Goal: Task Accomplishment & Management: Use online tool/utility

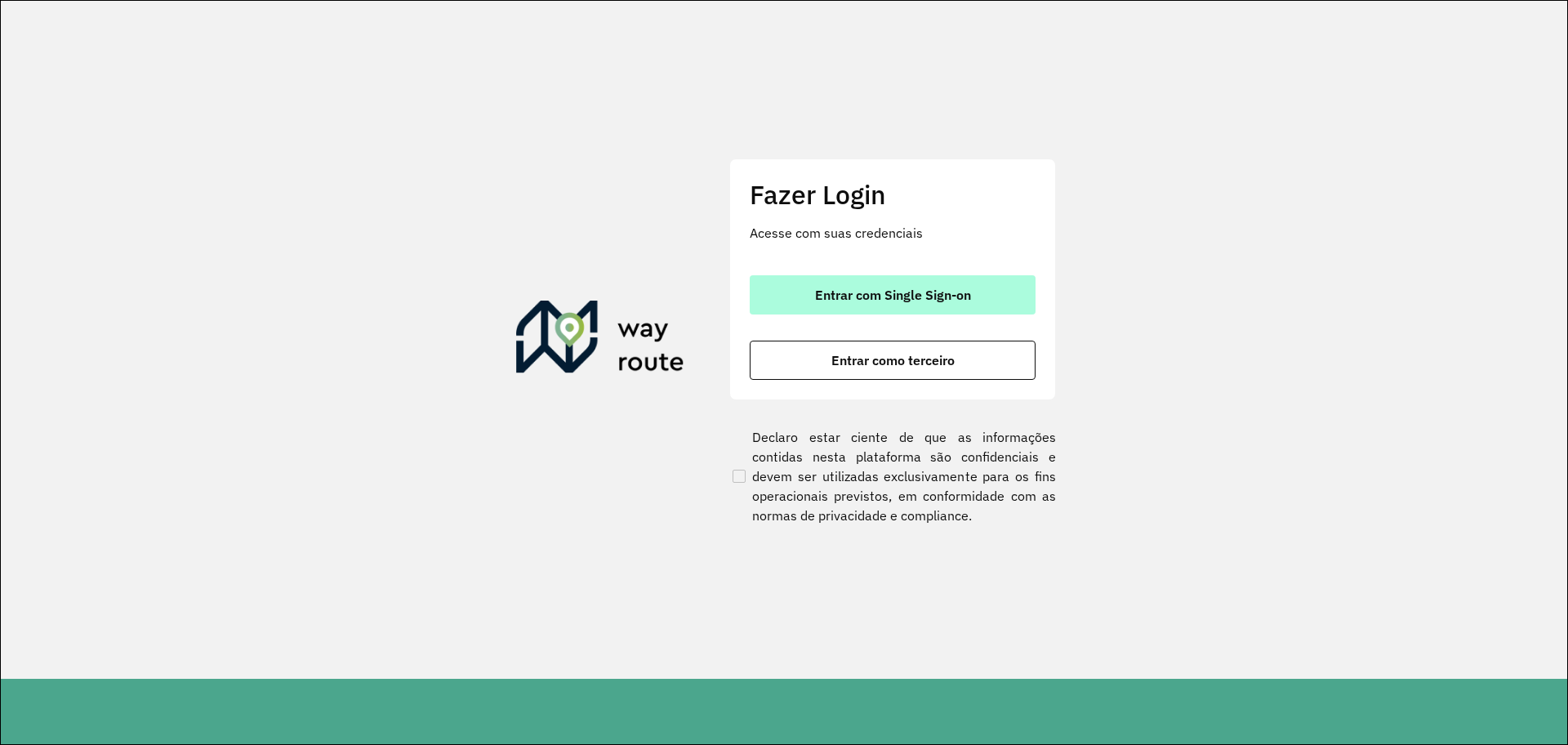
click at [842, 290] on span "Entrar com Single Sign-on" at bounding box center [892, 295] width 156 height 13
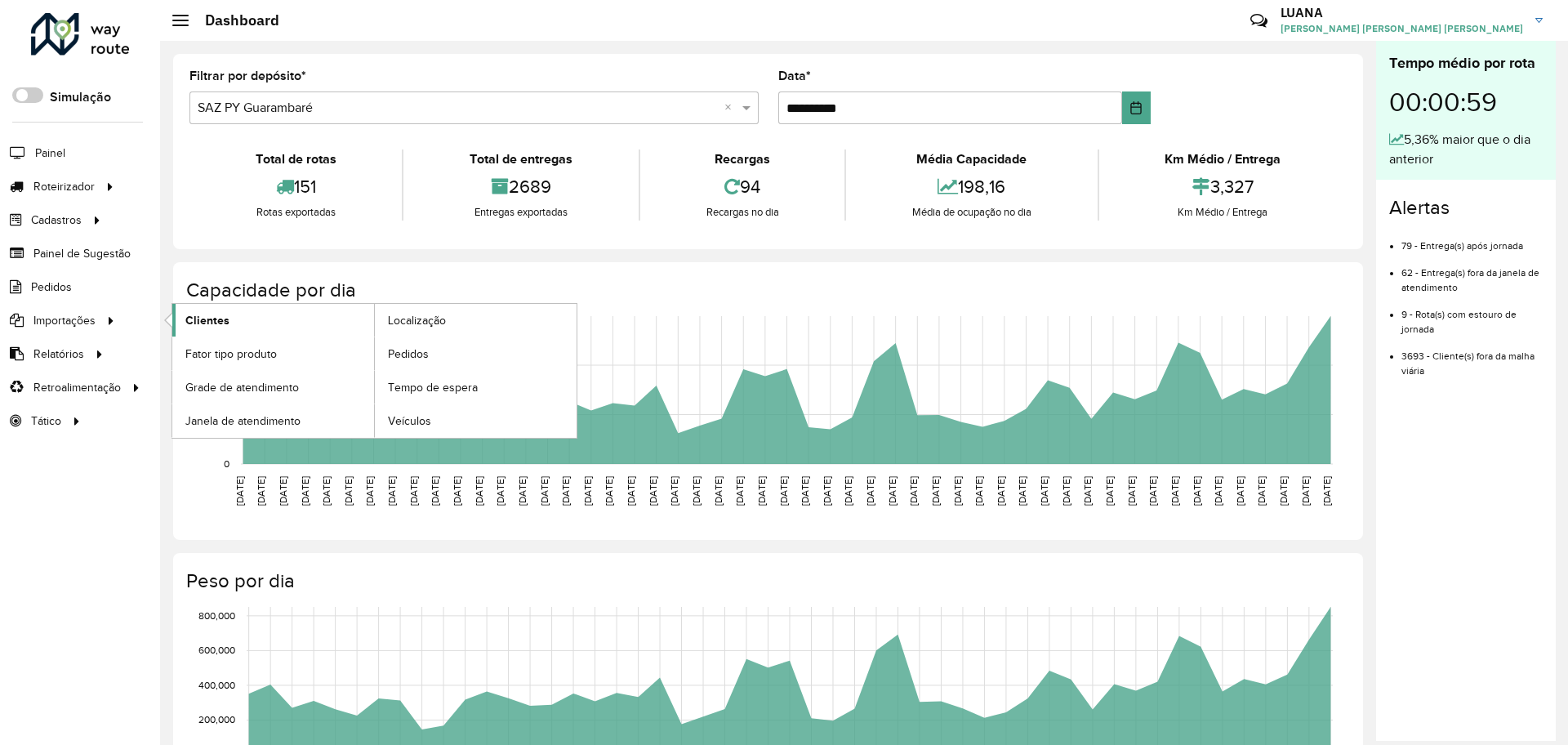
click at [243, 315] on link "Clientes" at bounding box center [274, 320] width 202 height 33
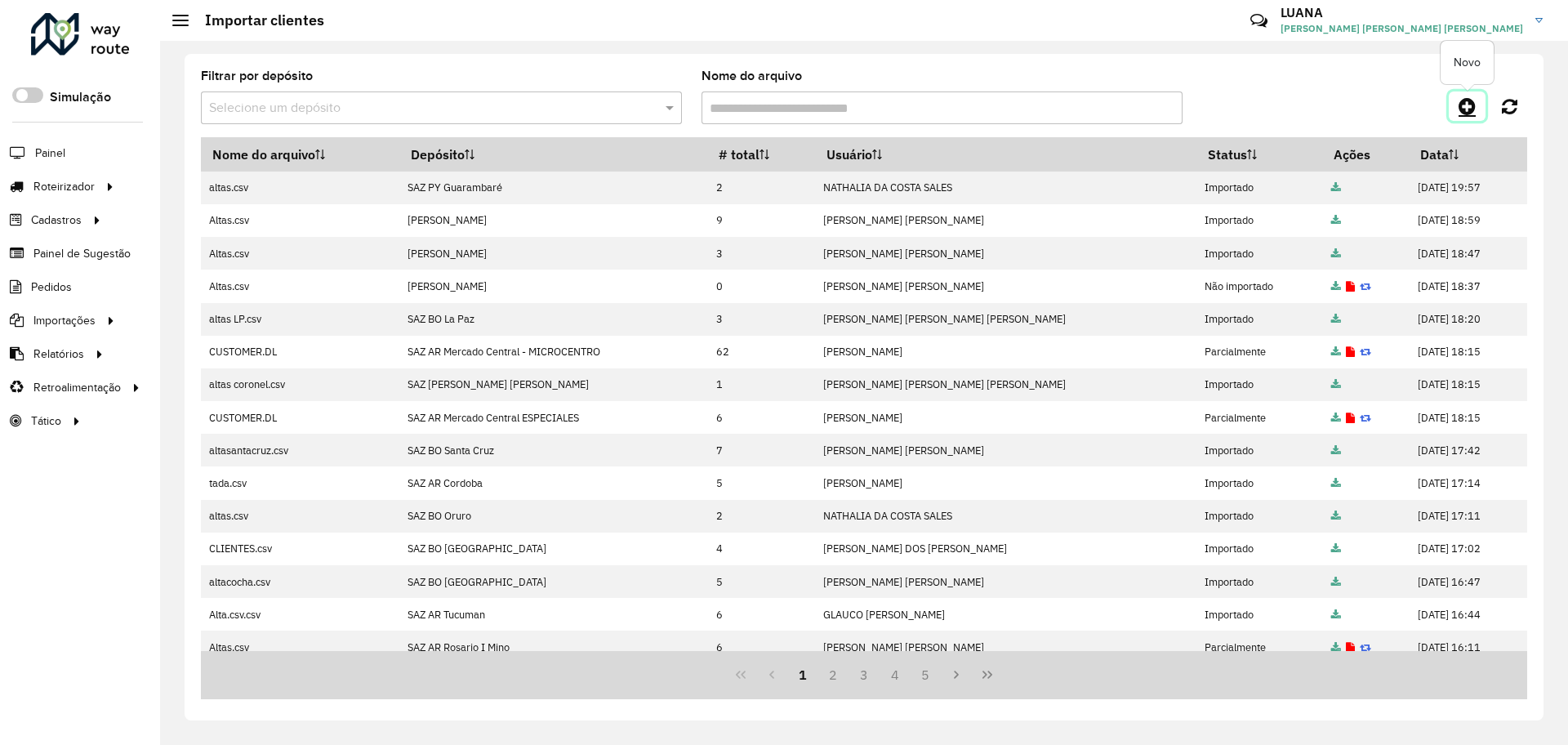
click at [1472, 108] on icon at bounding box center [1467, 105] width 17 height 19
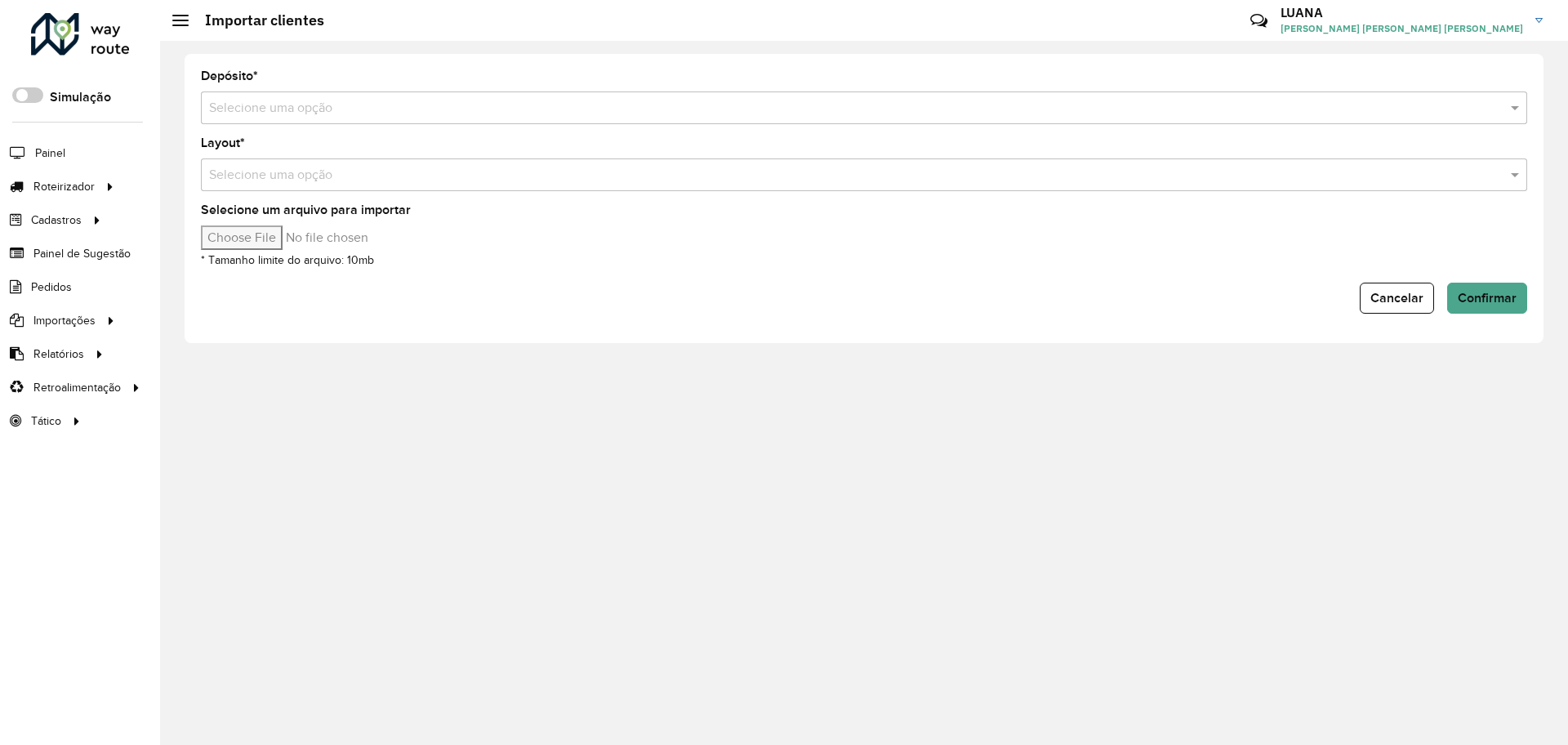
click at [750, 98] on input "text" at bounding box center [847, 108] width 1277 height 19
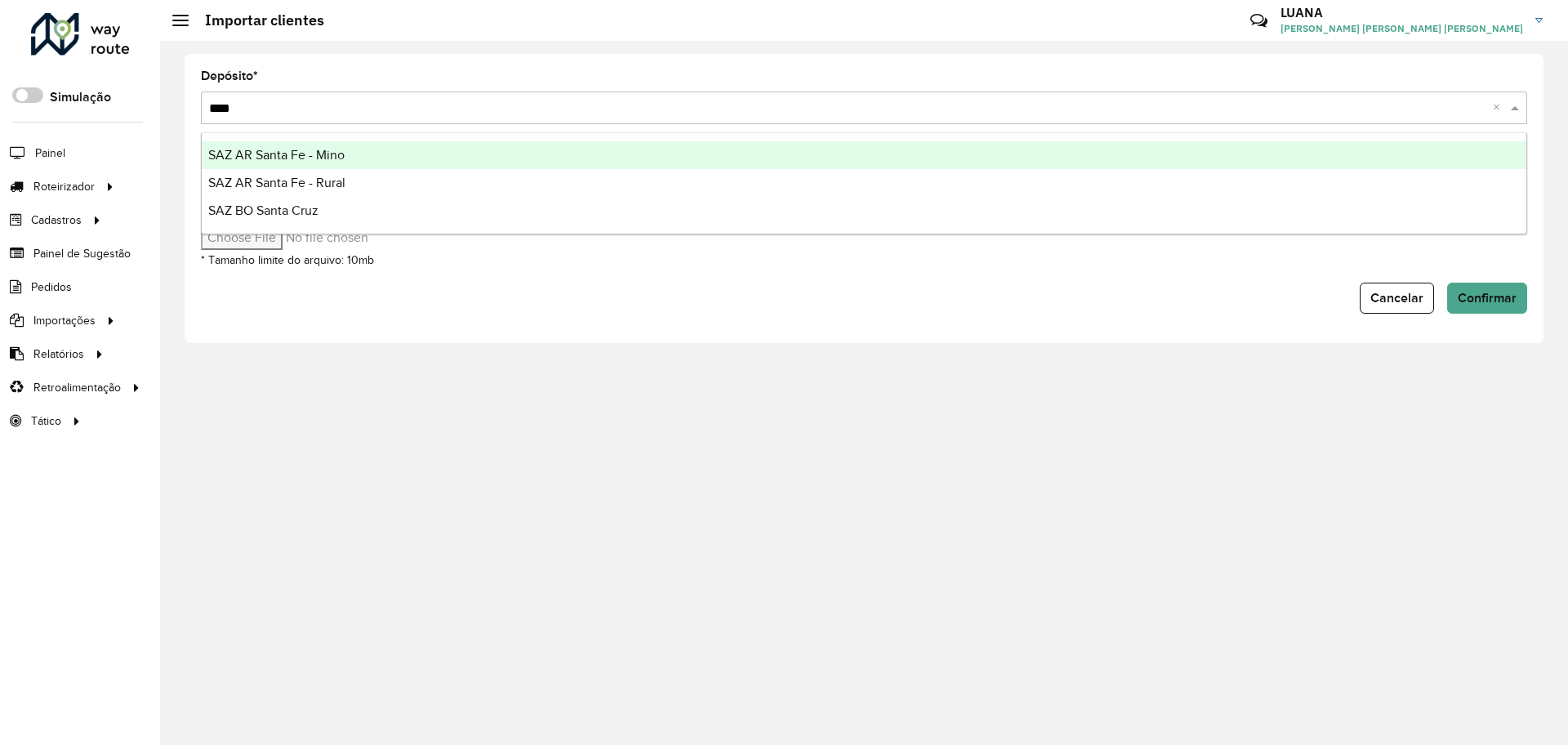
type input "*****"
click at [767, 152] on div "SAZ AR Santa Fe - Mino" at bounding box center [864, 155] width 1324 height 28
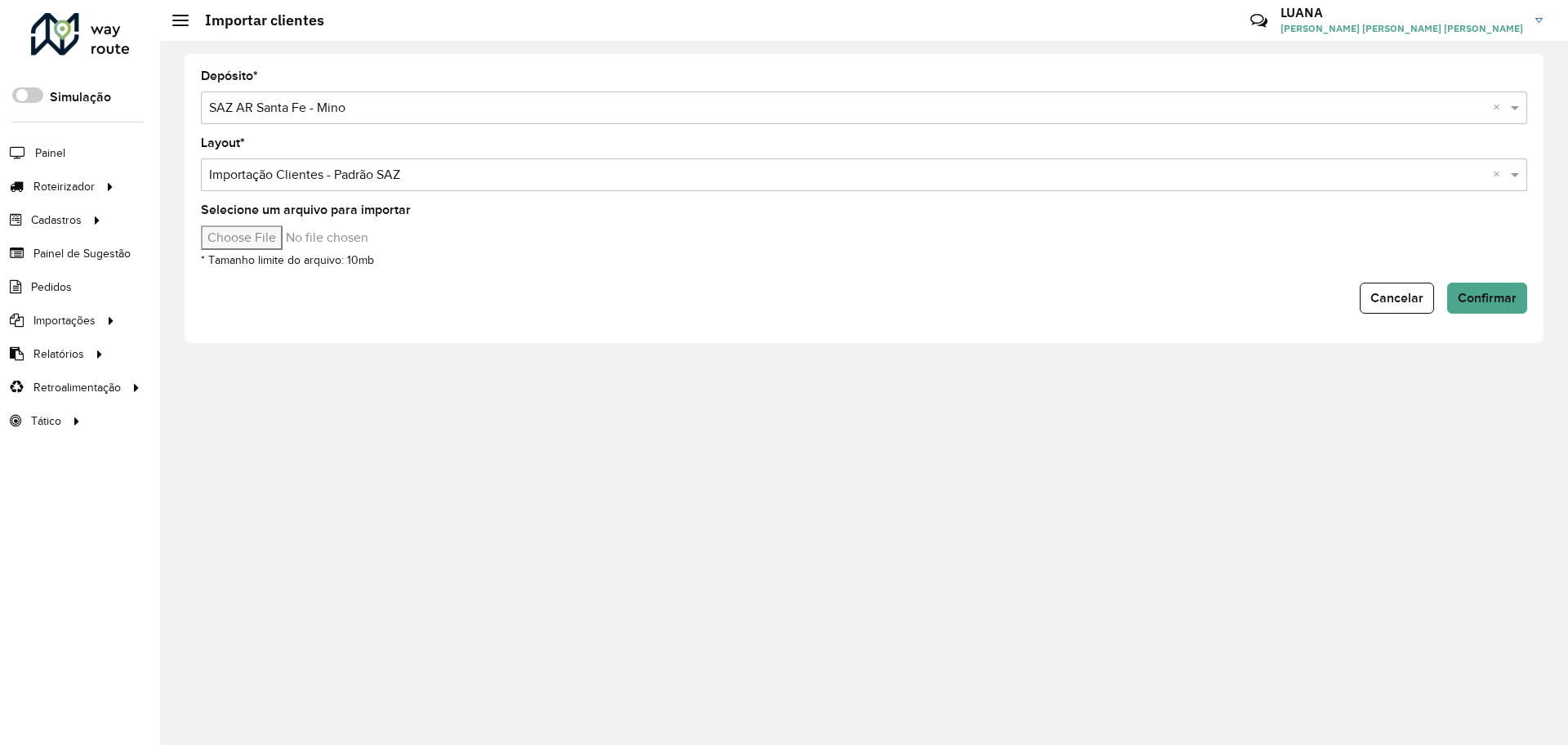
click at [270, 228] on input "Selecione um arquivo para importar" at bounding box center [340, 237] width 278 height 24
type input "**********"
click at [1500, 287] on button "Confirmar" at bounding box center [1486, 298] width 80 height 31
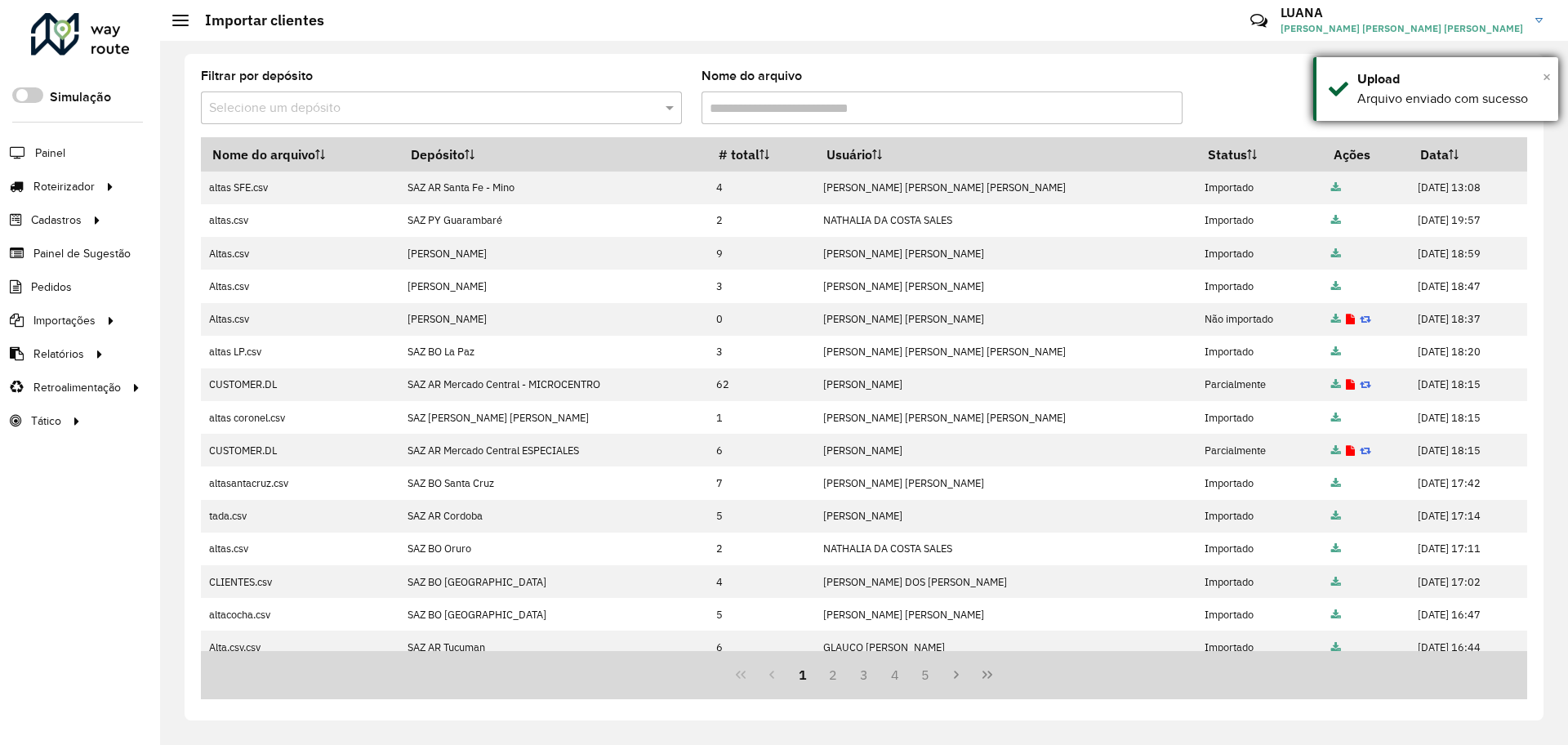
click at [1548, 74] on span "×" at bounding box center [1546, 77] width 8 height 18
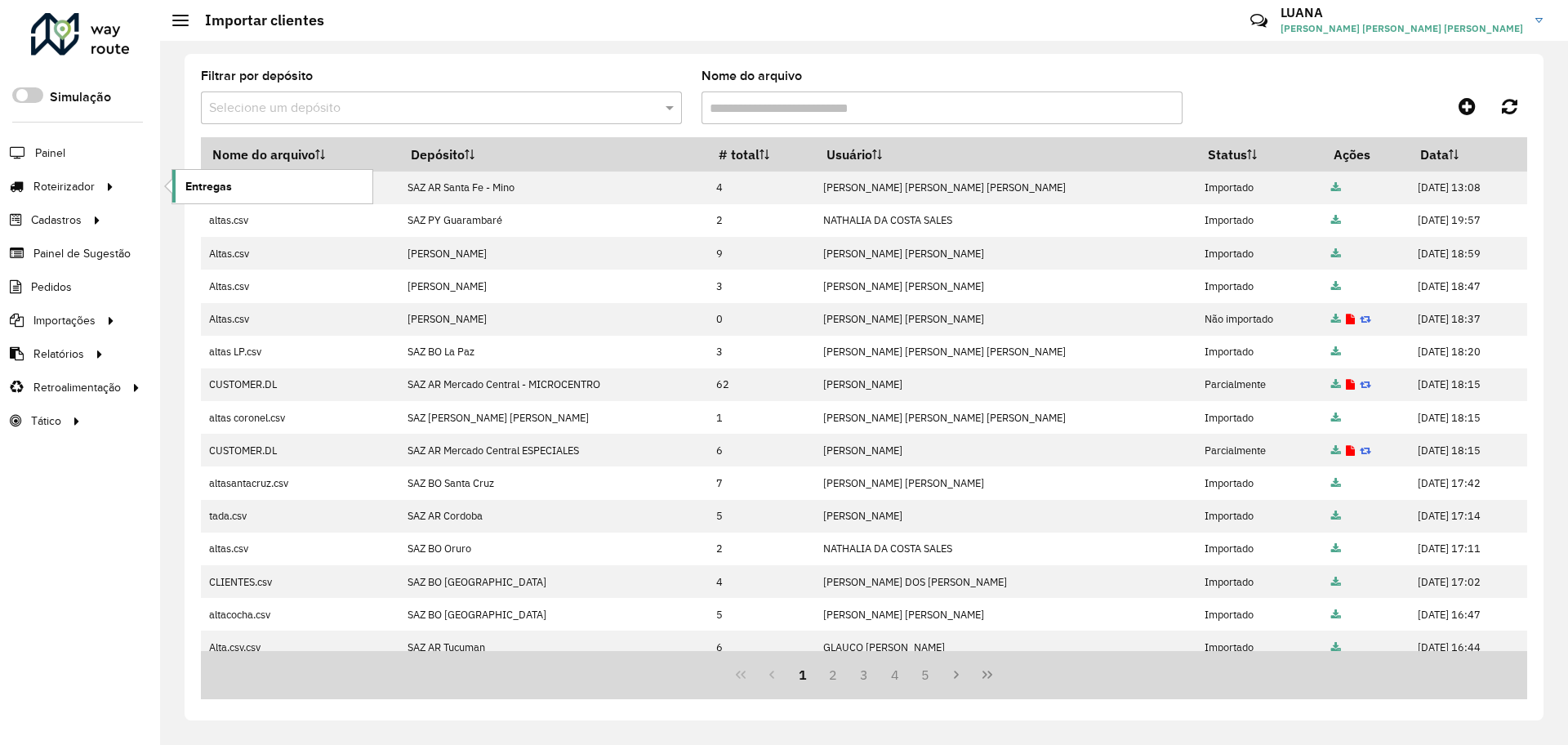
click at [200, 181] on span "Entregas" at bounding box center [208, 186] width 46 height 17
click at [209, 184] on span "Entregas" at bounding box center [208, 186] width 46 height 17
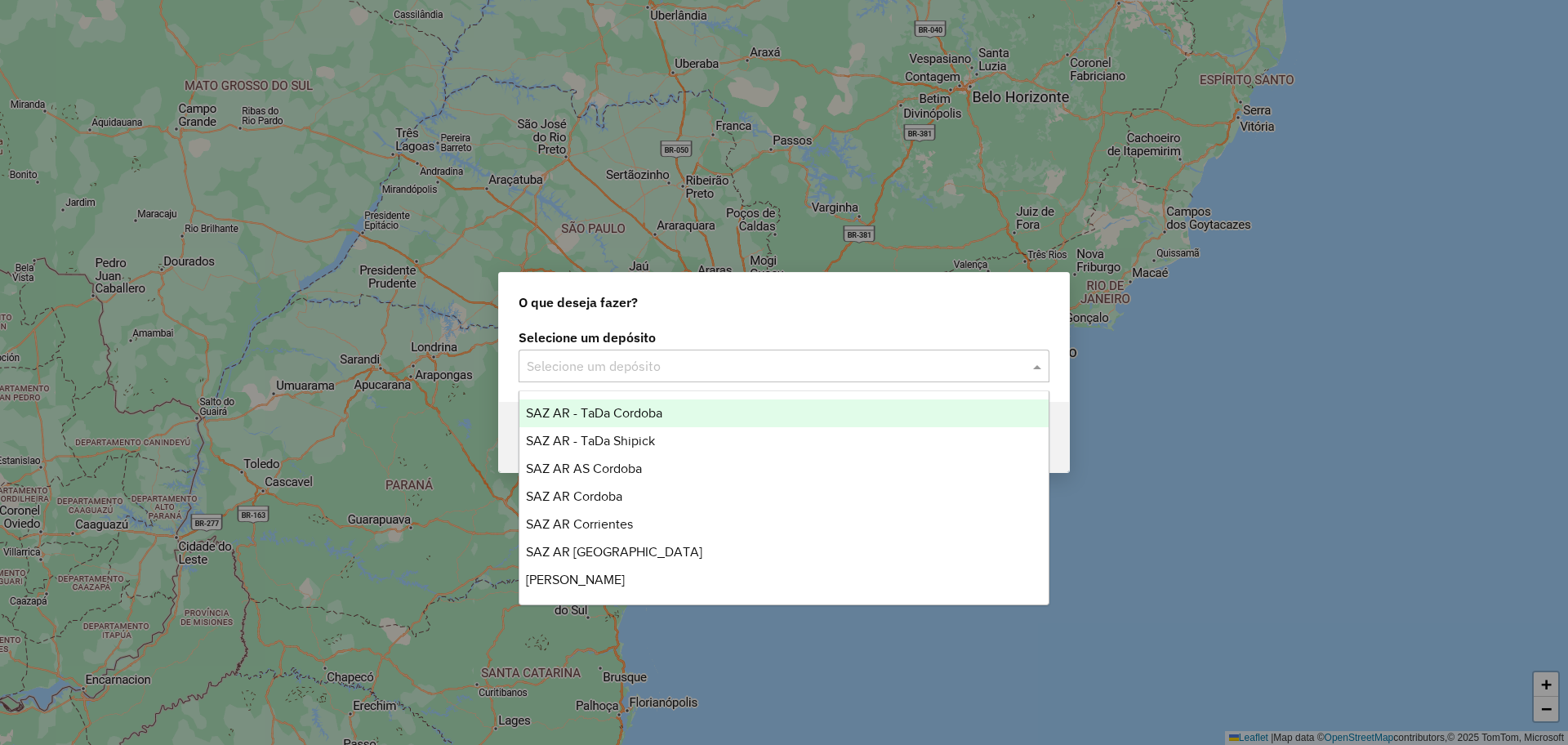
click at [736, 365] on input "text" at bounding box center [768, 366] width 481 height 19
type input "*"
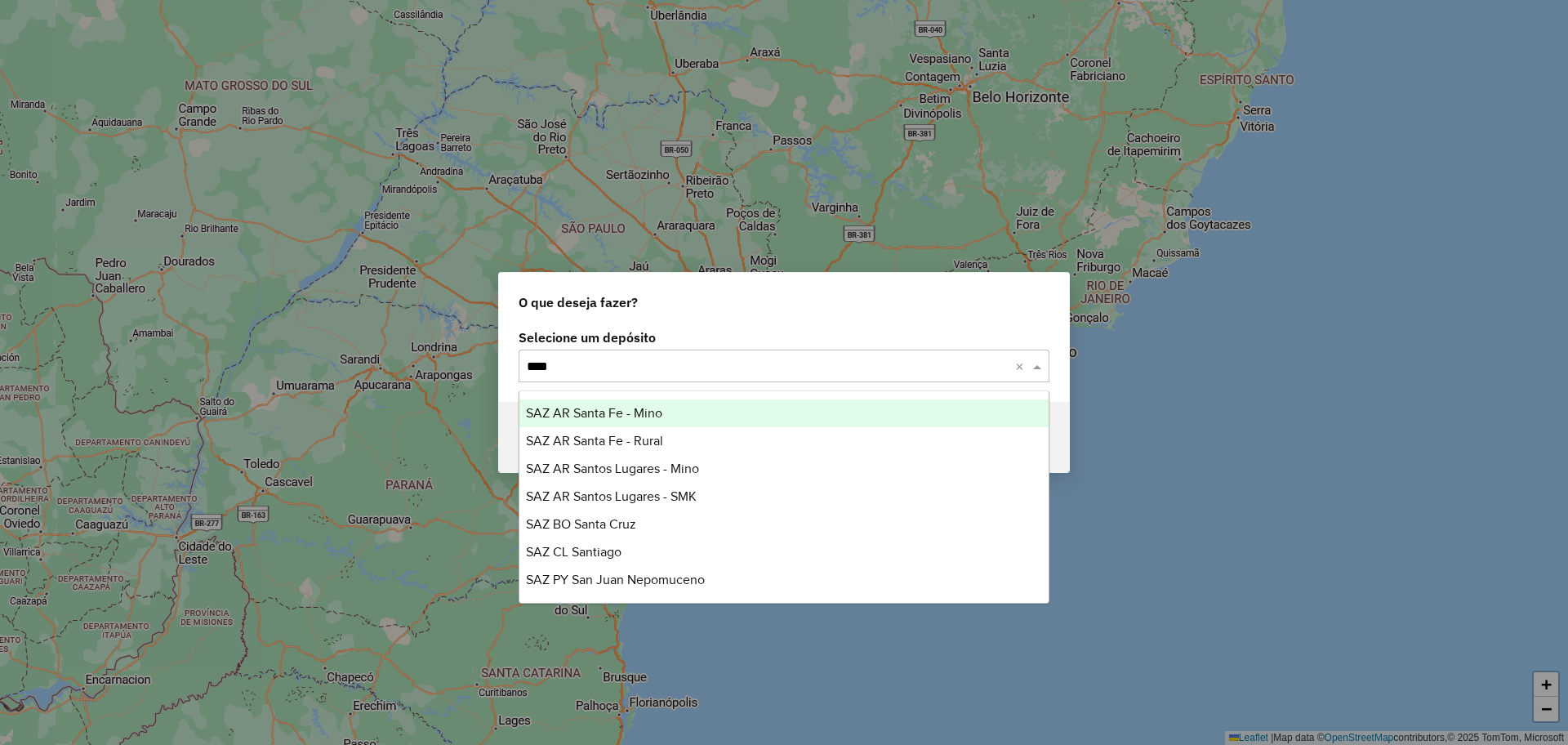
type input "*****"
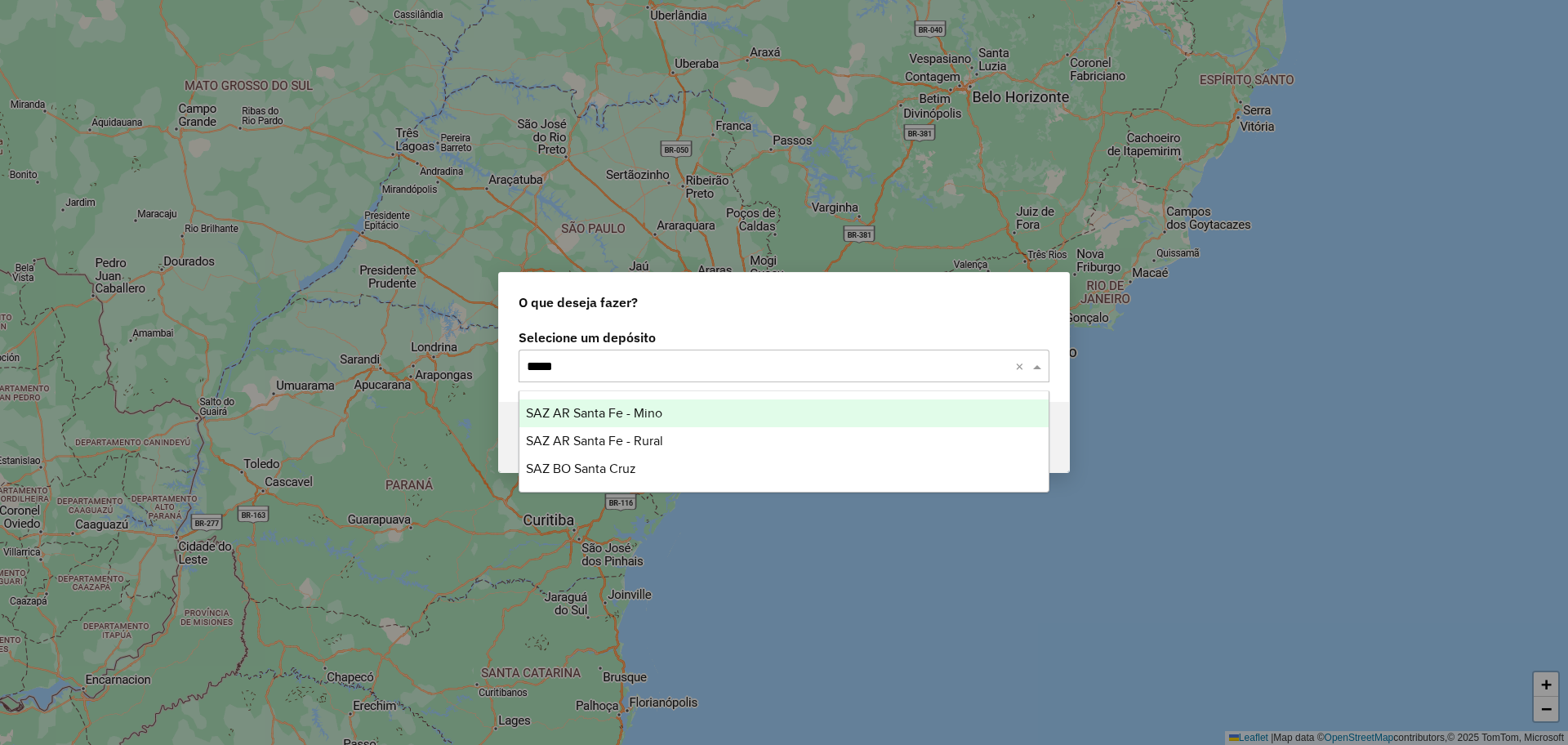
click at [778, 409] on div "SAZ AR Santa Fe - Mino" at bounding box center [784, 412] width 529 height 28
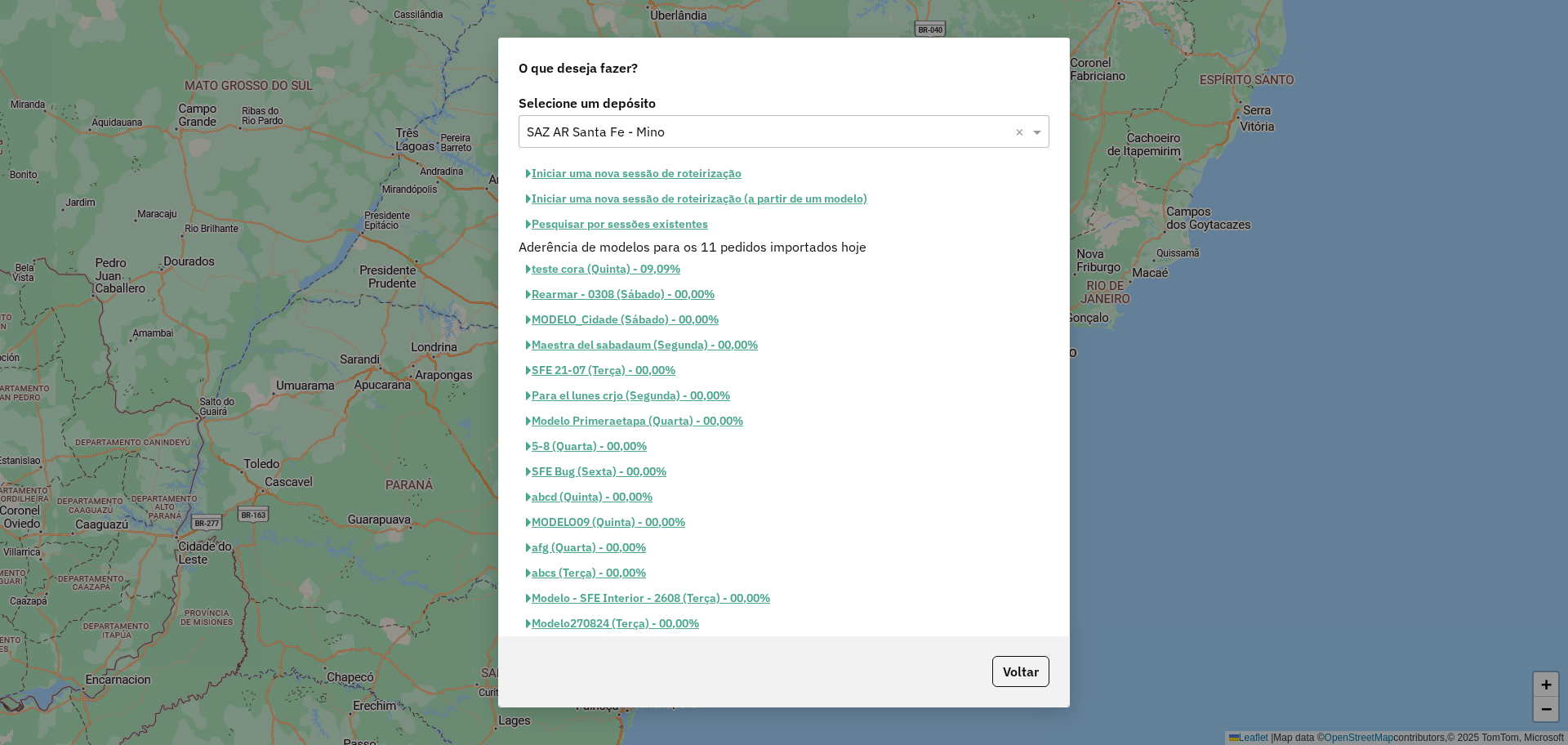
click at [651, 173] on button "Iniciar uma nova sessão de roteirização" at bounding box center [634, 173] width 231 height 25
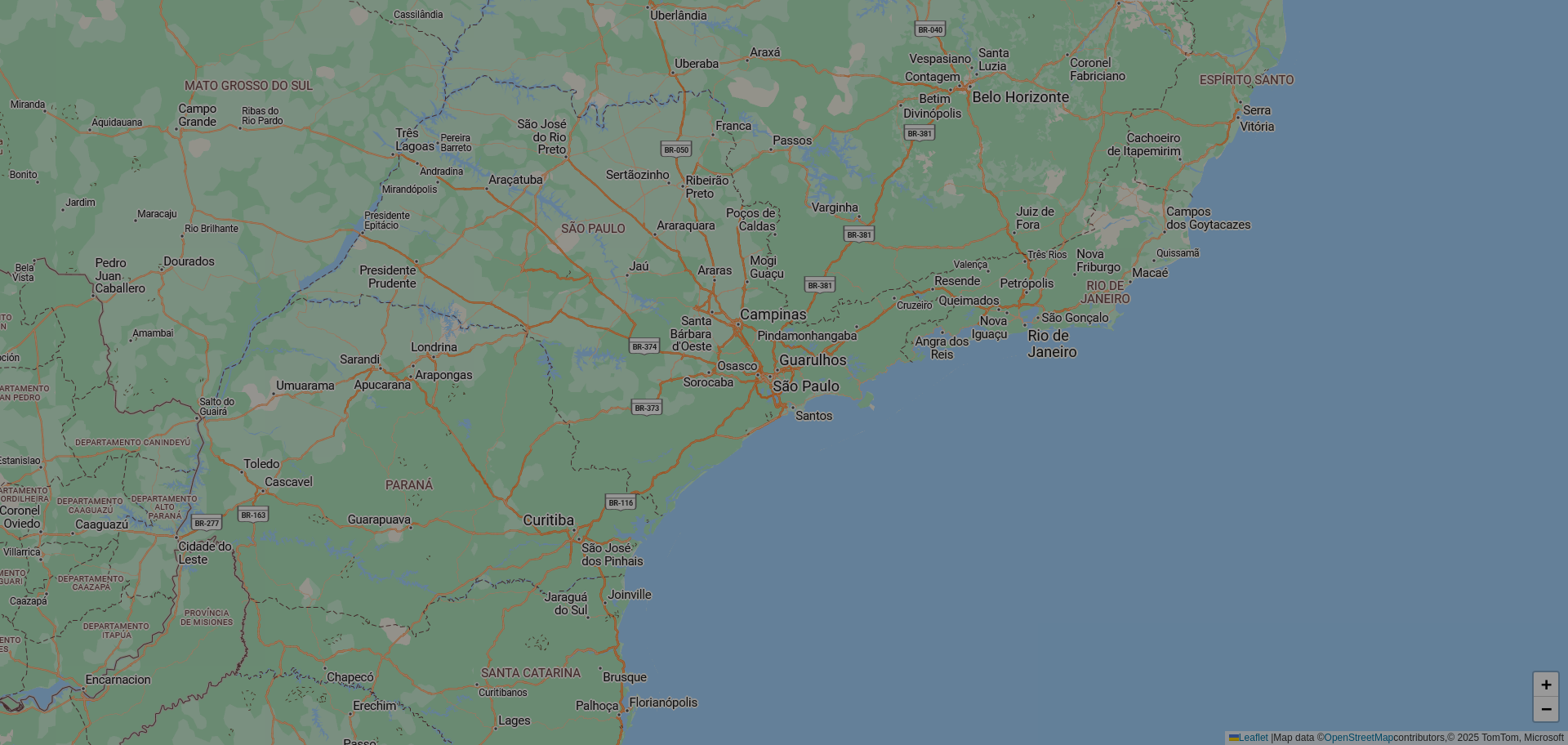
select select "*"
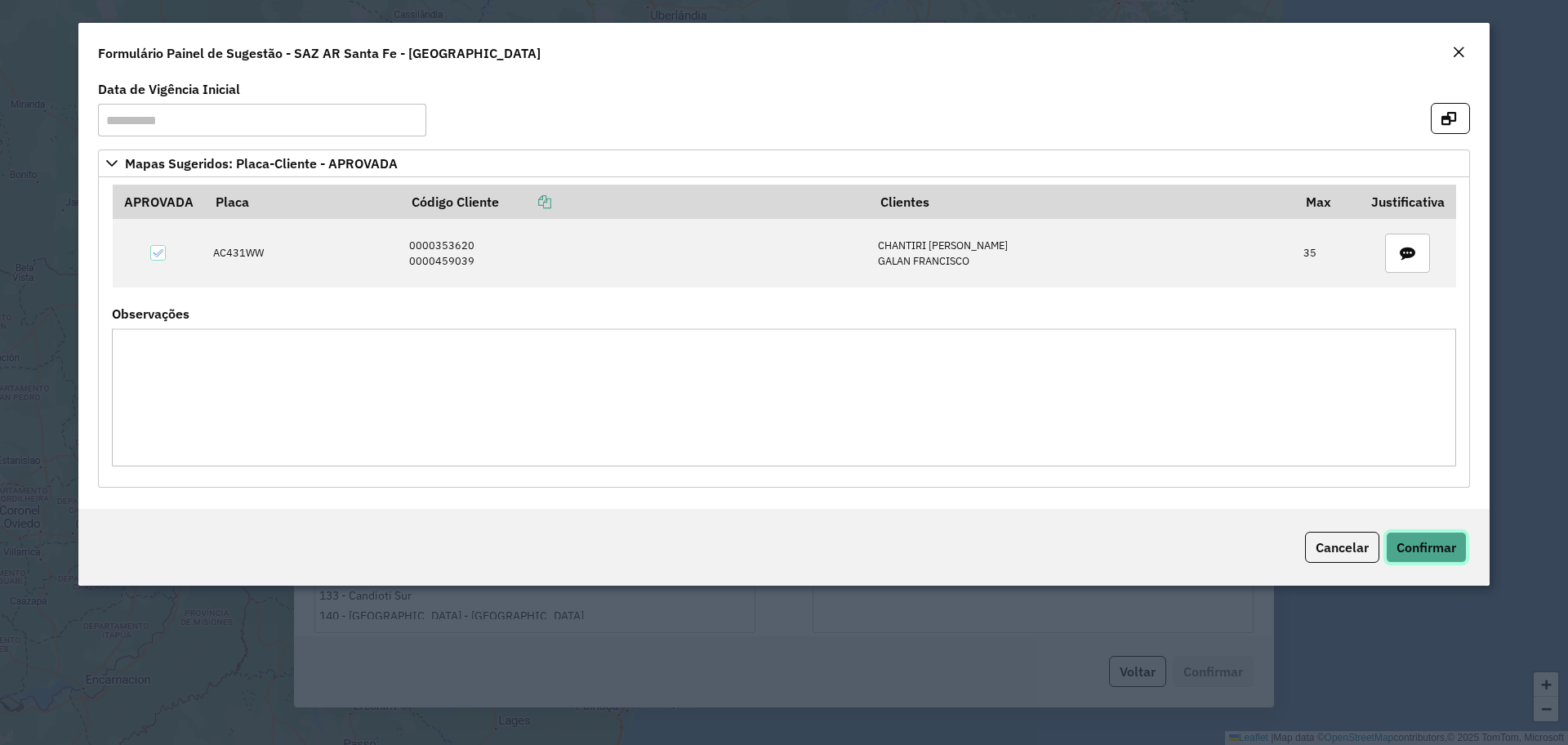
click at [1441, 536] on button "Confirmar" at bounding box center [1426, 547] width 81 height 31
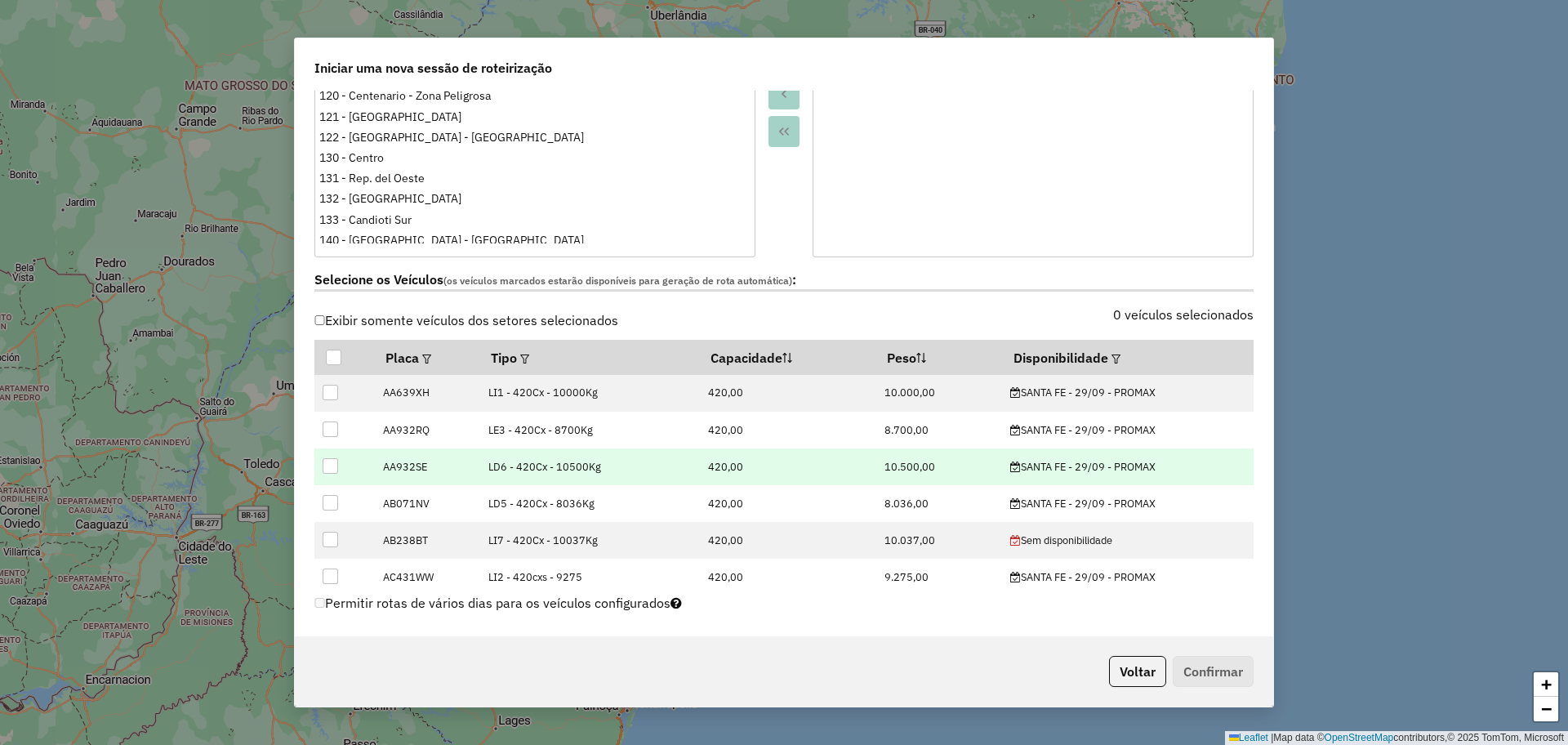
scroll to position [408, 0]
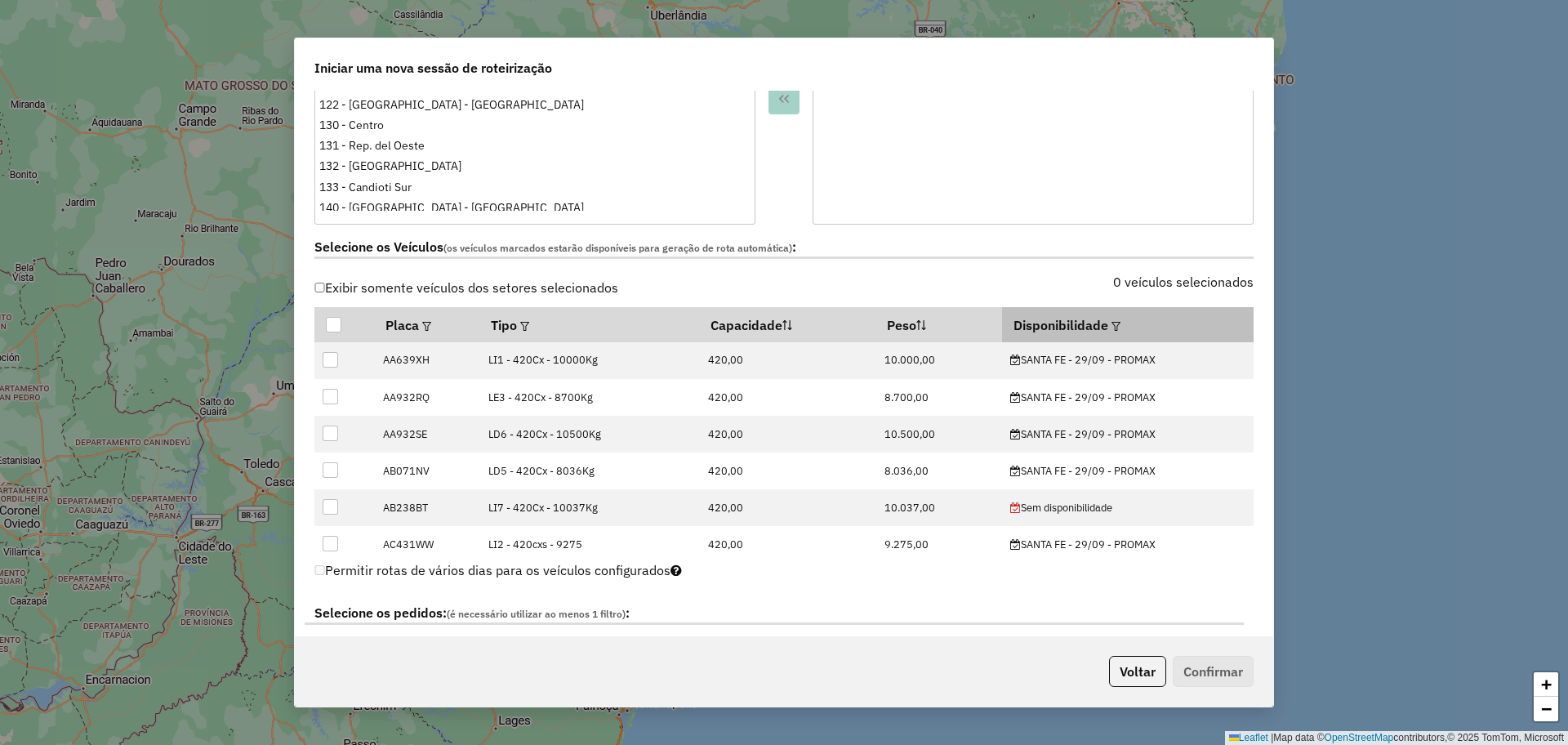
click at [1111, 329] on em at bounding box center [1115, 326] width 9 height 9
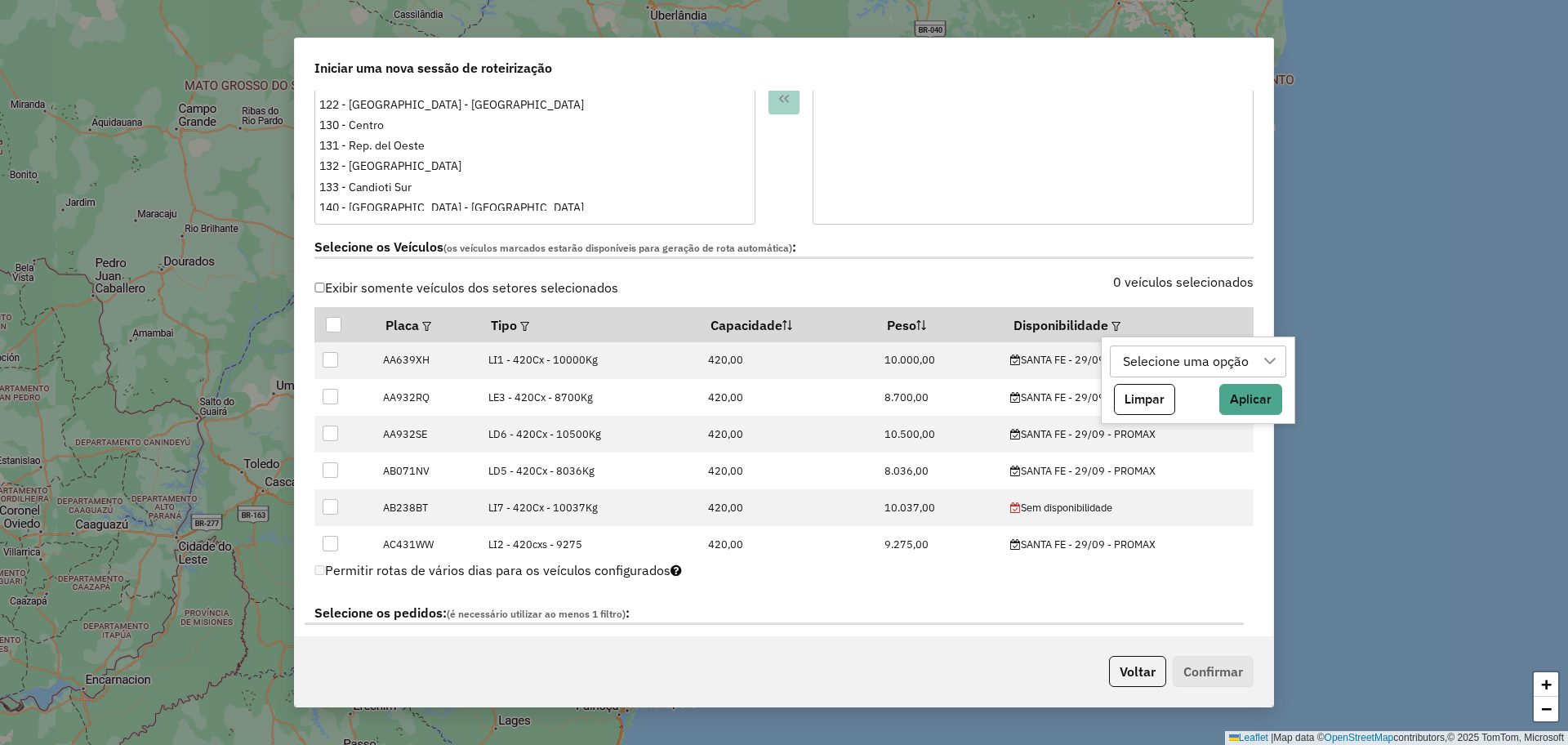
click at [1160, 360] on div "Selecione uma opção" at bounding box center [1185, 361] width 137 height 31
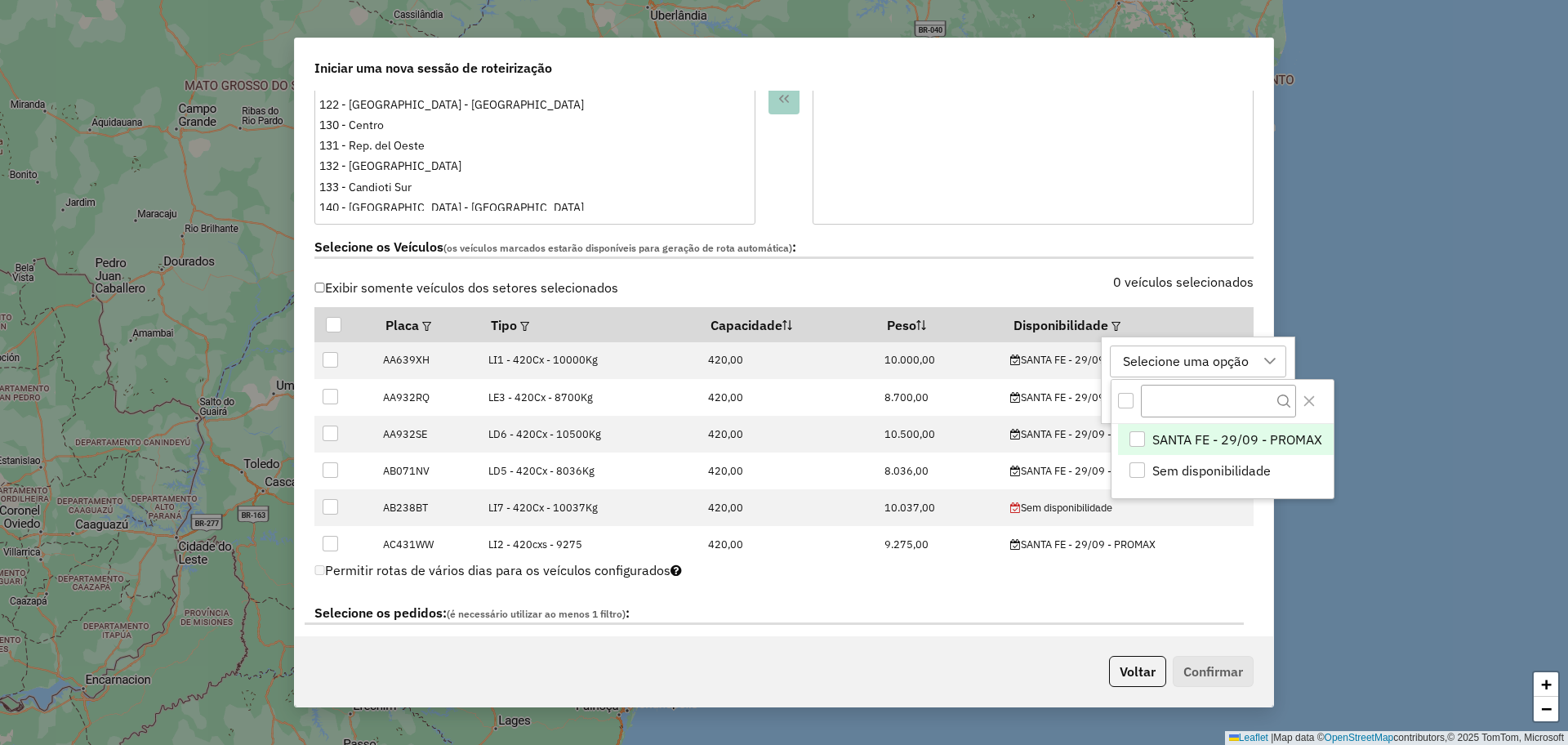
click at [1197, 446] on span "SANTA FE - 29/09 - PROMAX" at bounding box center [1237, 439] width 170 height 19
click at [1313, 399] on icon "Close" at bounding box center [1309, 402] width 13 height 13
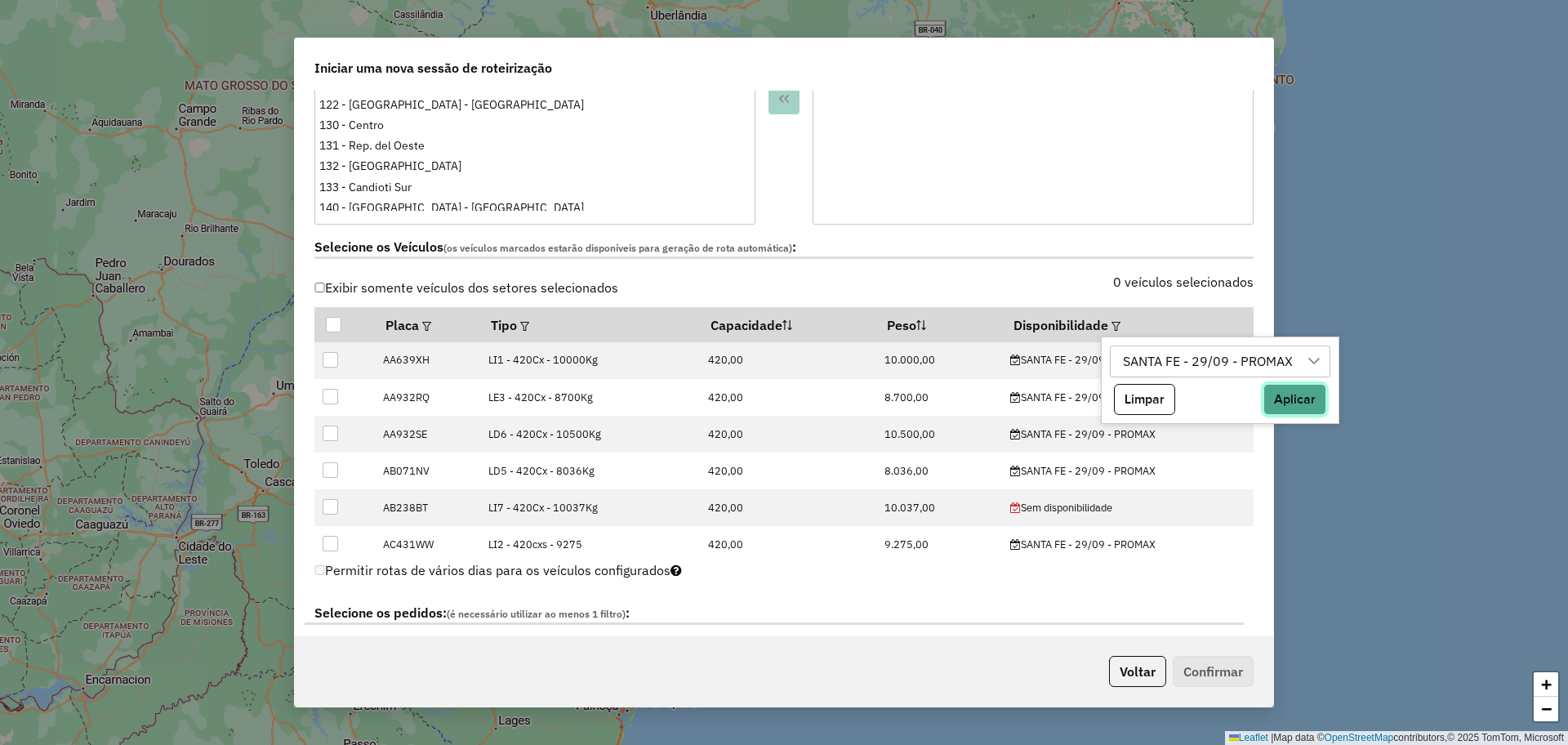
click at [1293, 403] on button "Aplicar" at bounding box center [1294, 399] width 63 height 31
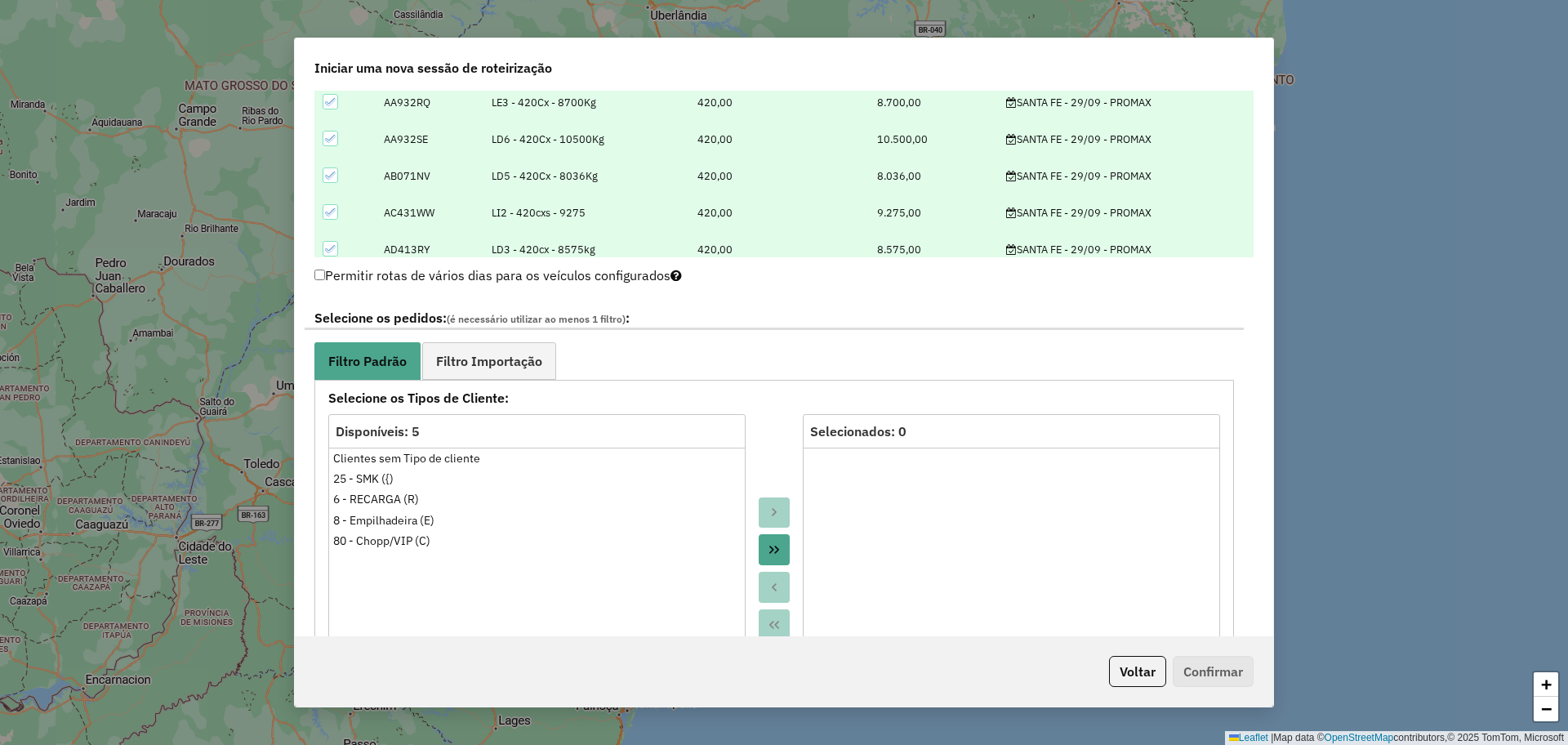
scroll to position [715, 0]
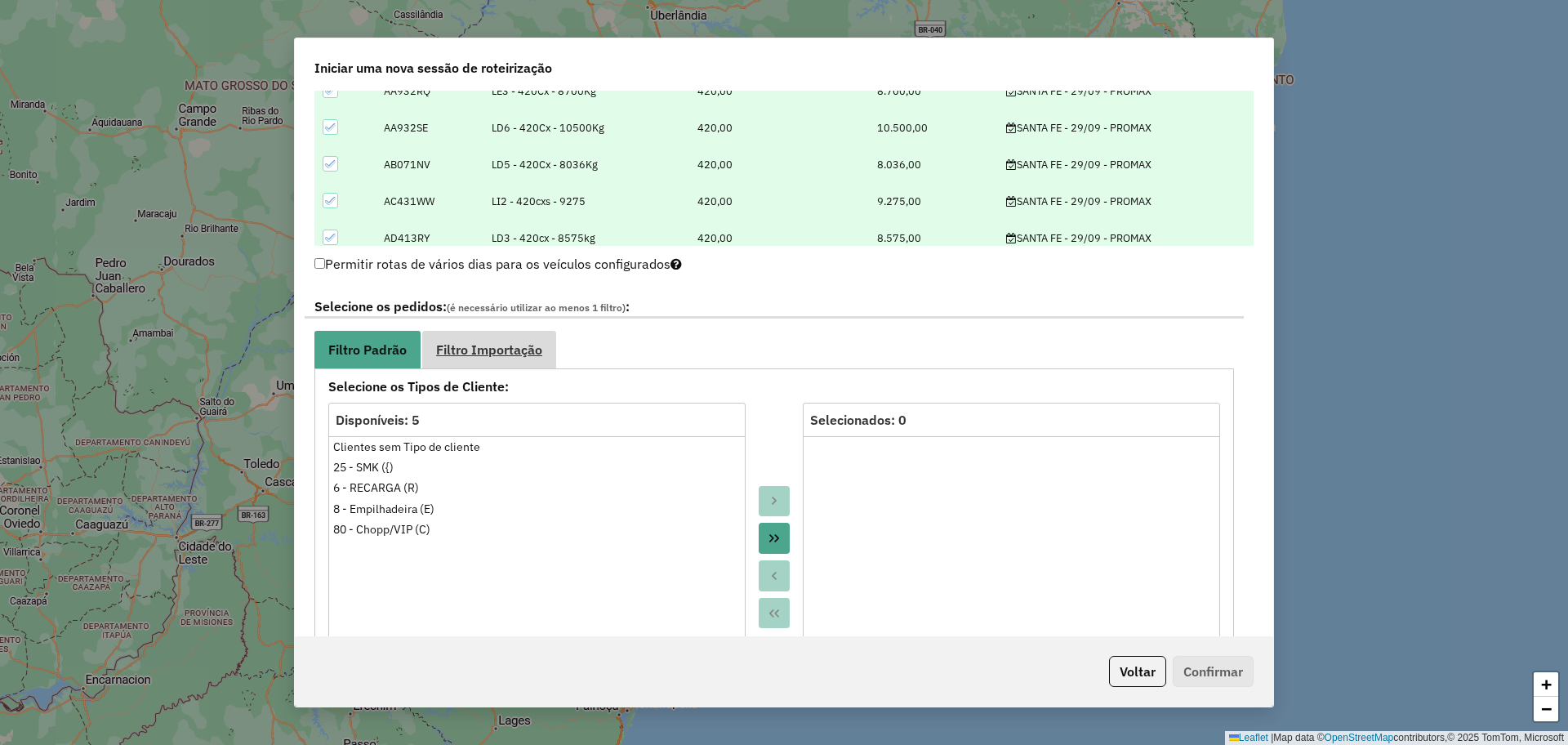
click at [540, 356] on span "Filtro Importação" at bounding box center [489, 349] width 106 height 13
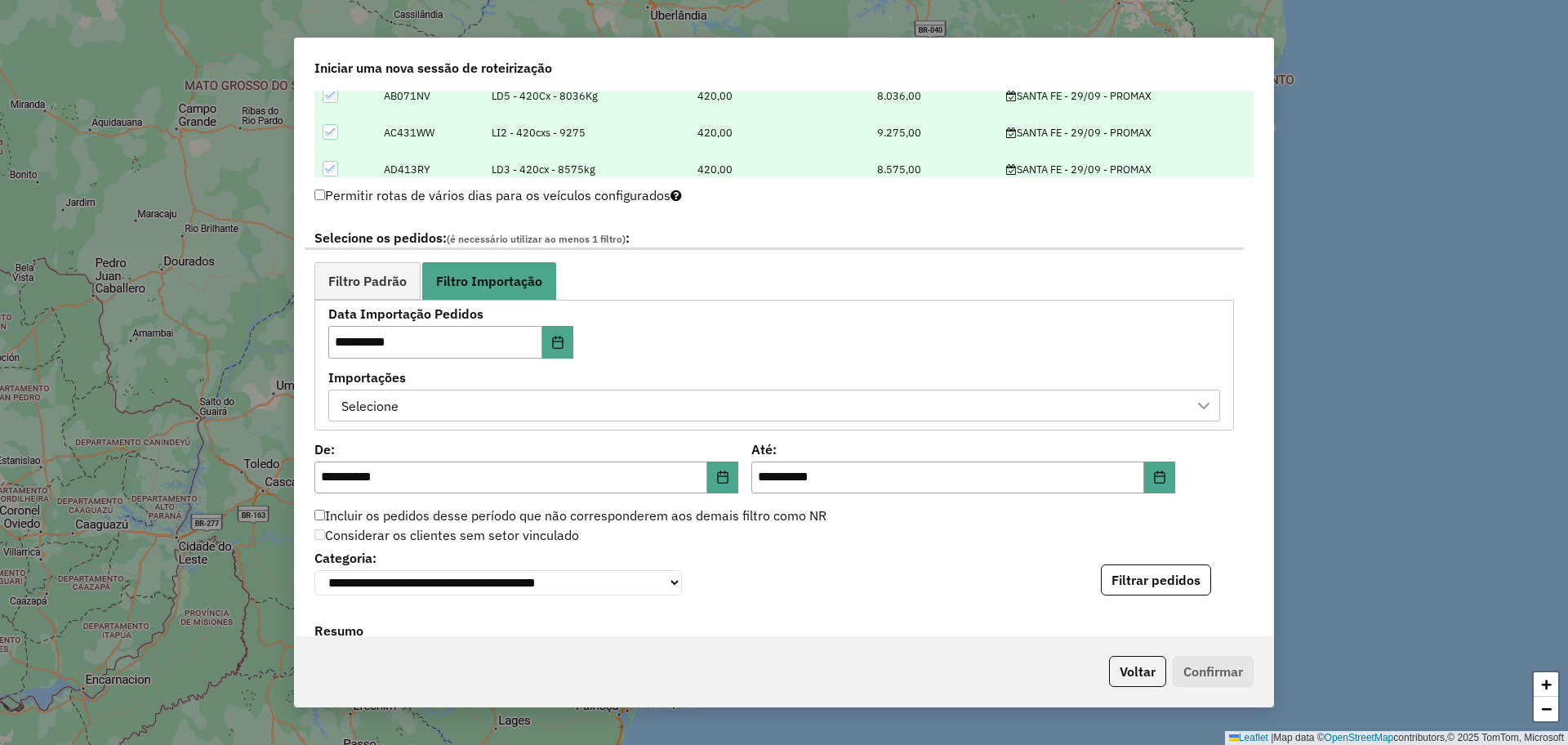
scroll to position [817, 0]
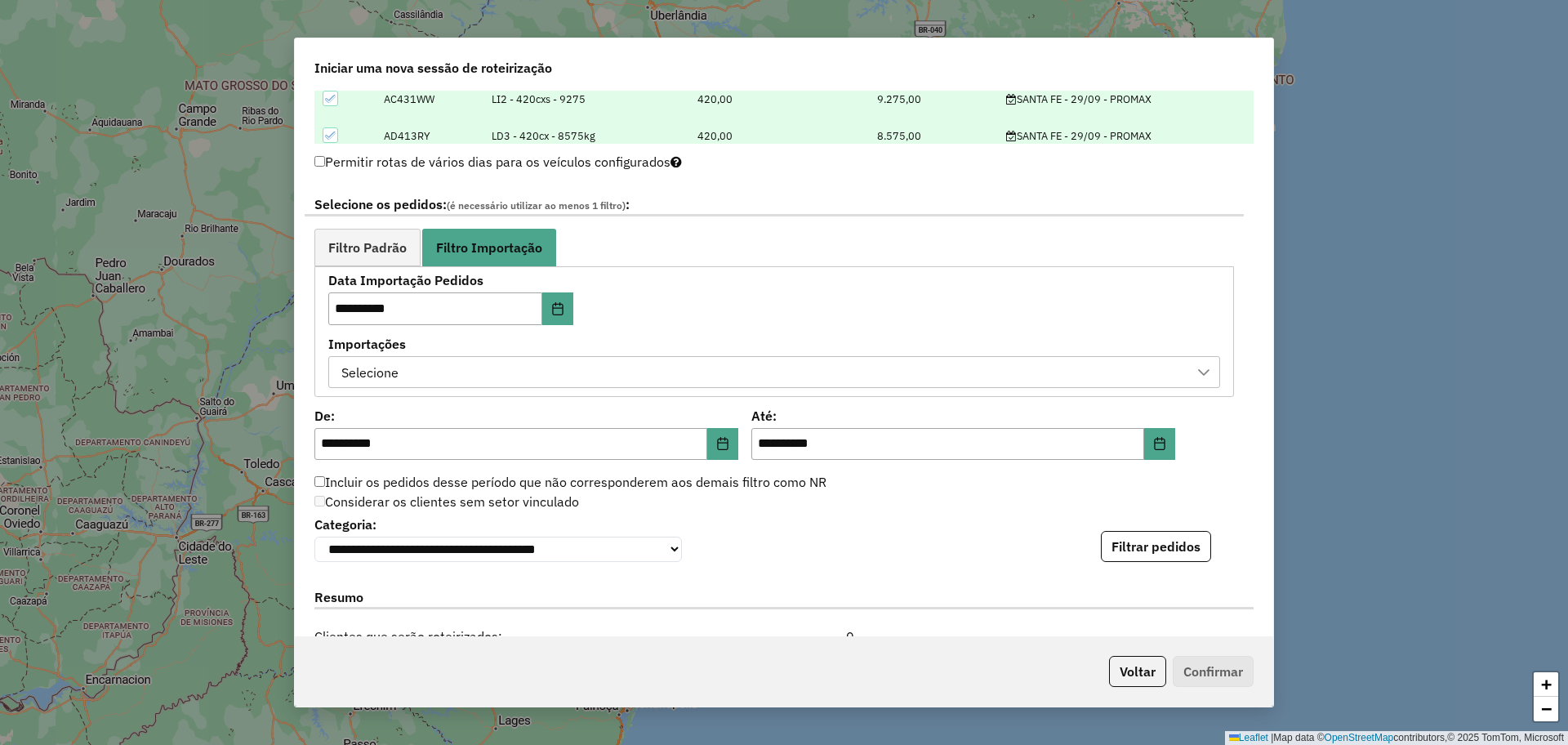
click at [865, 379] on div "Selecione" at bounding box center [762, 372] width 853 height 31
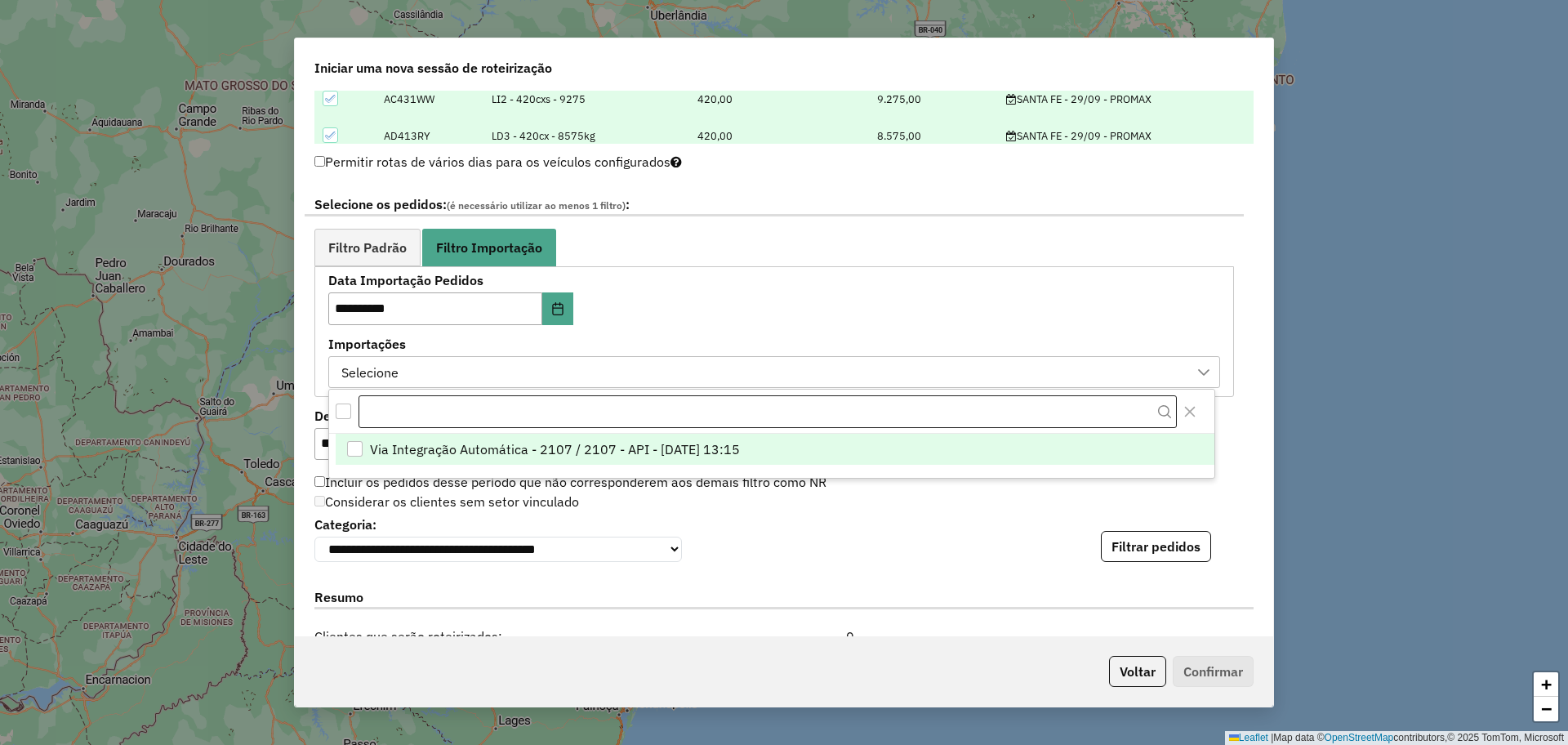
scroll to position [13, 74]
click at [827, 447] on li "Via Integração Automática - 2107 / 2107 - API - [DATE] 13:15" at bounding box center [775, 449] width 879 height 31
click at [1130, 553] on button "Filtrar pedidos" at bounding box center [1156, 546] width 110 height 31
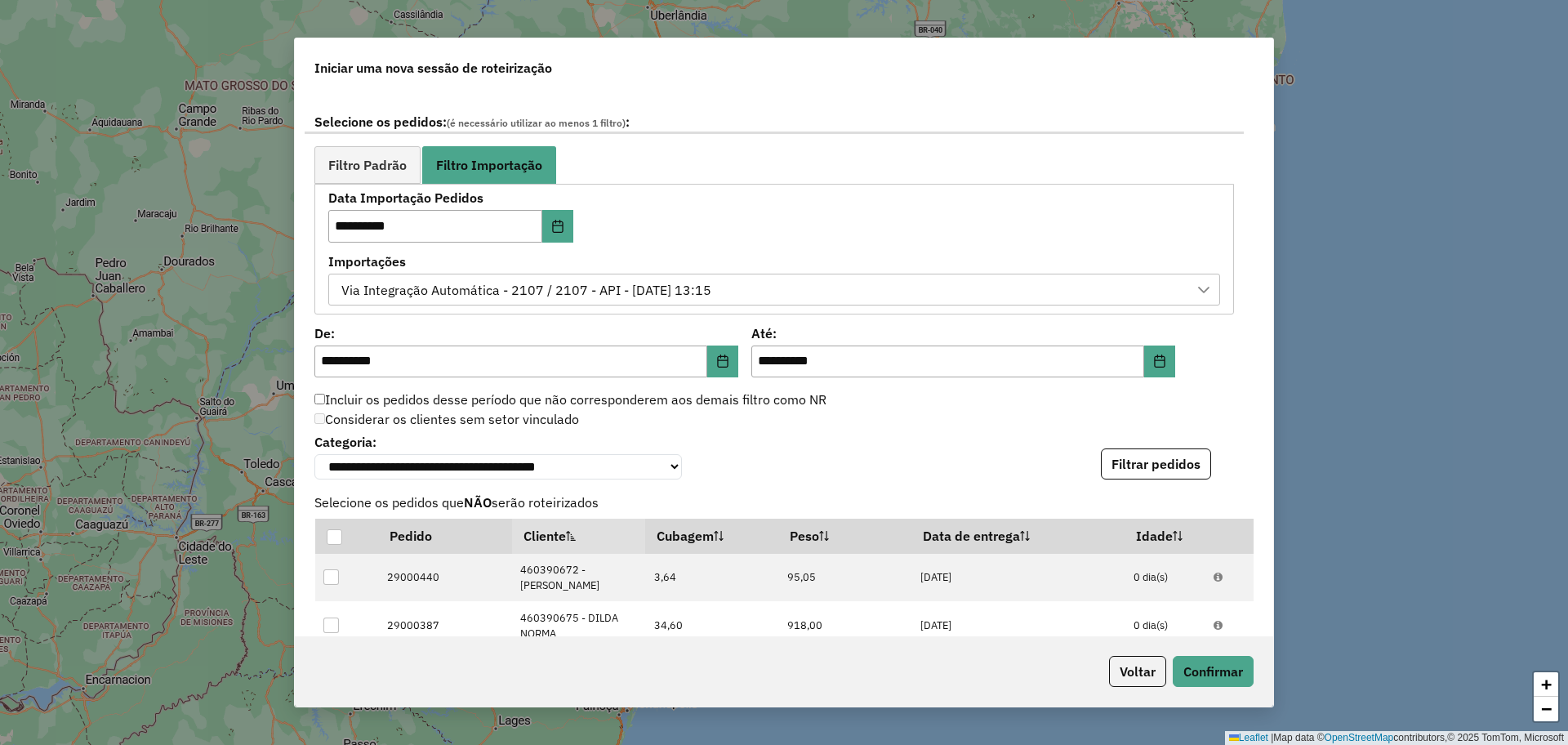
scroll to position [918, 0]
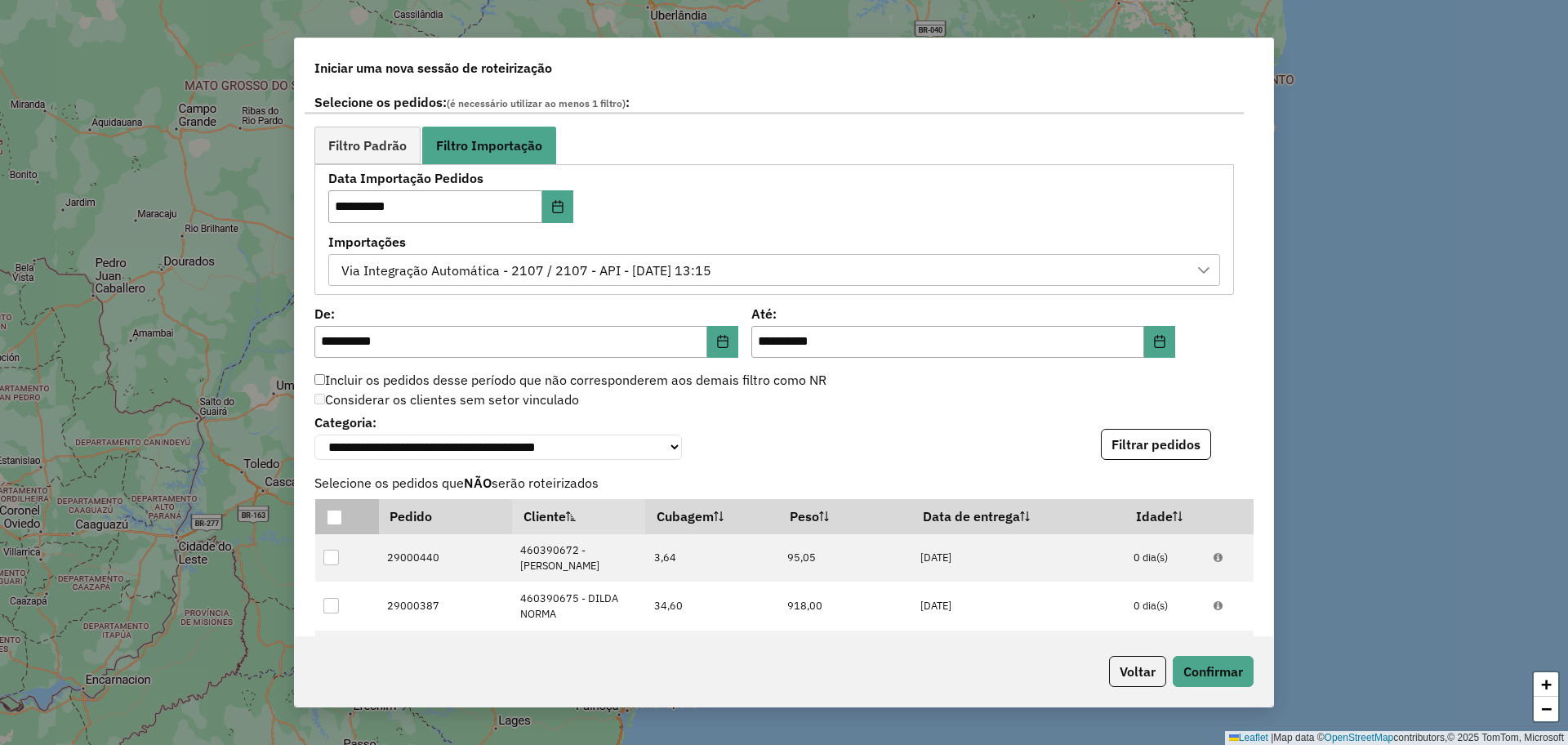
click at [319, 525] on th at bounding box center [347, 516] width 64 height 35
click at [327, 525] on div at bounding box center [334, 517] width 15 height 15
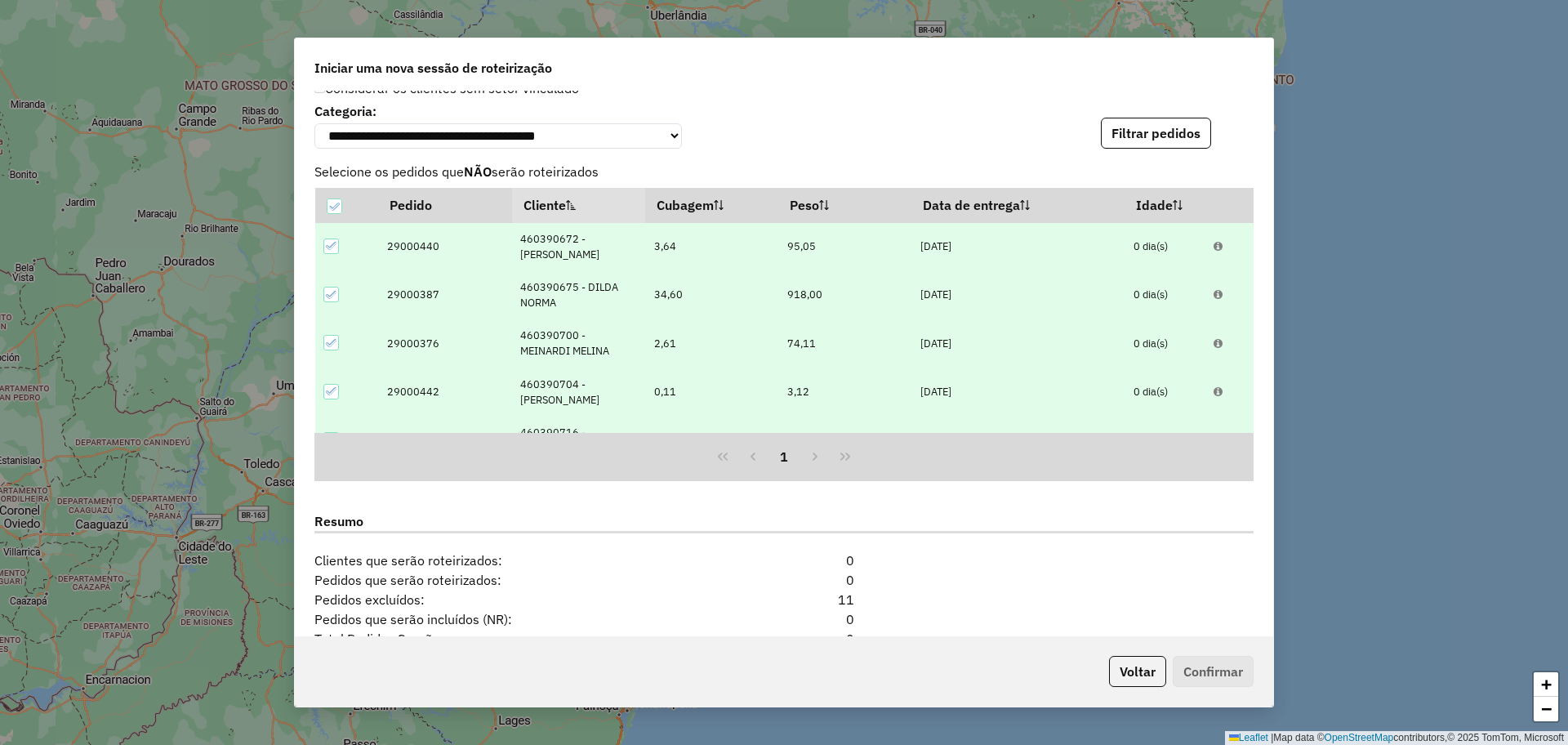
scroll to position [963, 0]
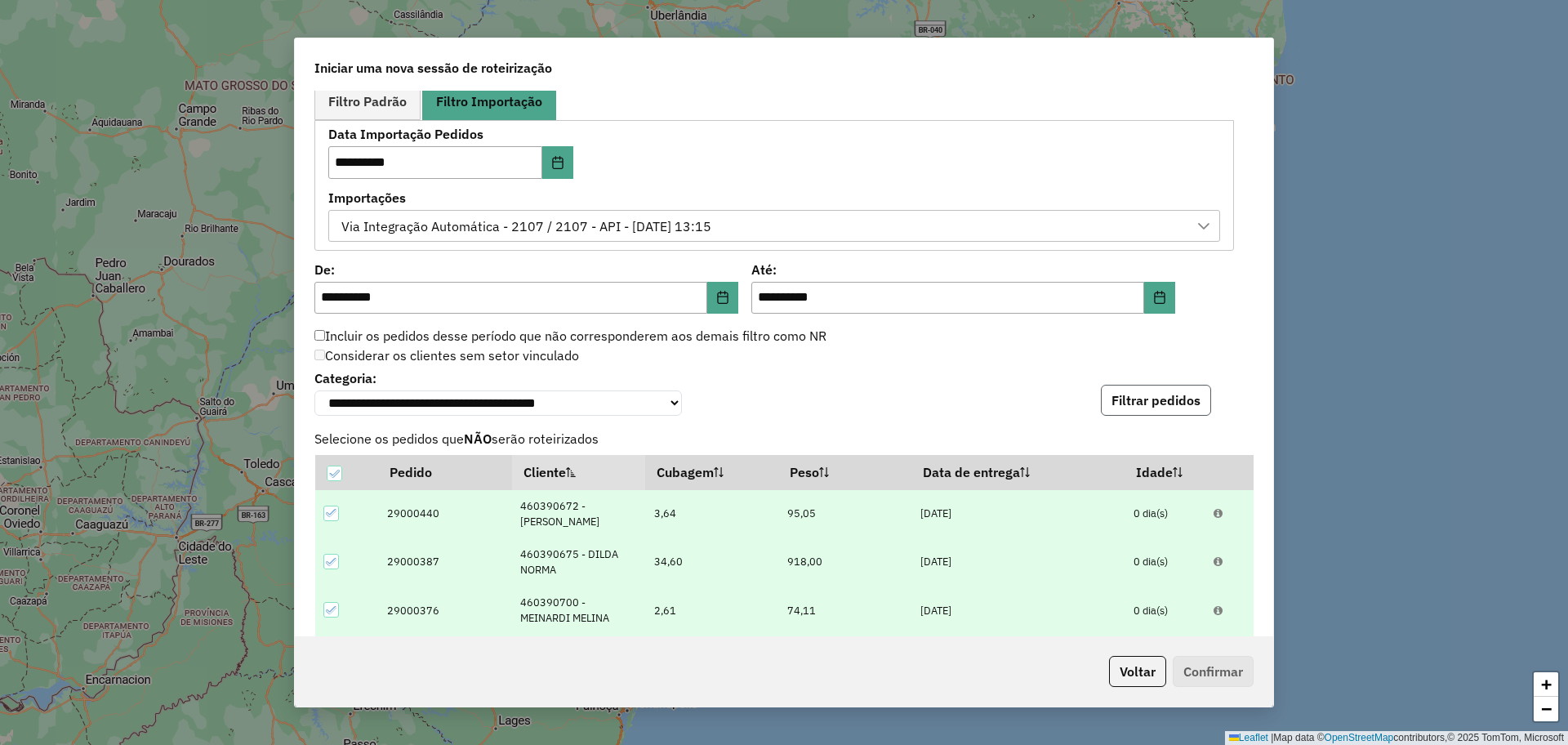
click at [1137, 412] on button "Filtrar pedidos" at bounding box center [1156, 400] width 110 height 31
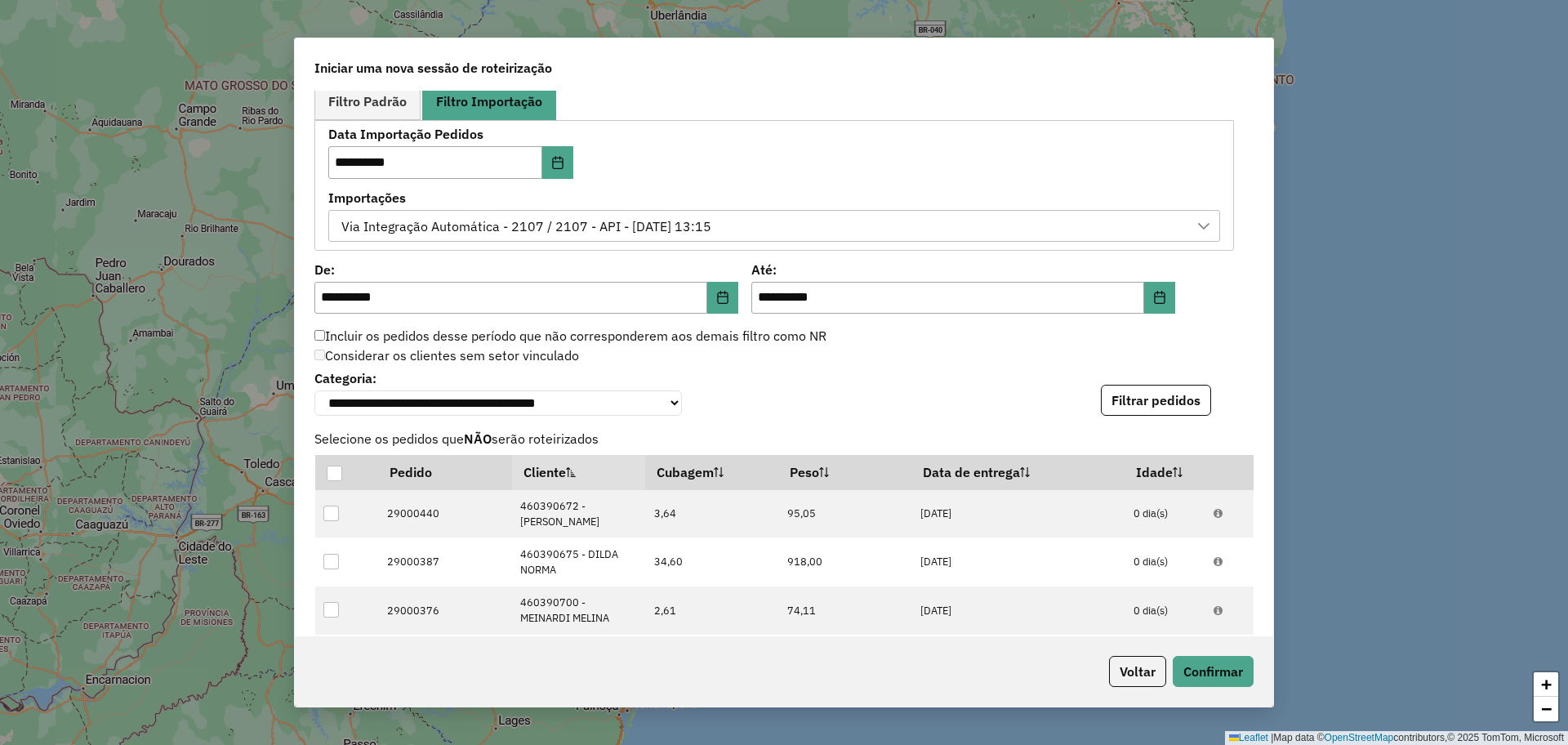
scroll to position [1472, 0]
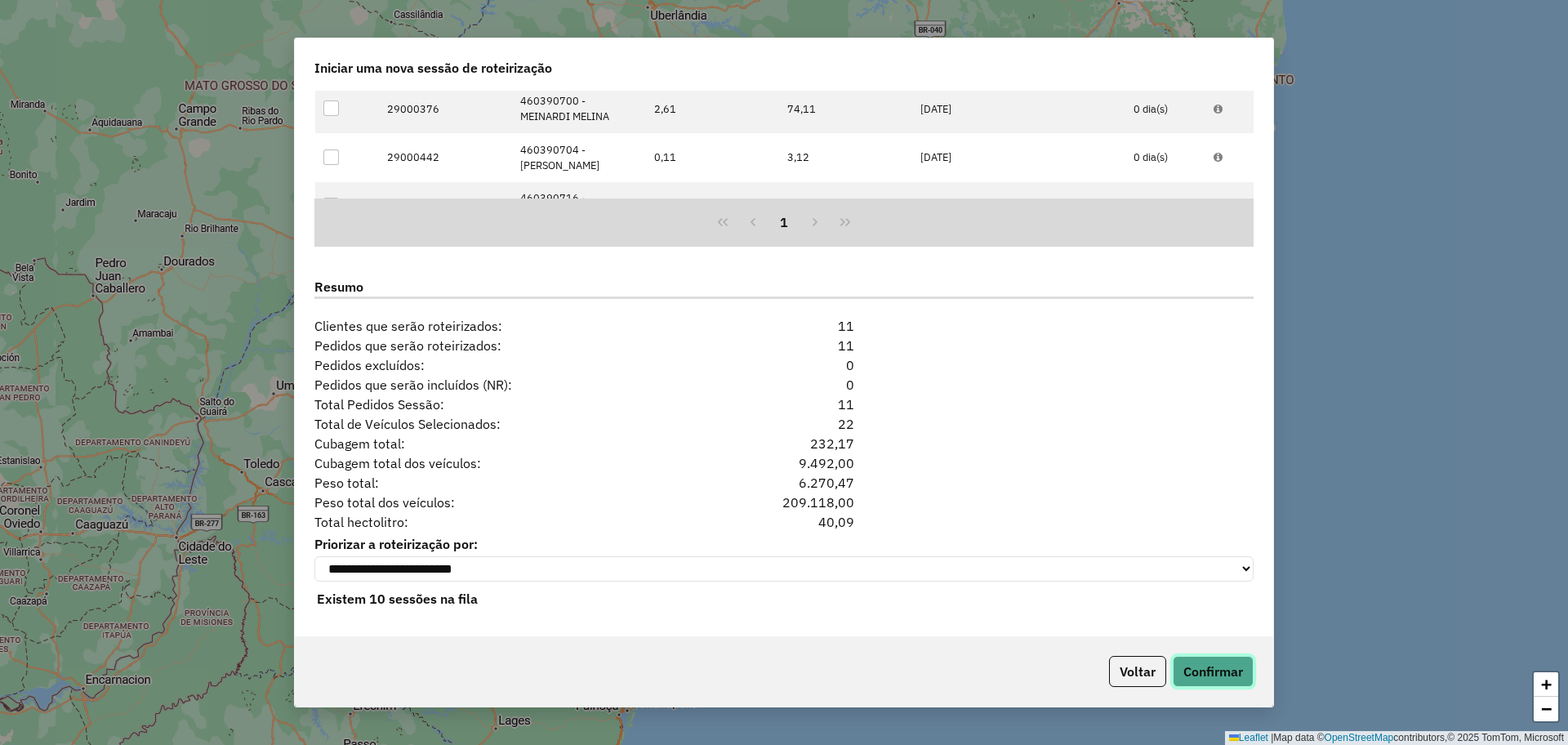
click at [1226, 661] on button "Confirmar" at bounding box center [1213, 671] width 81 height 31
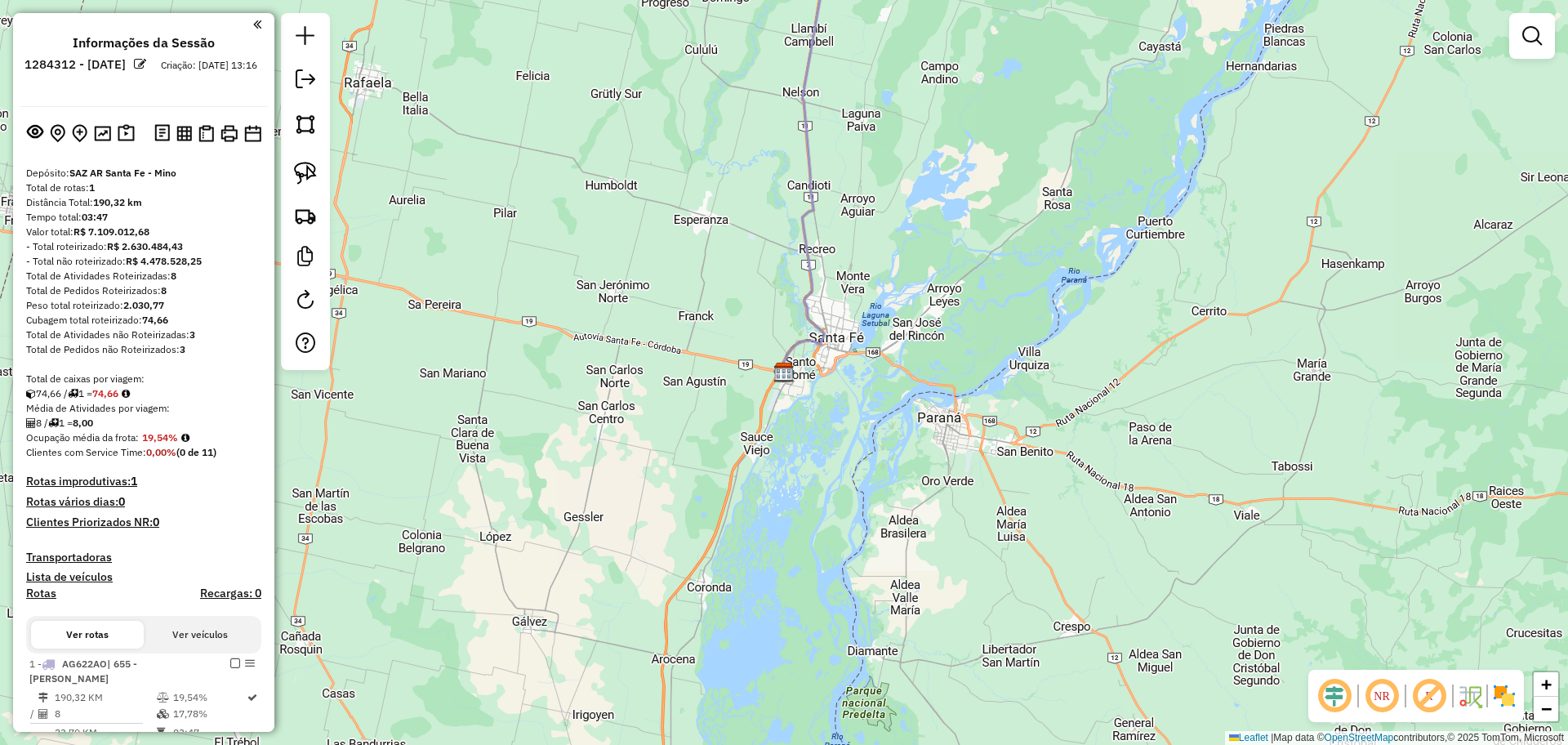
click at [810, 147] on icon at bounding box center [802, 161] width 44 height 423
select select "**********"
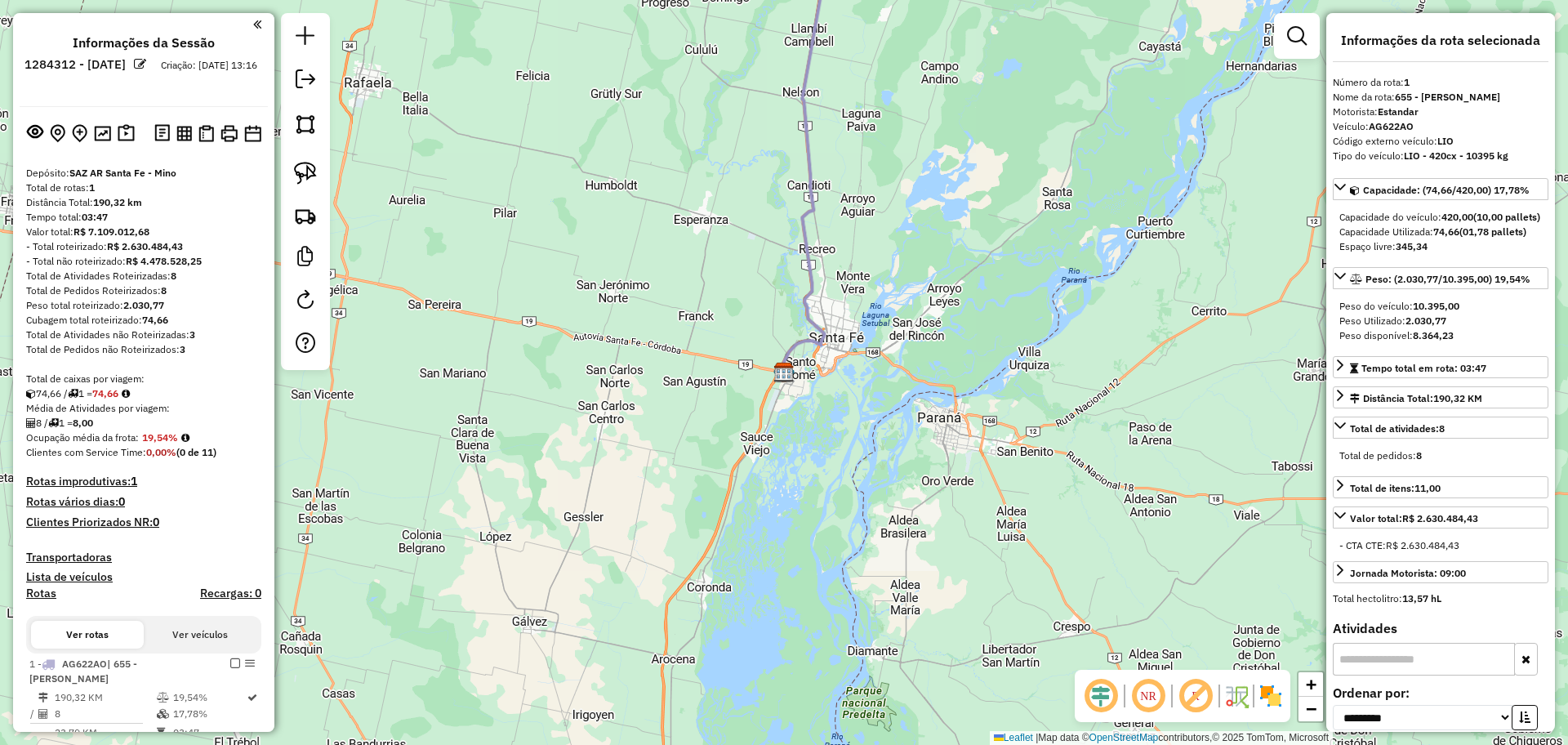
scroll to position [379, 0]
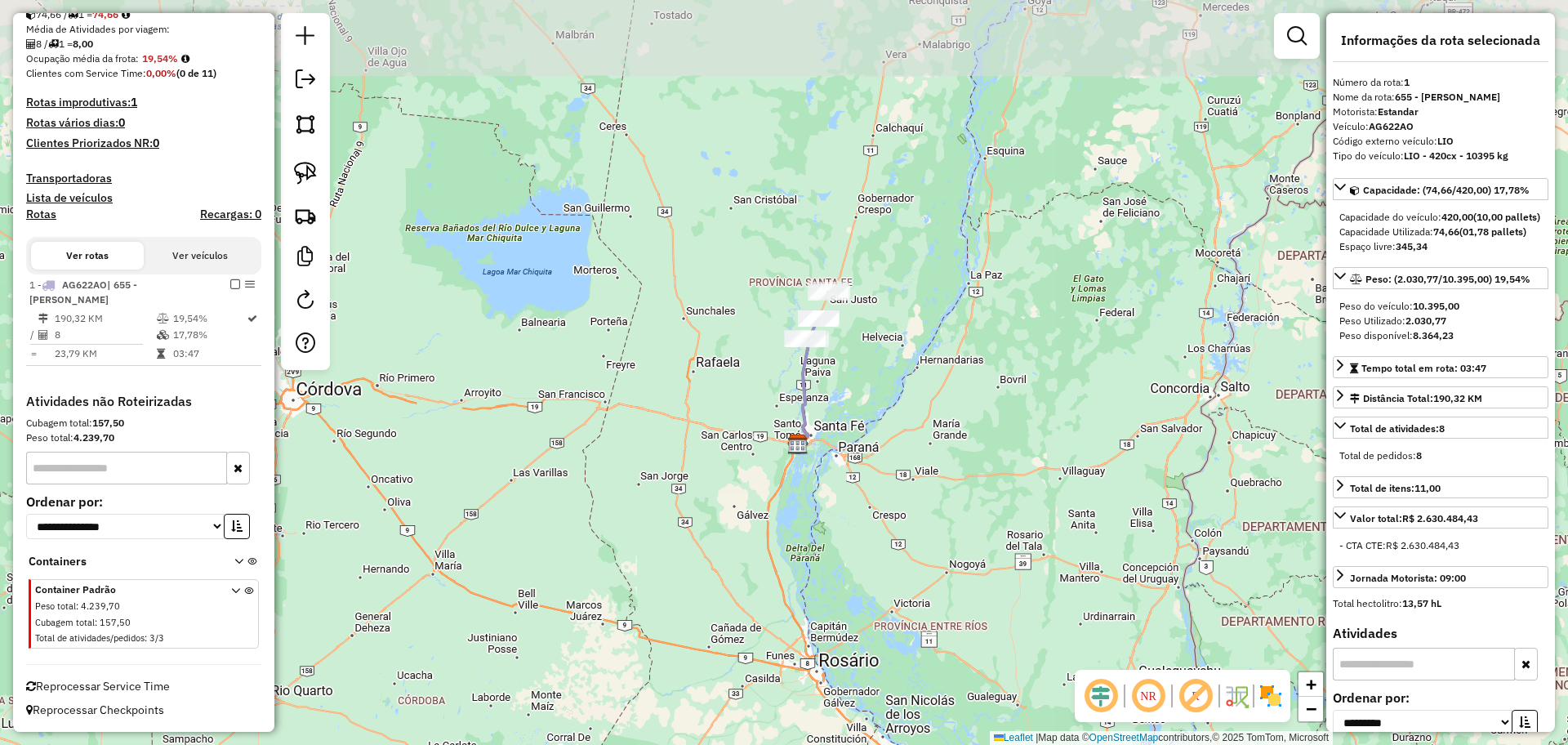
drag, startPoint x: 932, startPoint y: 210, endPoint x: 937, endPoint y: 339, distance: 129.1
click at [937, 339] on div "Janela de atendimento Grade de atendimento Capacidade Transportadoras Veículos …" at bounding box center [784, 372] width 1568 height 745
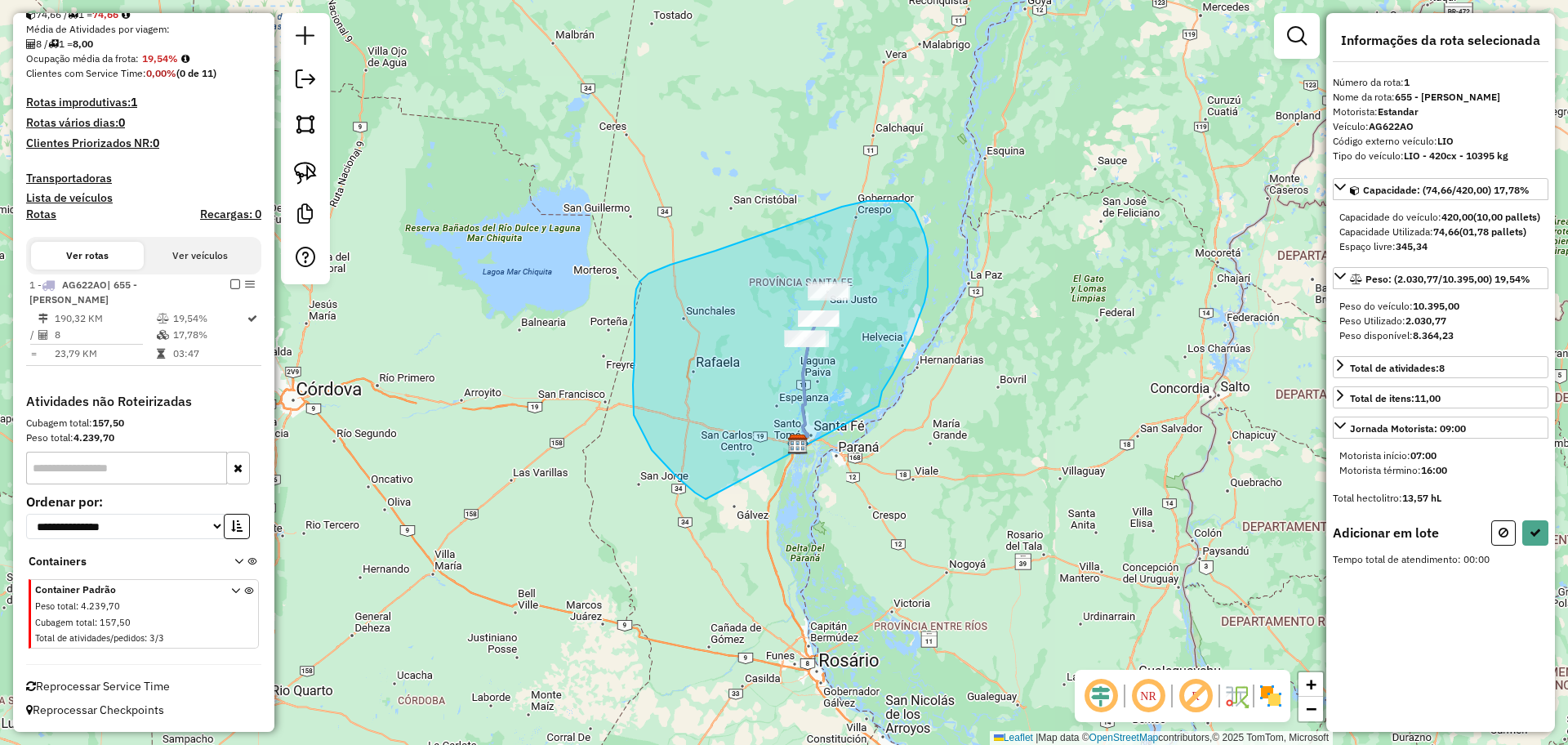
drag, startPoint x: 879, startPoint y: 406, endPoint x: 705, endPoint y: 499, distance: 197.3
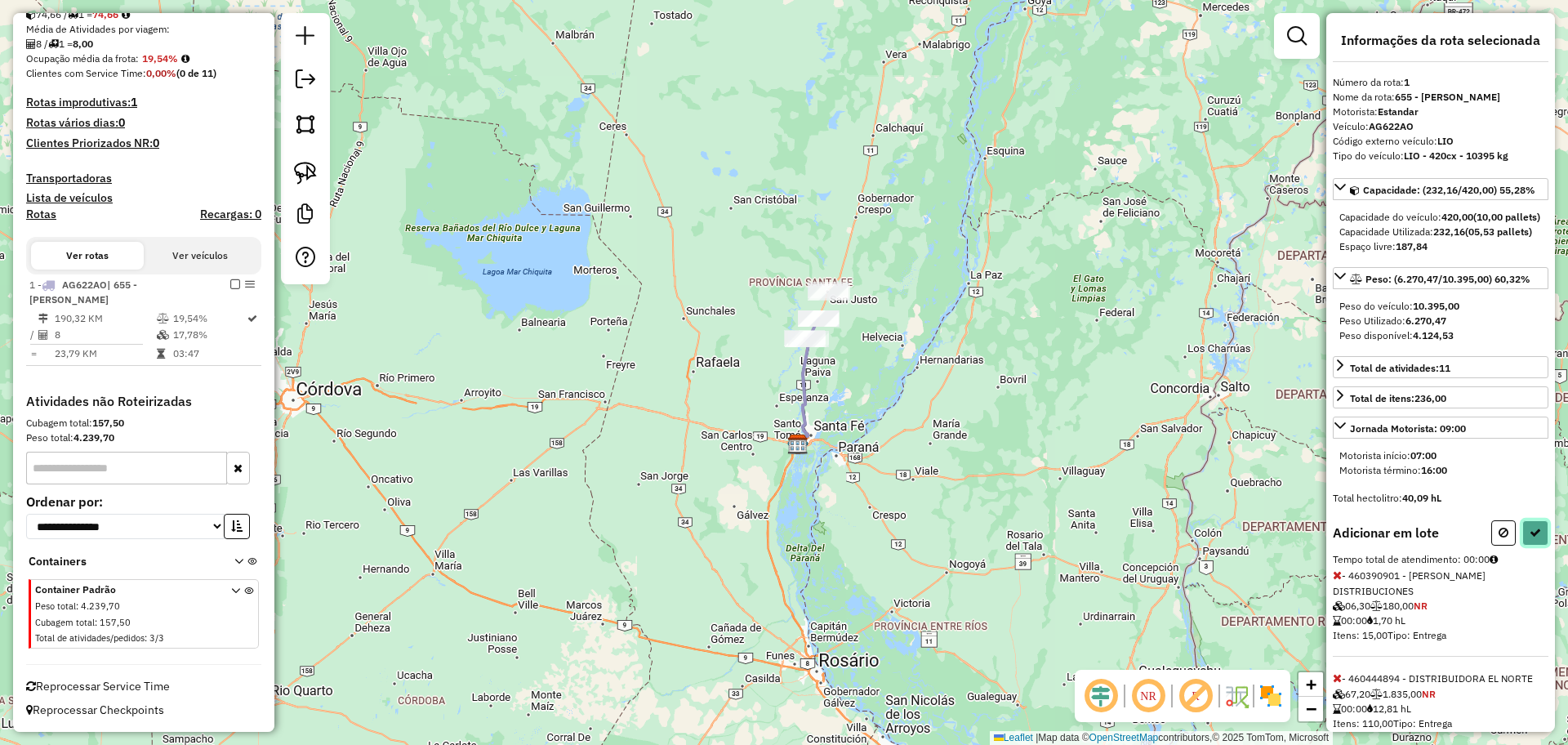
click at [1535, 538] on icon at bounding box center [1535, 533] width 12 height 12
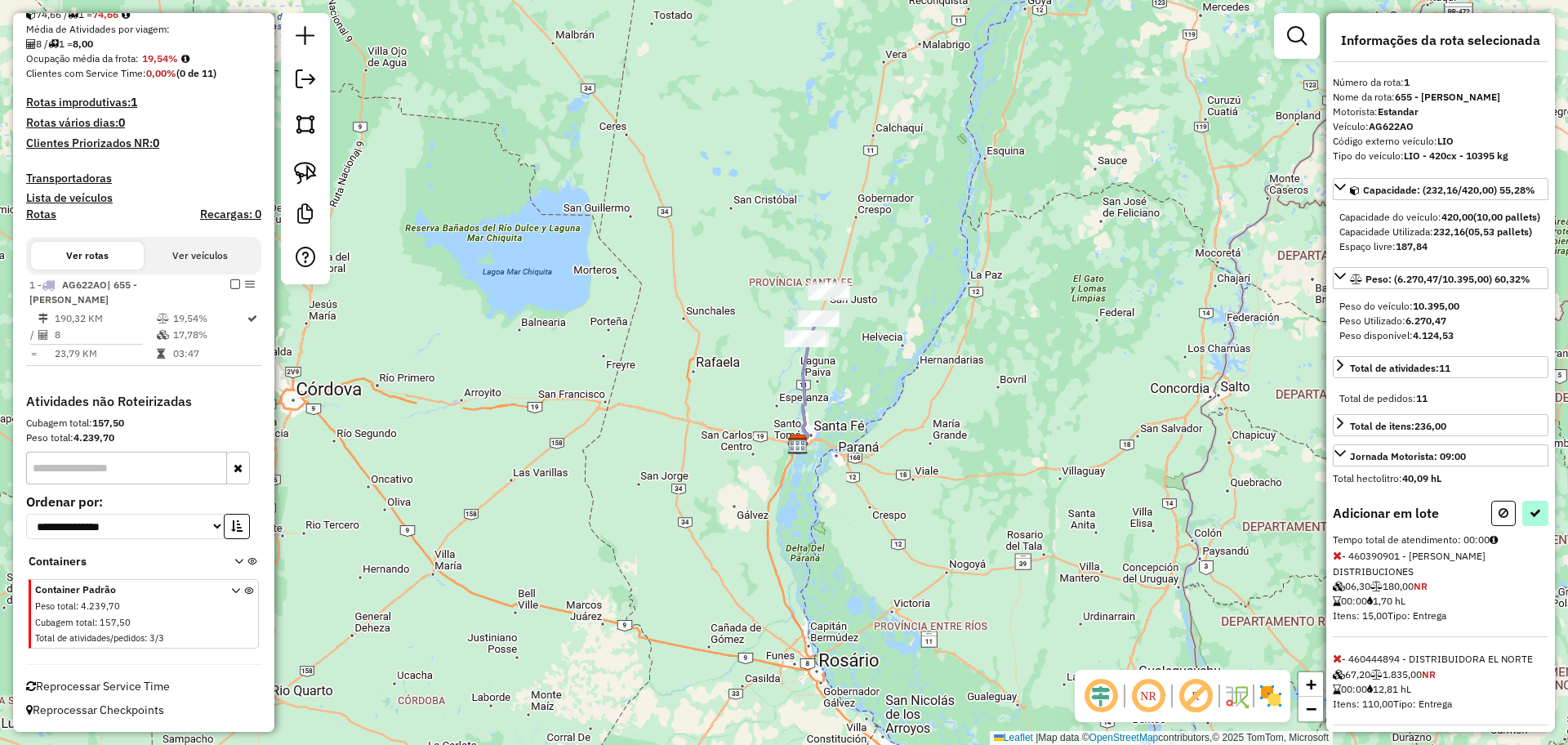
select select "**********"
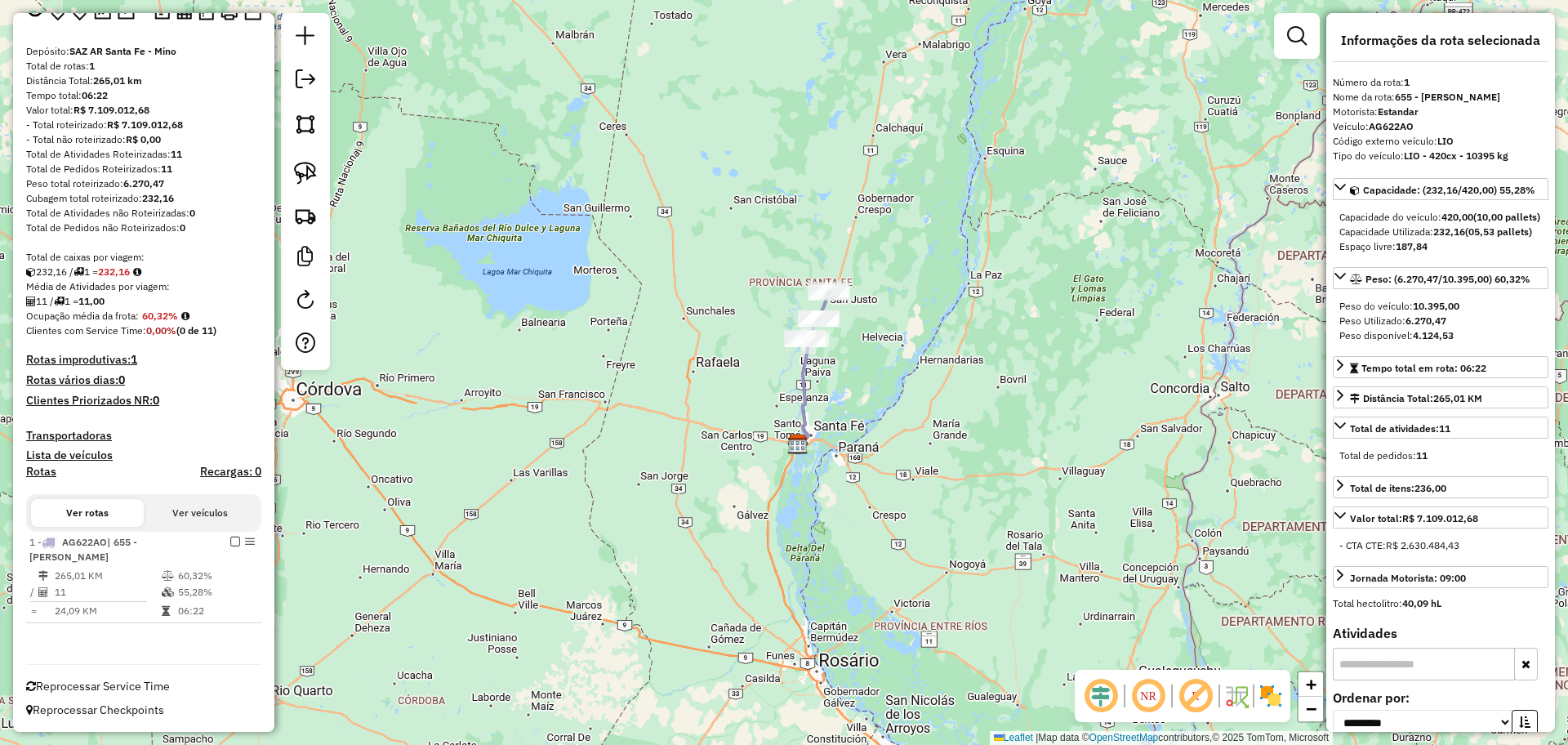
scroll to position [122, 0]
click at [810, 407] on icon at bounding box center [813, 366] width 30 height 154
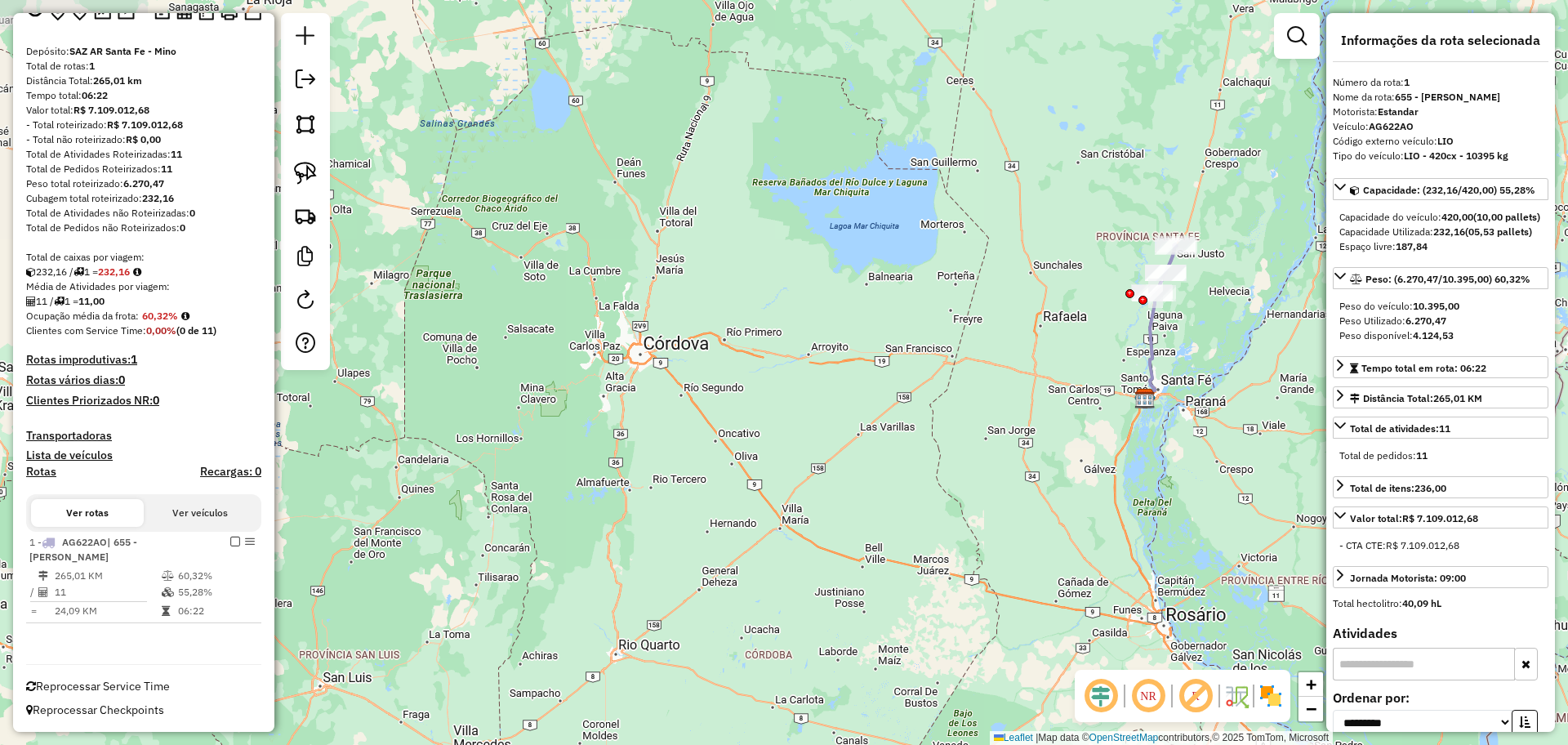
drag, startPoint x: 1041, startPoint y: 437, endPoint x: 1207, endPoint y: 415, distance: 167.5
click at [1207, 415] on div "Janela de atendimento Grade de atendimento Capacidade Transportadoras Veículos …" at bounding box center [784, 372] width 1568 height 745
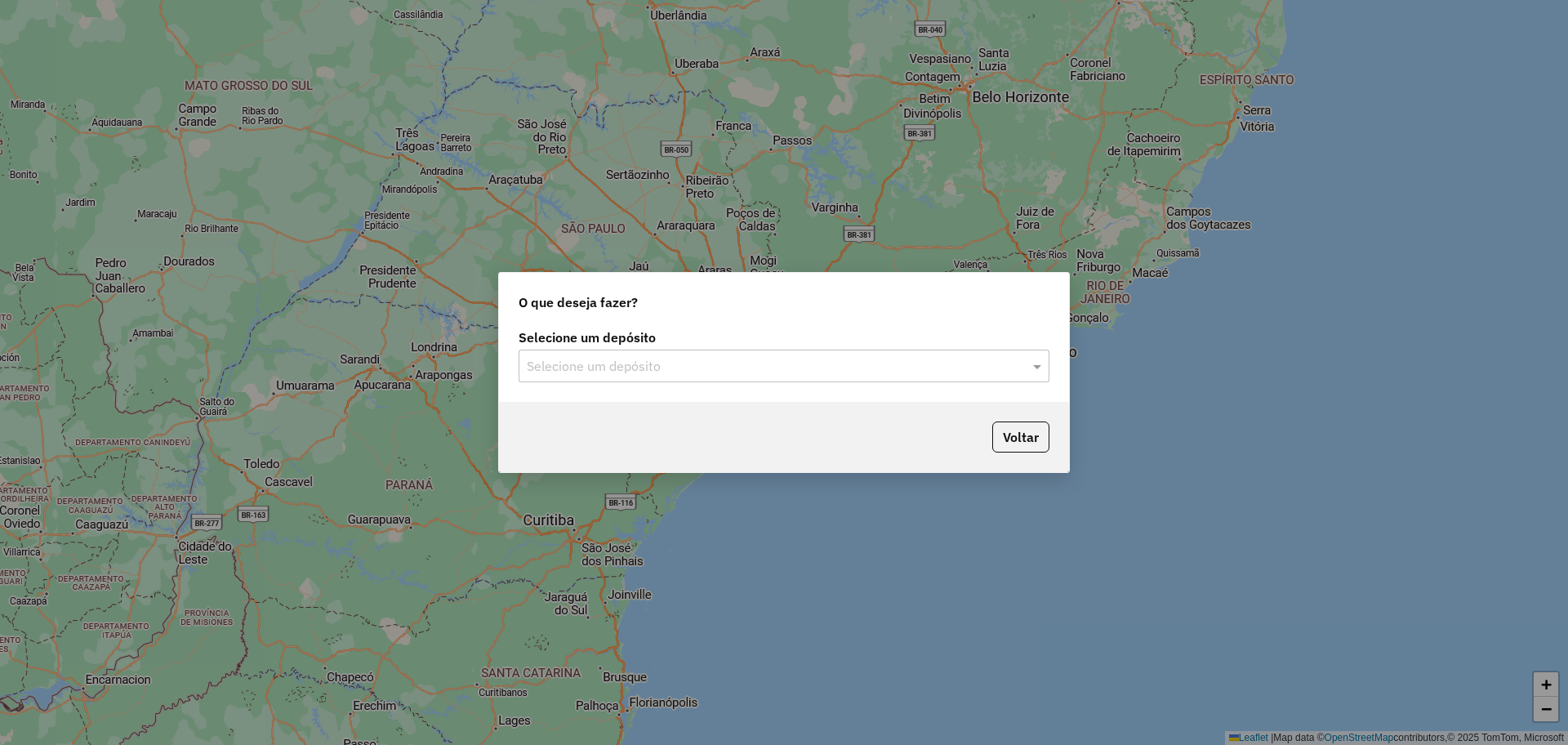
click at [706, 357] on input "text" at bounding box center [768, 366] width 481 height 19
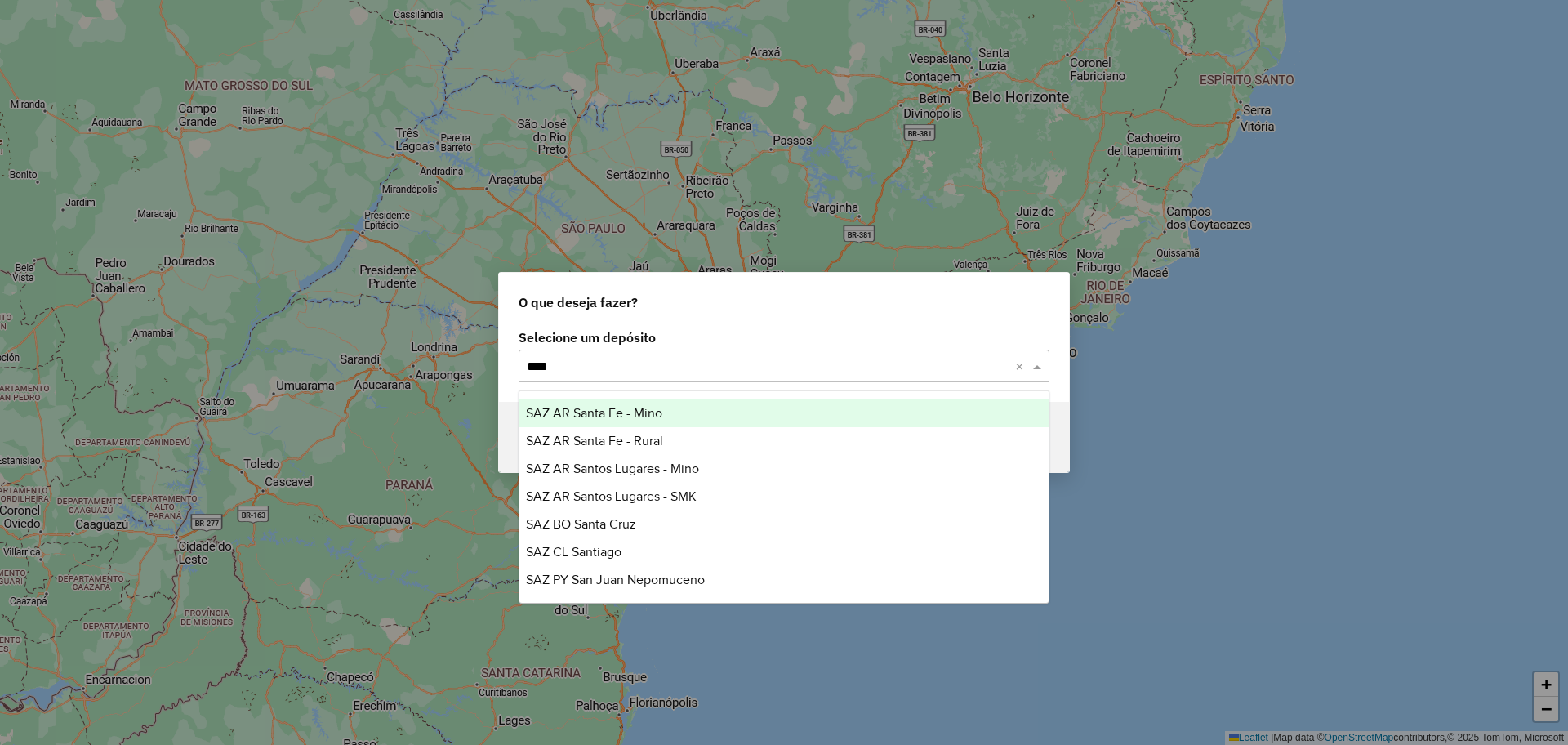
type input "*****"
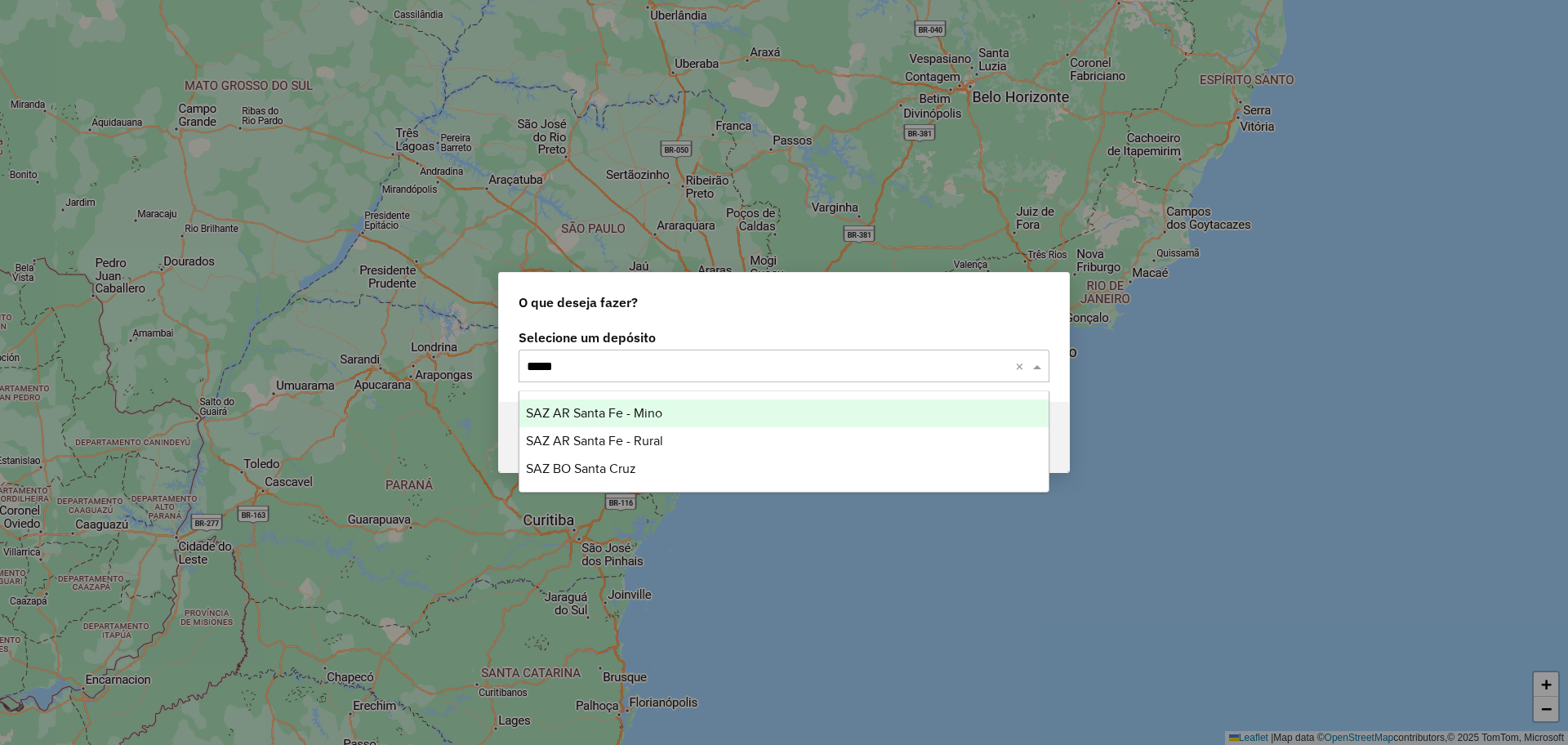
click at [702, 410] on div "SAZ AR Santa Fe - Mino" at bounding box center [784, 412] width 529 height 28
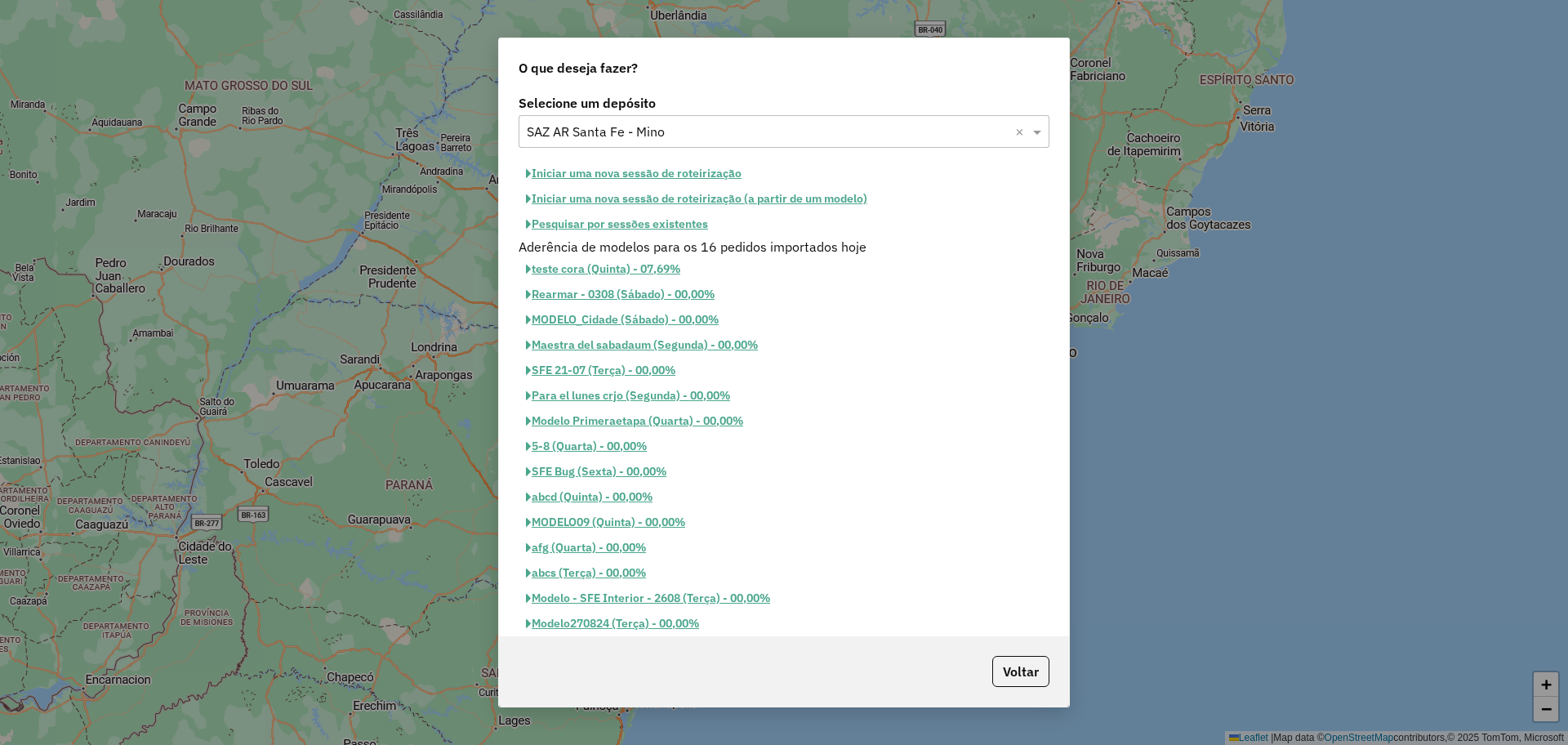
click at [680, 178] on button "Iniciar uma nova sessão de roteirização" at bounding box center [634, 173] width 231 height 25
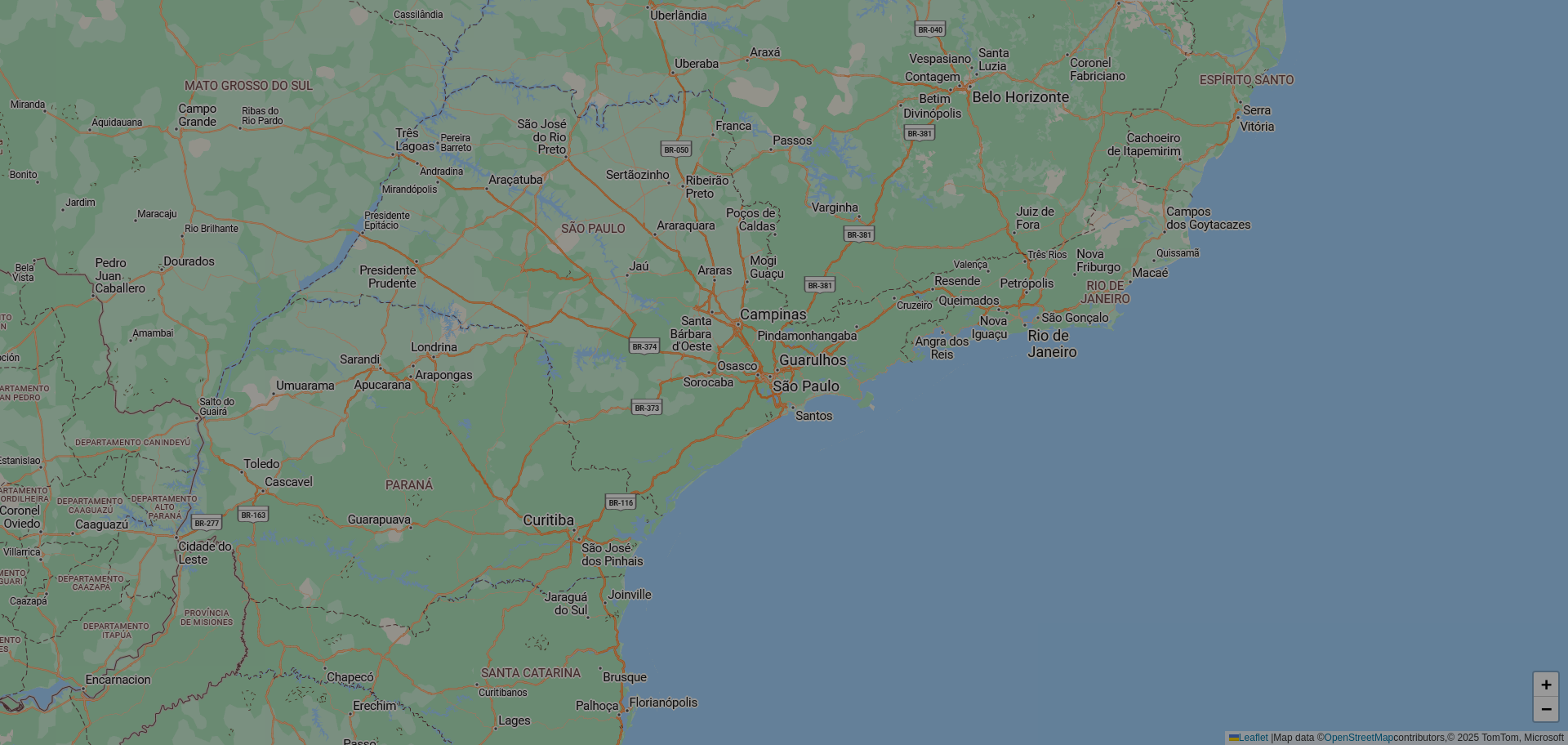
select select "*"
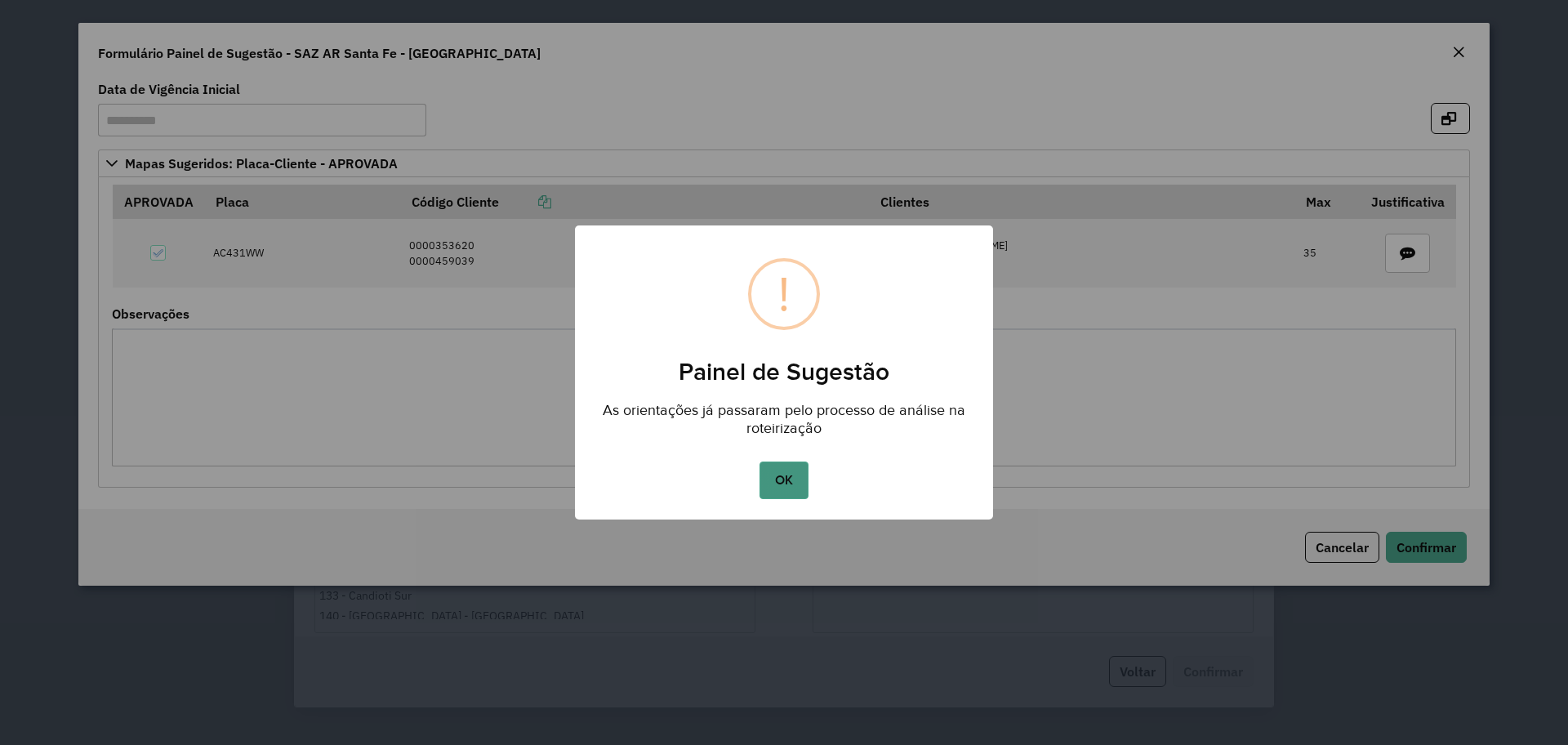
click at [795, 476] on button "OK" at bounding box center [783, 480] width 48 height 38
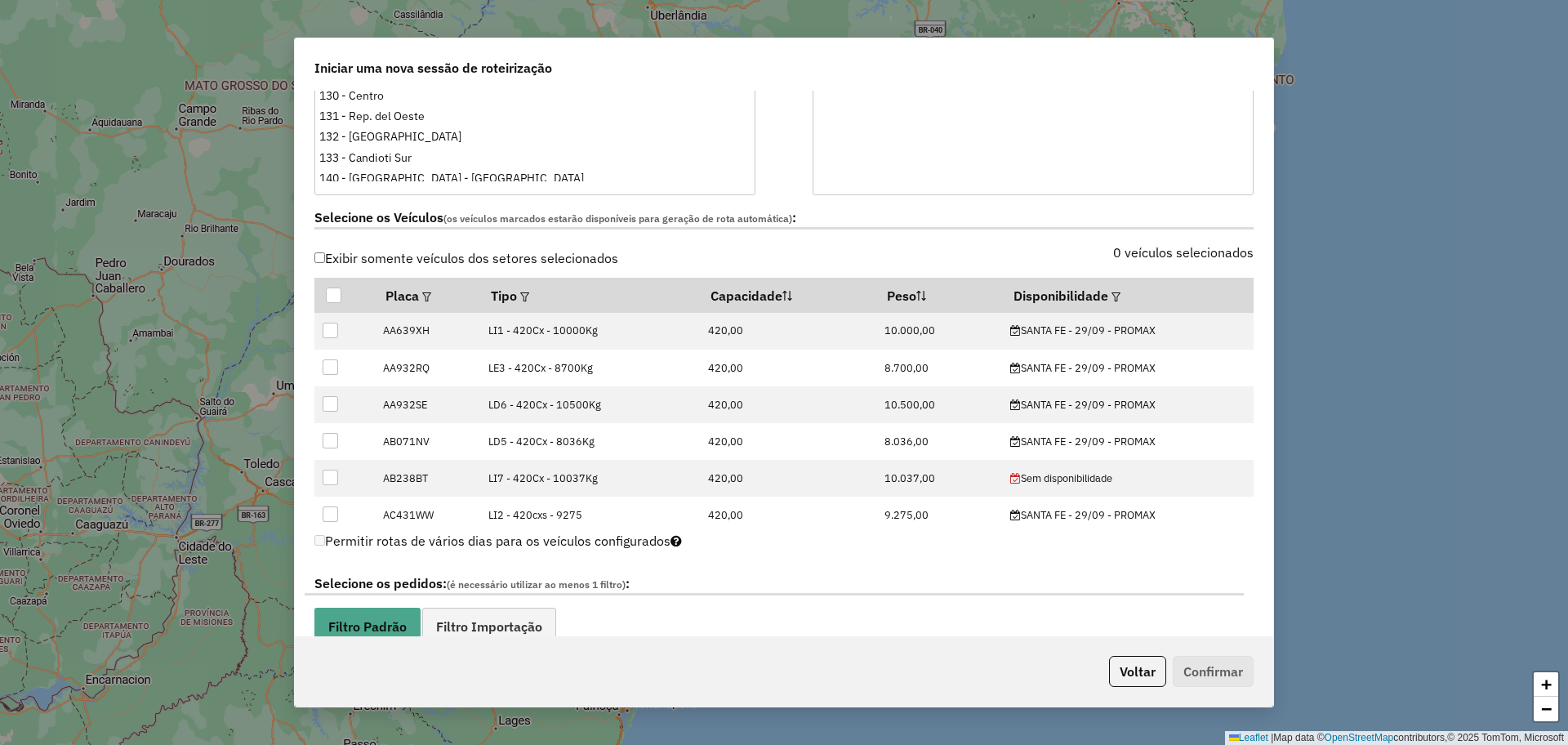
scroll to position [613, 0]
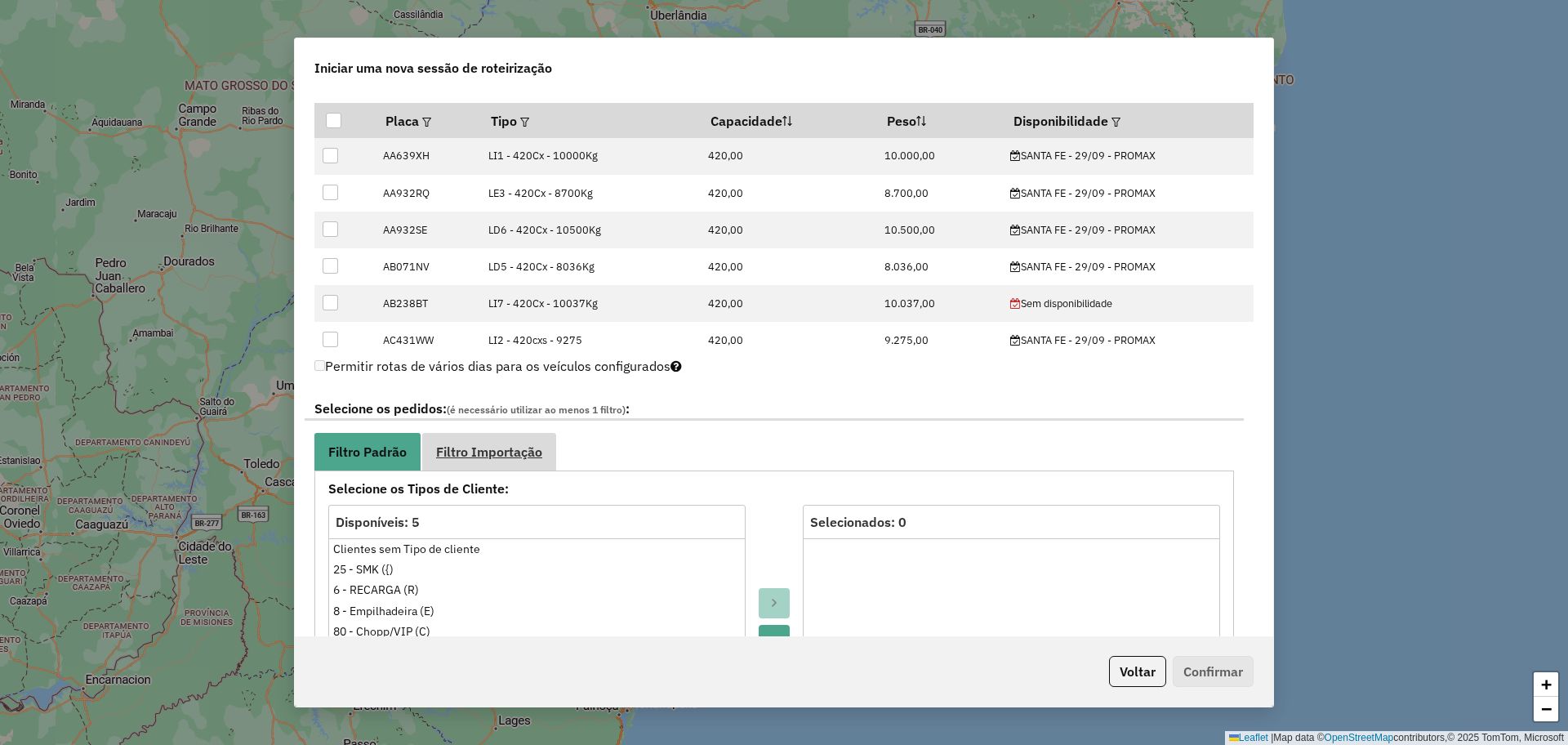
click at [465, 438] on link "Filtro Importação" at bounding box center [489, 451] width 134 height 37
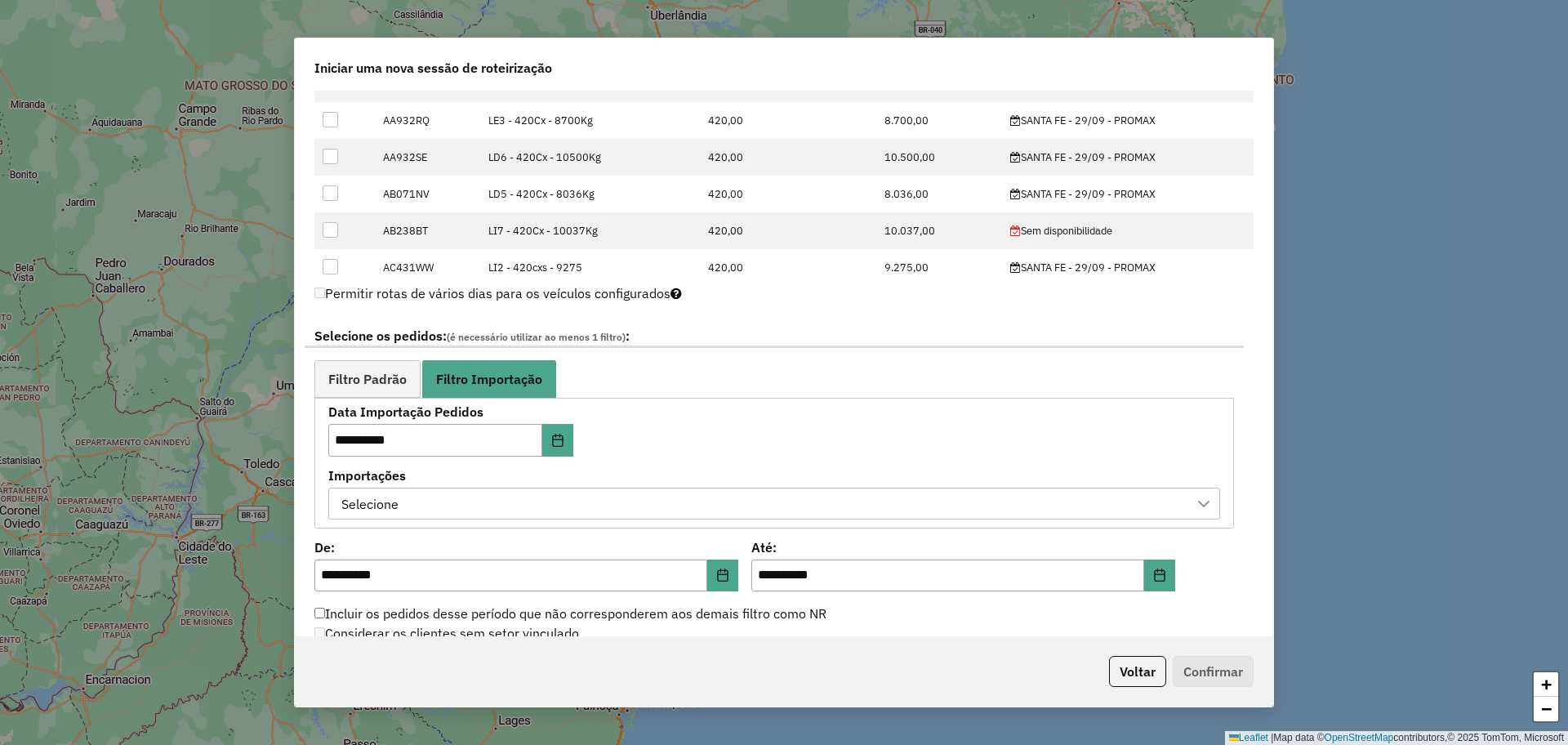
scroll to position [715, 0]
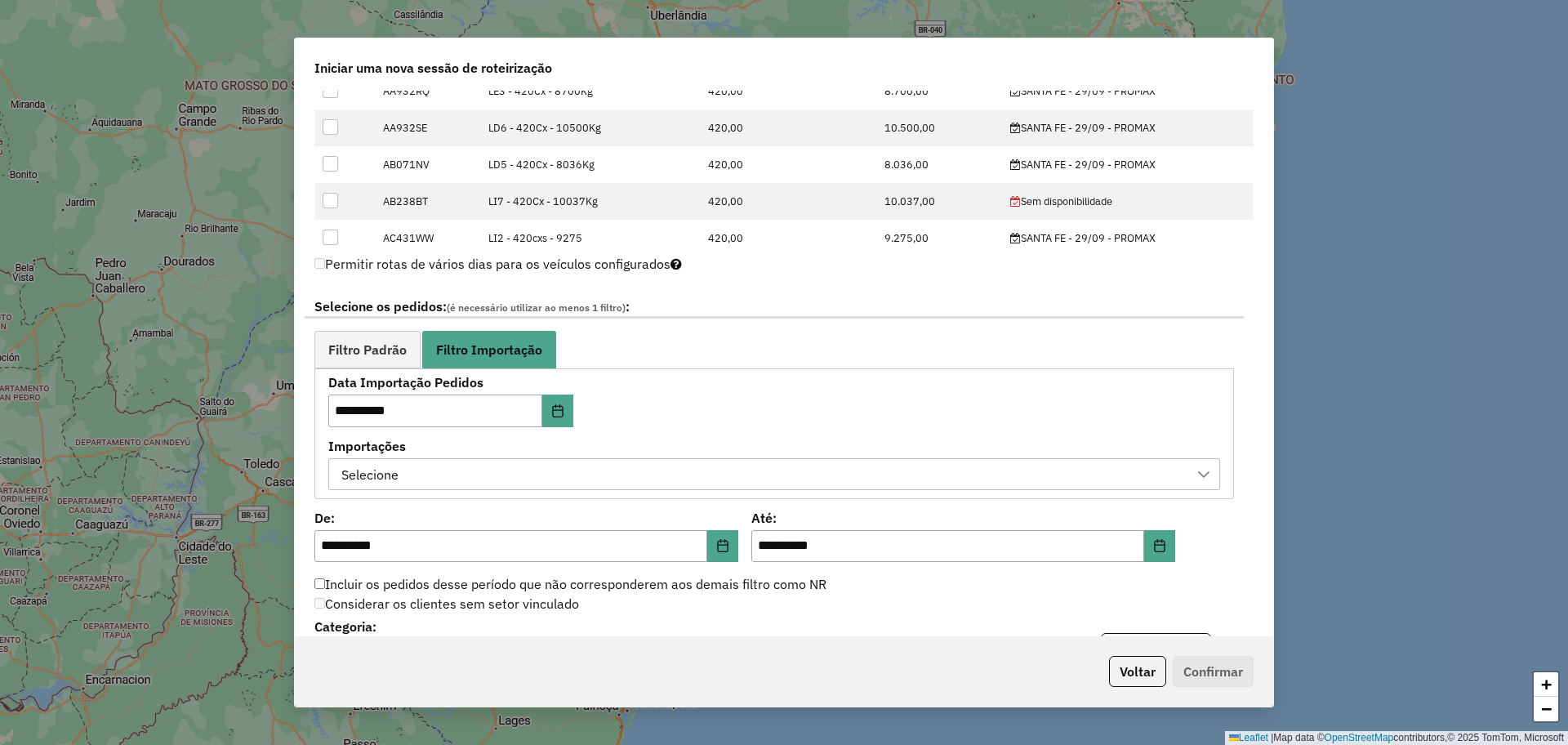
click at [785, 477] on div "Selecione" at bounding box center [762, 474] width 853 height 31
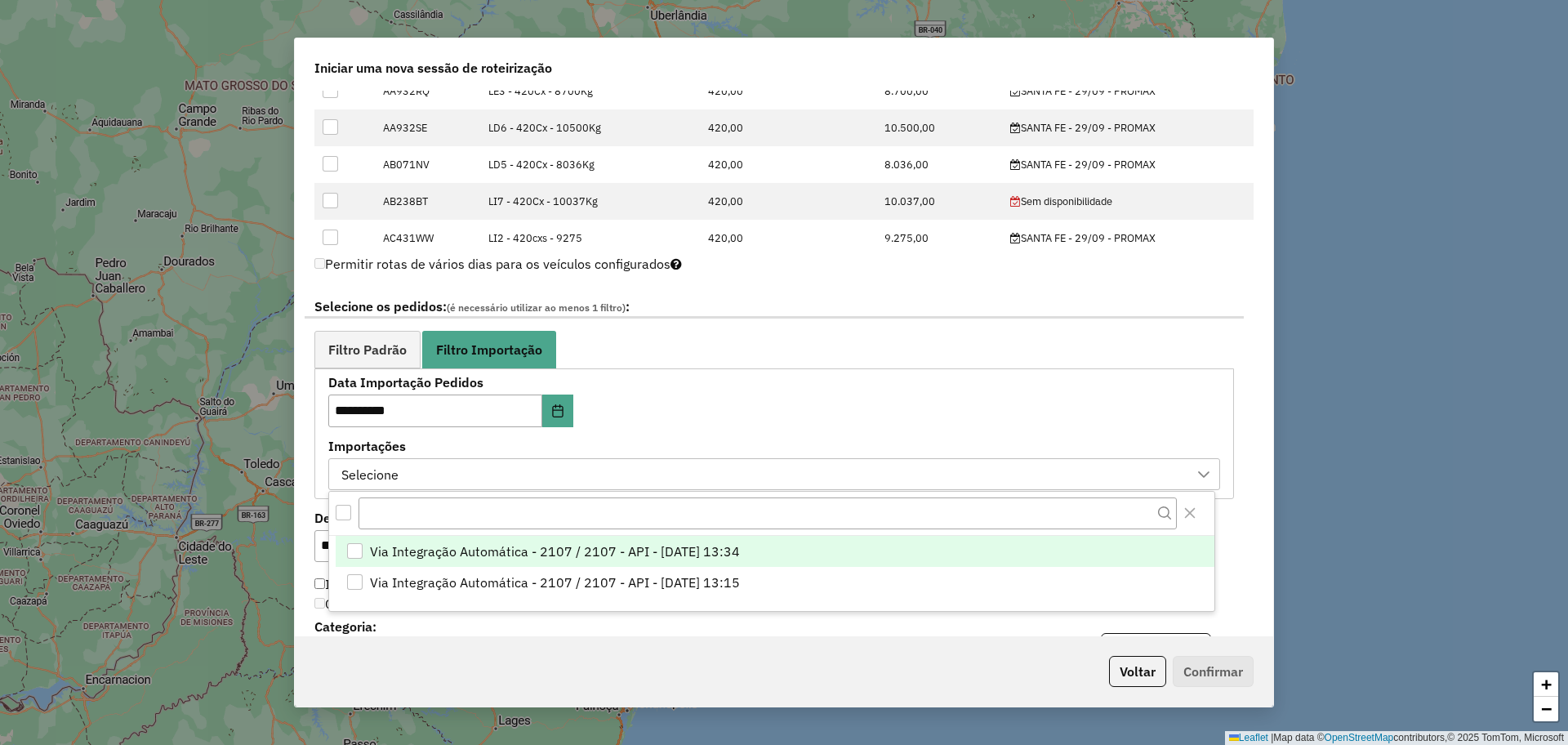
click at [357, 550] on div "Via Integração Automática - 2107 / 2107 - API - 27/09/2025 13:34" at bounding box center [354, 551] width 15 height 15
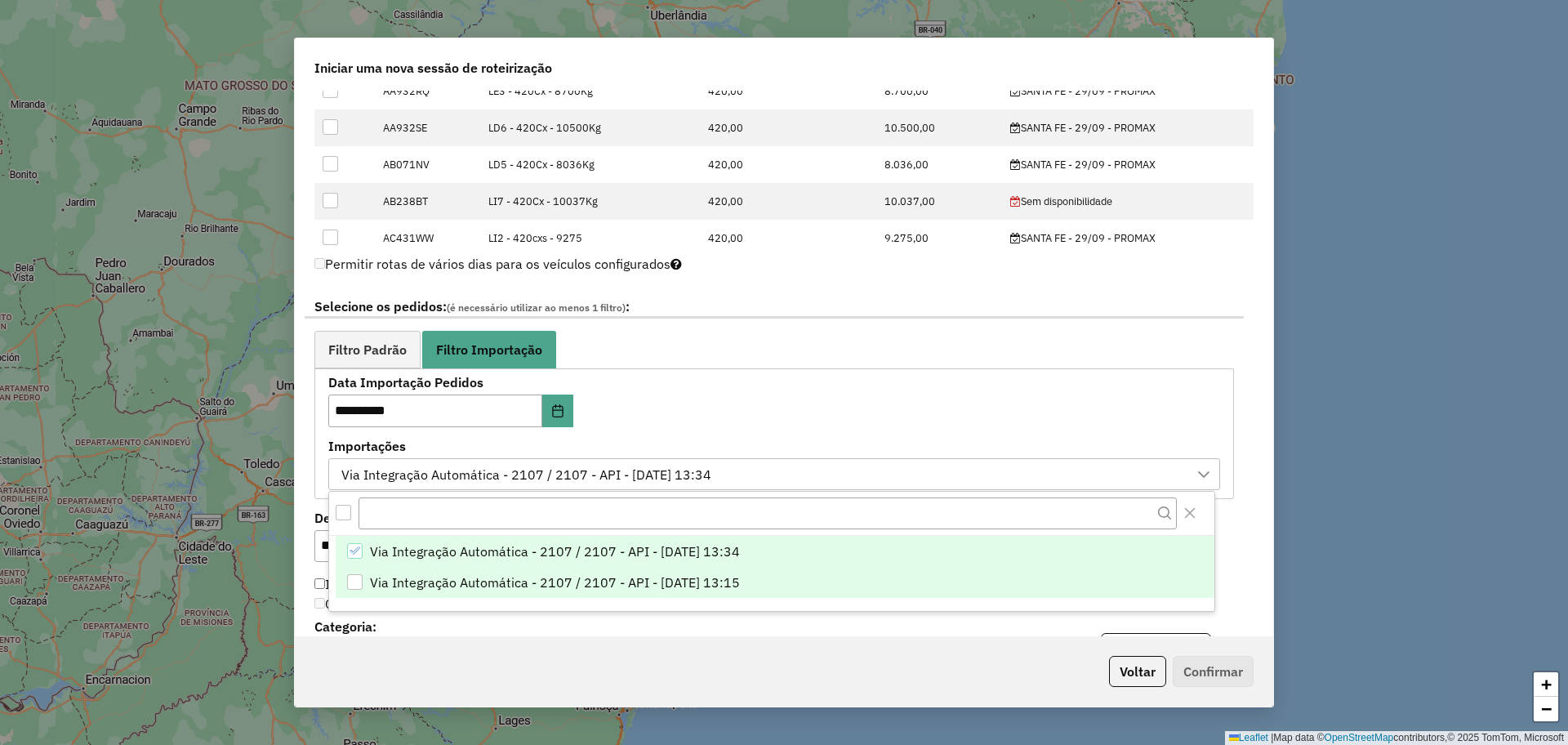
click at [359, 578] on div "Via Integração Automática - 2107 / 2107 - API - 27/09/2025 13:15" at bounding box center [354, 582] width 15 height 15
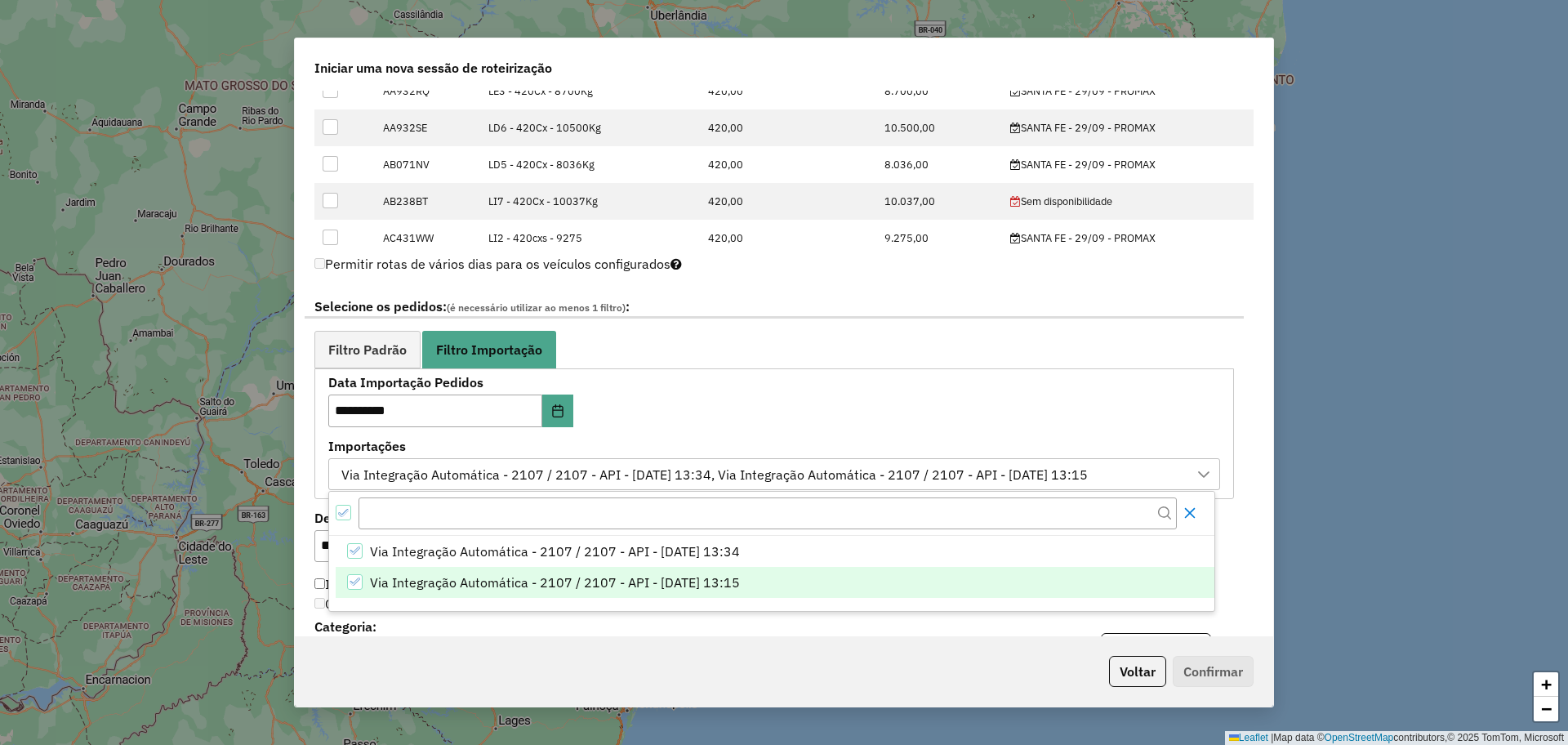
click at [1193, 515] on icon "Close" at bounding box center [1190, 513] width 13 height 13
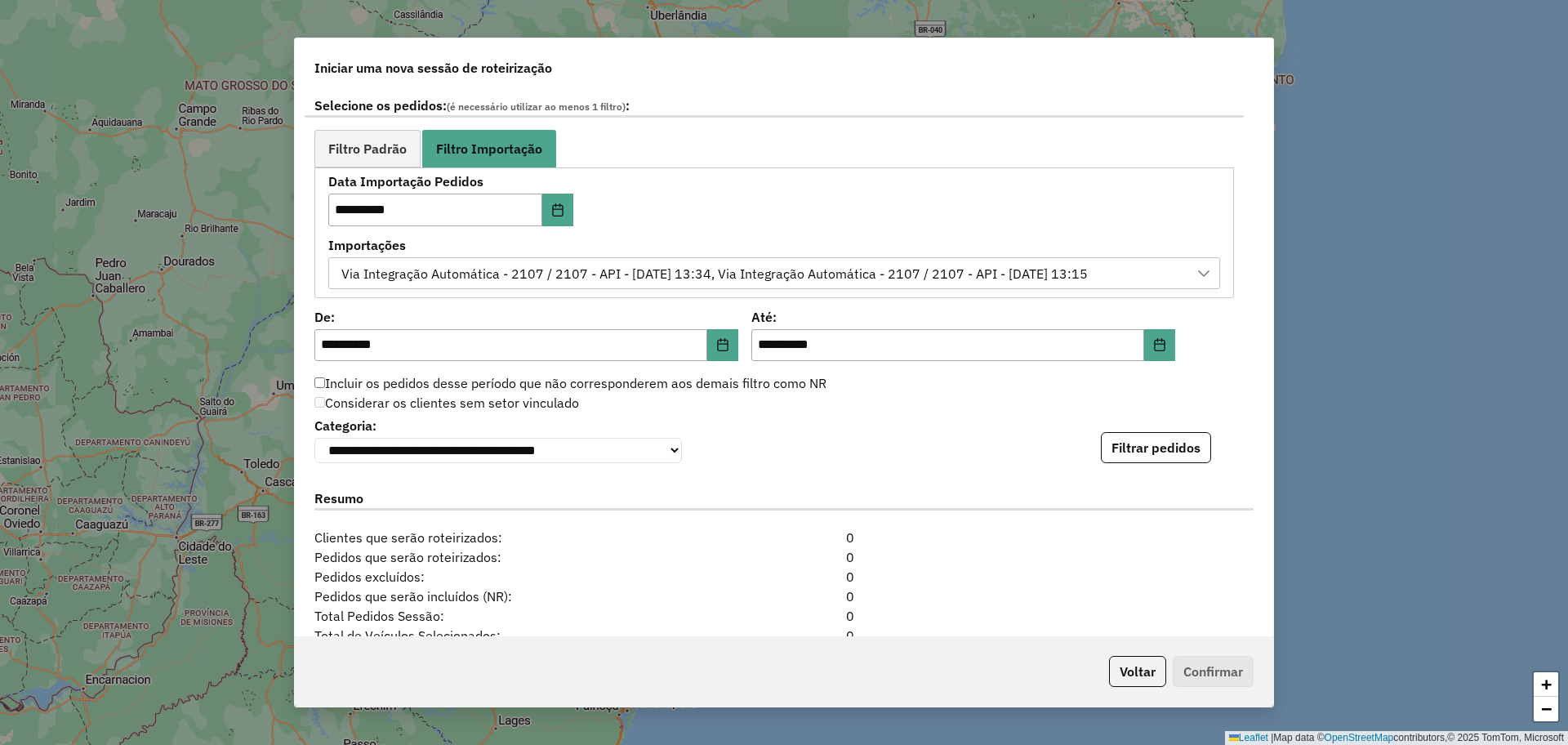
scroll to position [918, 0]
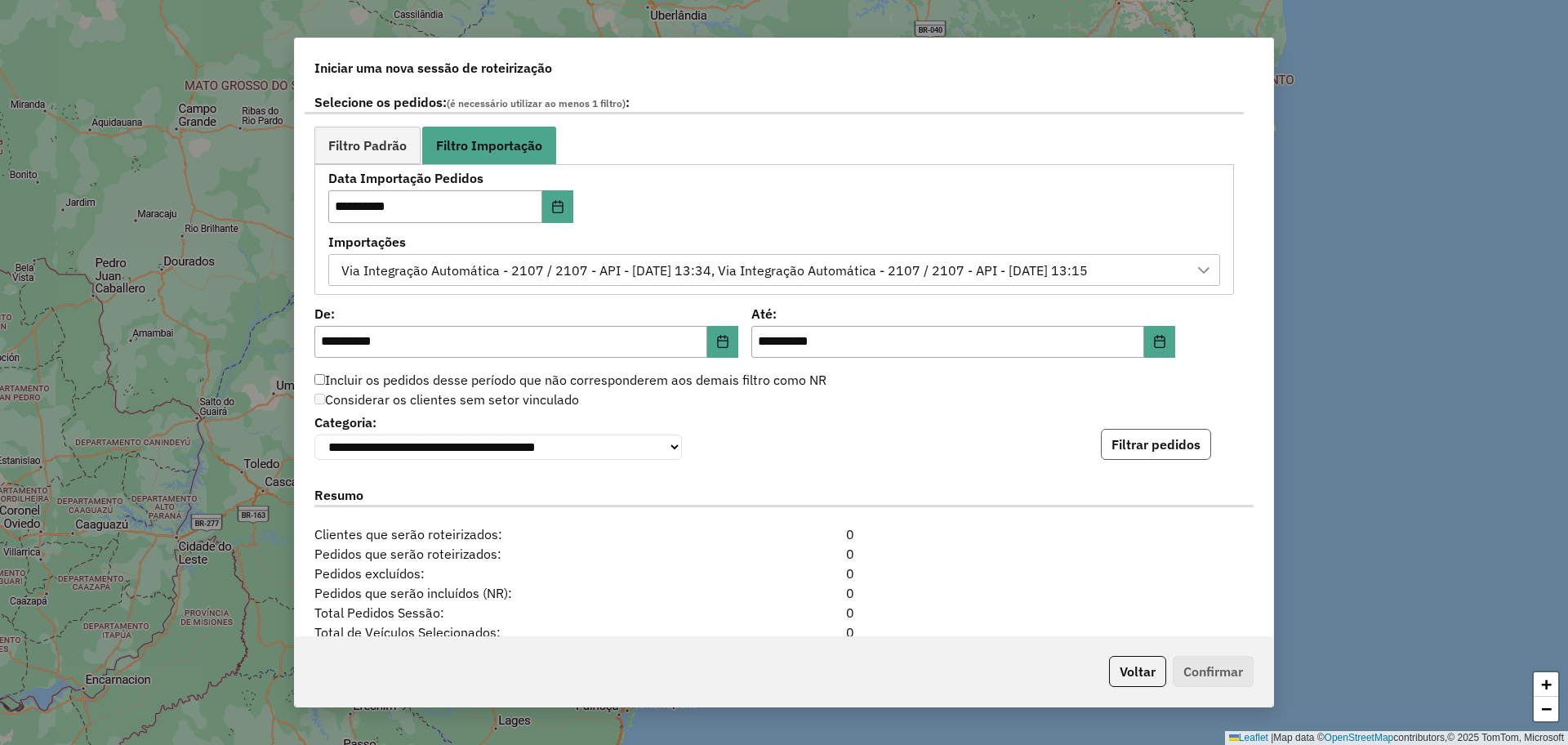
click at [1120, 444] on button "Filtrar pedidos" at bounding box center [1156, 444] width 110 height 31
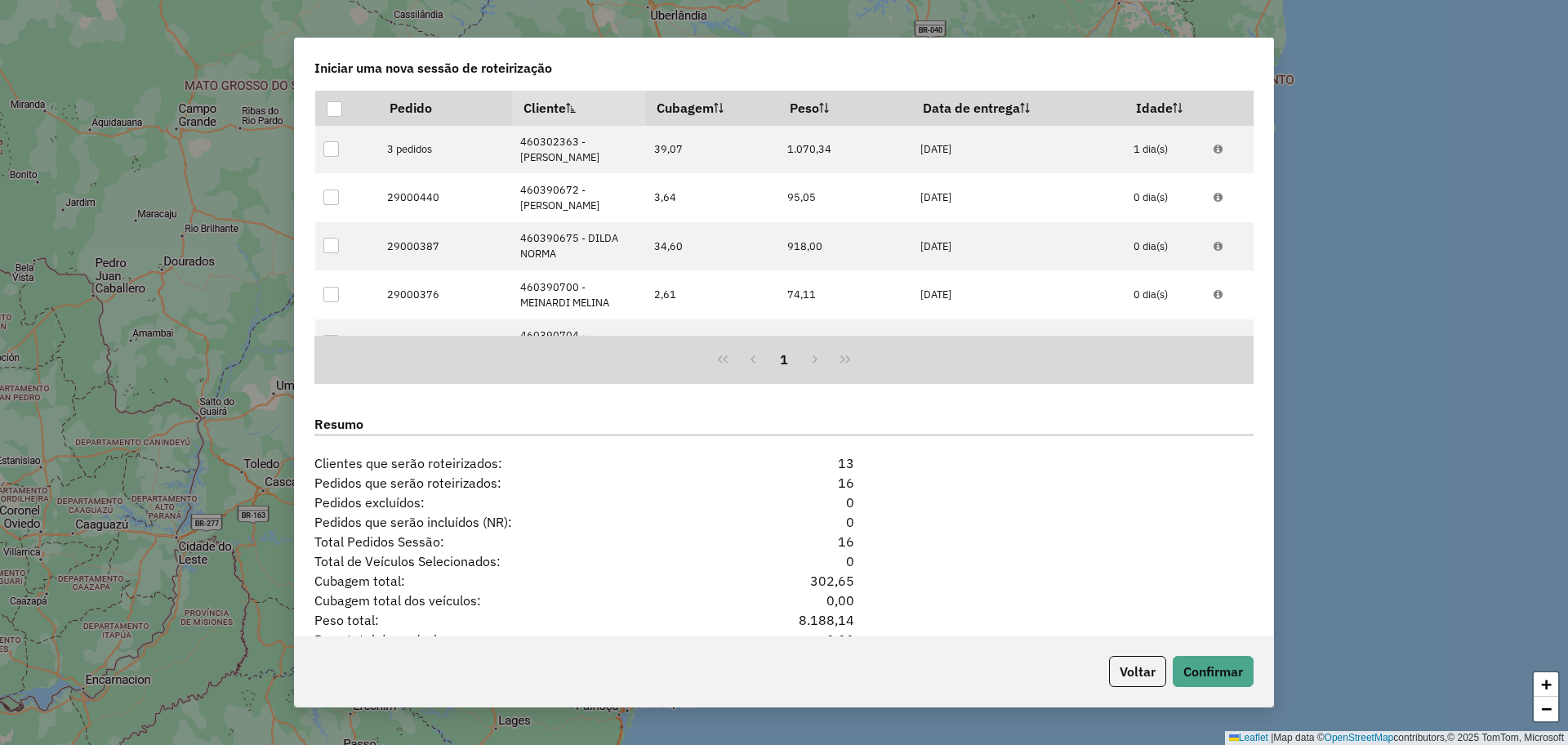
scroll to position [1436, 0]
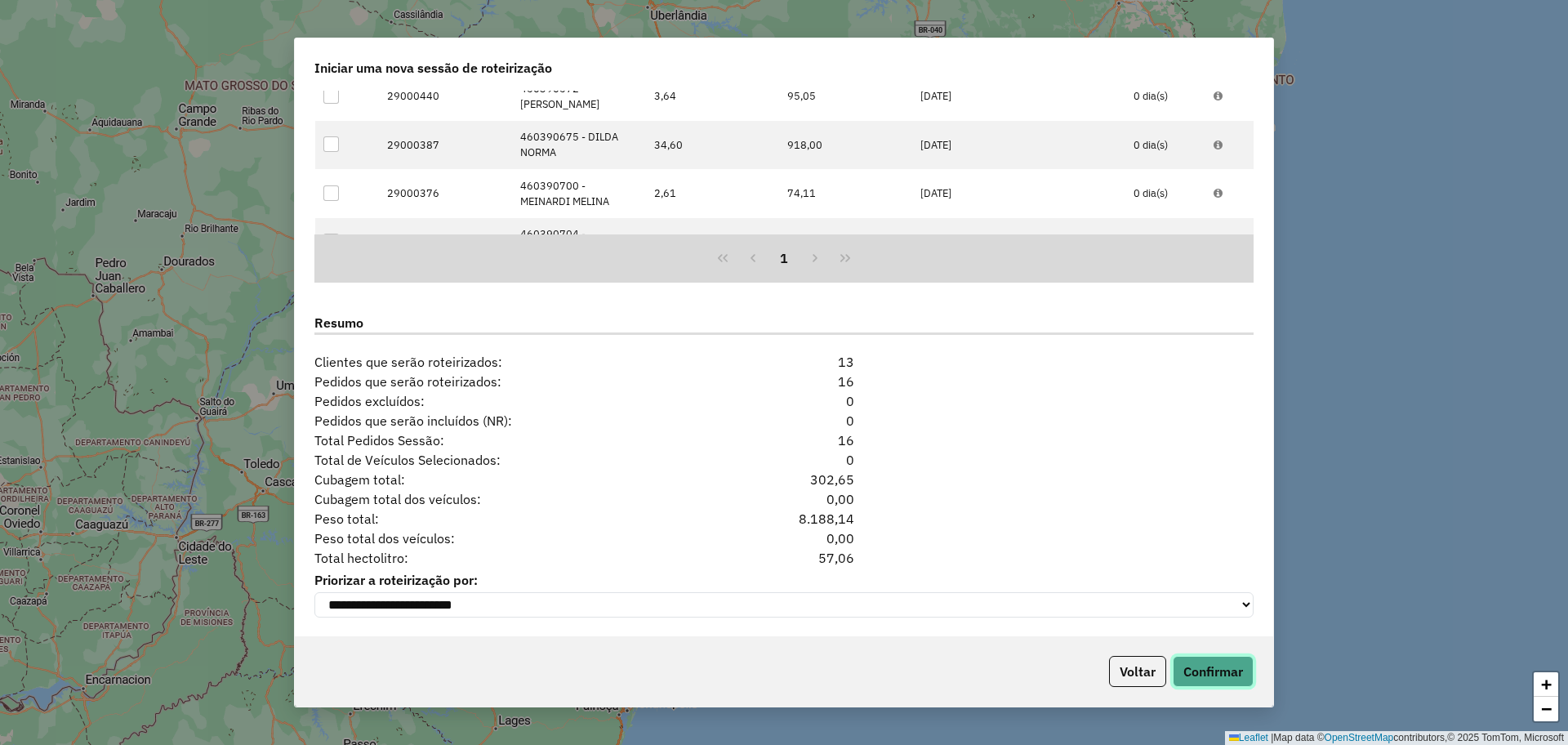
click at [1229, 684] on button "Confirmar" at bounding box center [1213, 671] width 81 height 31
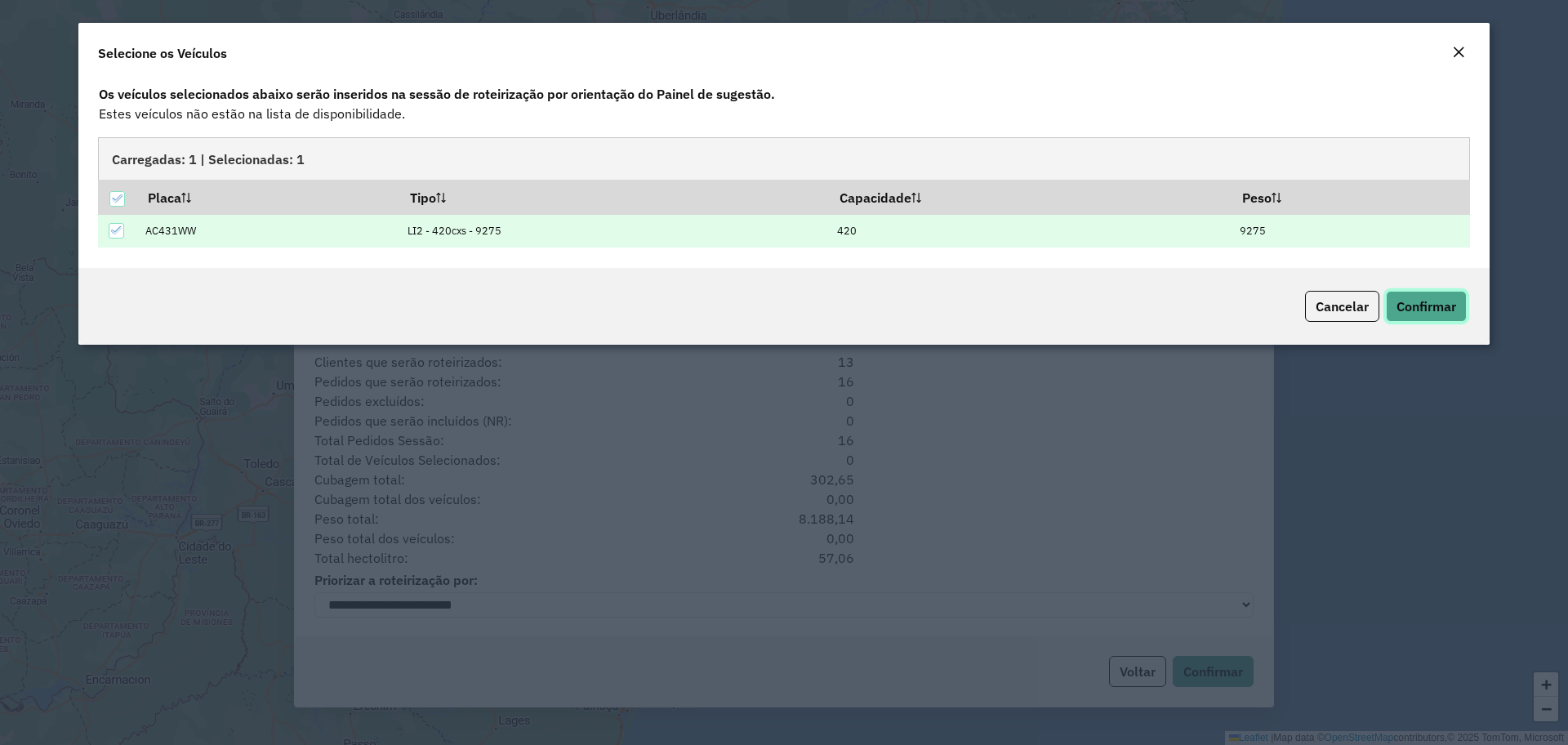
click at [1412, 304] on span "Confirmar" at bounding box center [1426, 306] width 60 height 16
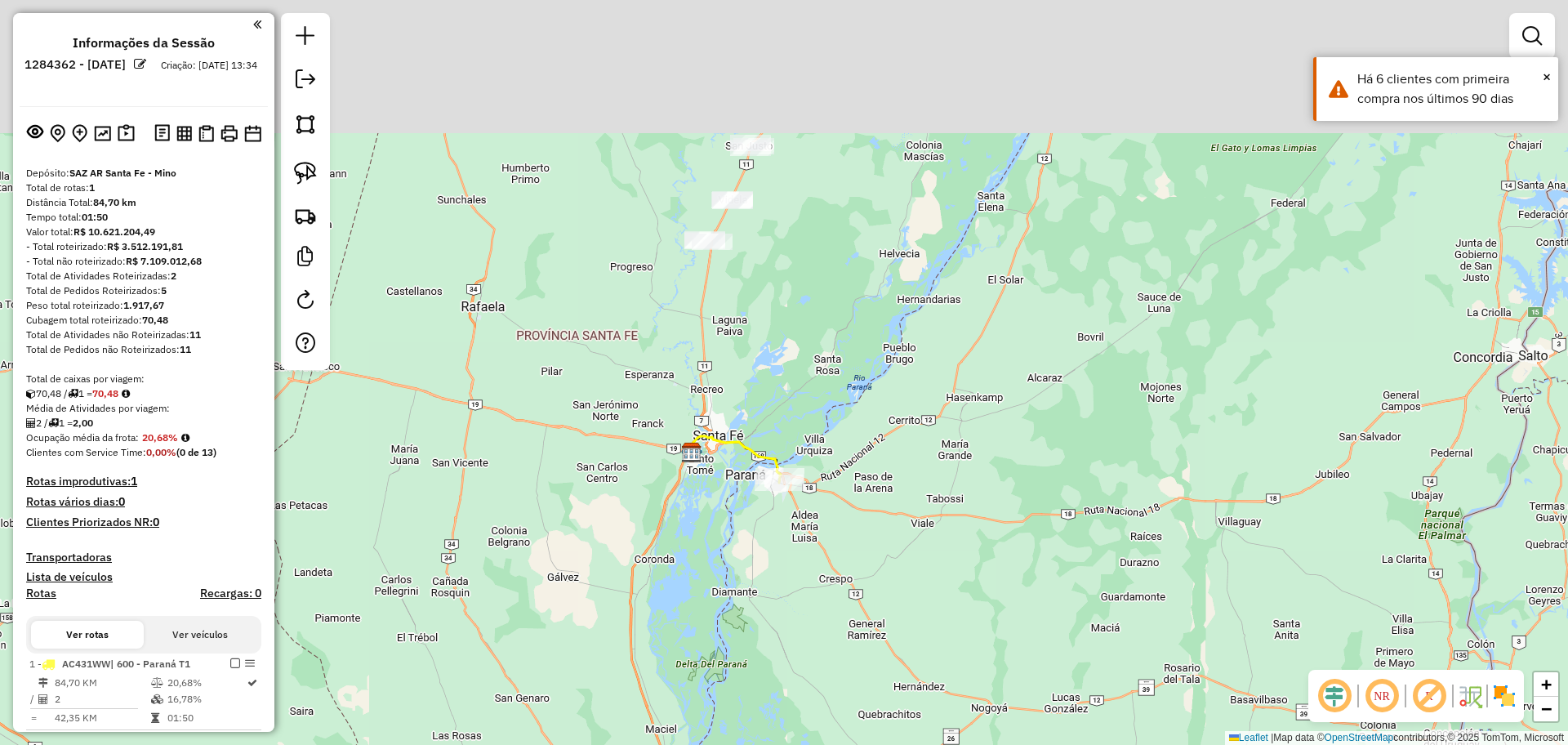
drag, startPoint x: 857, startPoint y: 183, endPoint x: 777, endPoint y: 334, distance: 170.9
click at [777, 334] on div "Janela de atendimento Grade de atendimento Capacidade Transportadoras Veículos …" at bounding box center [784, 372] width 1568 height 745
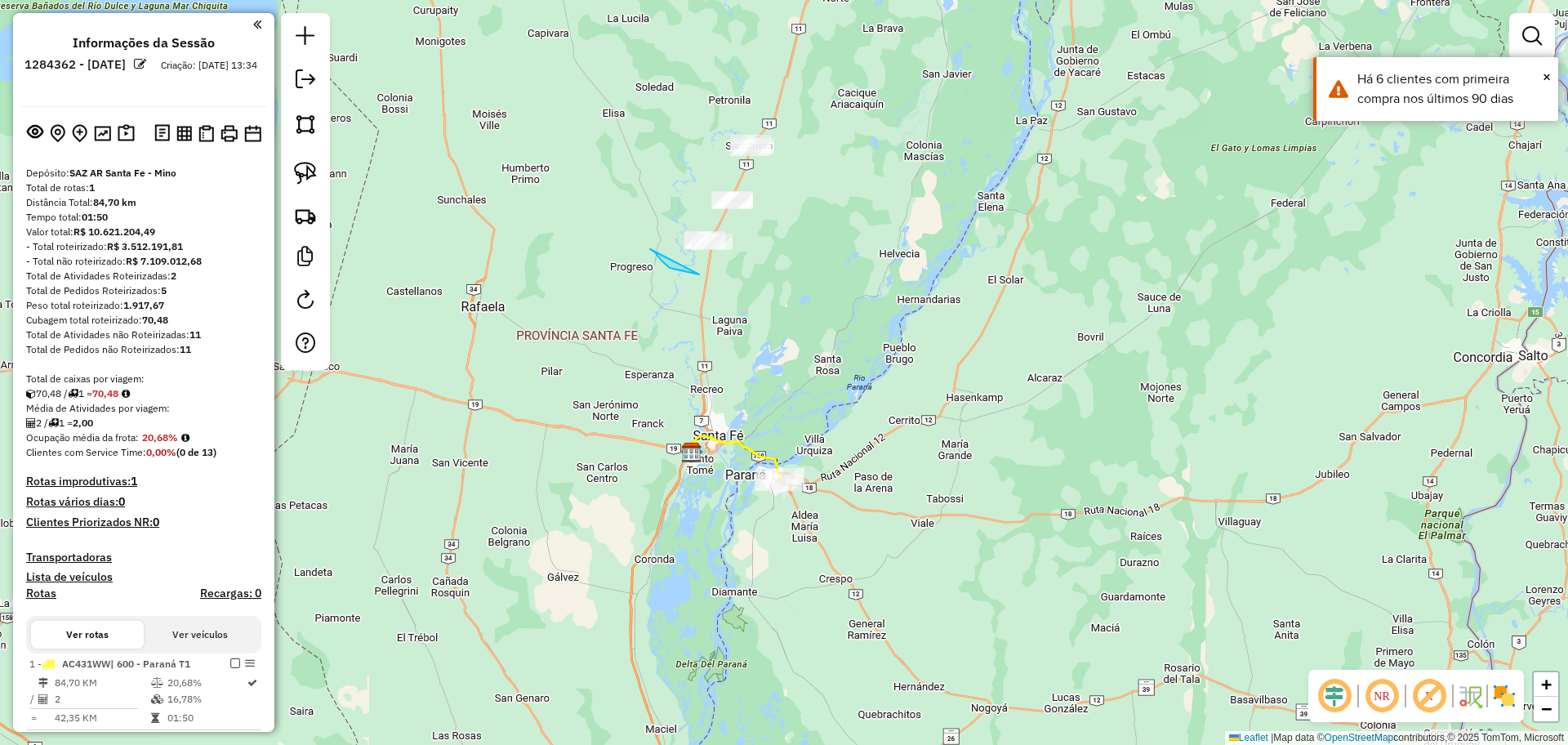
drag, startPoint x: 650, startPoint y: 249, endPoint x: 722, endPoint y: 277, distance: 77.3
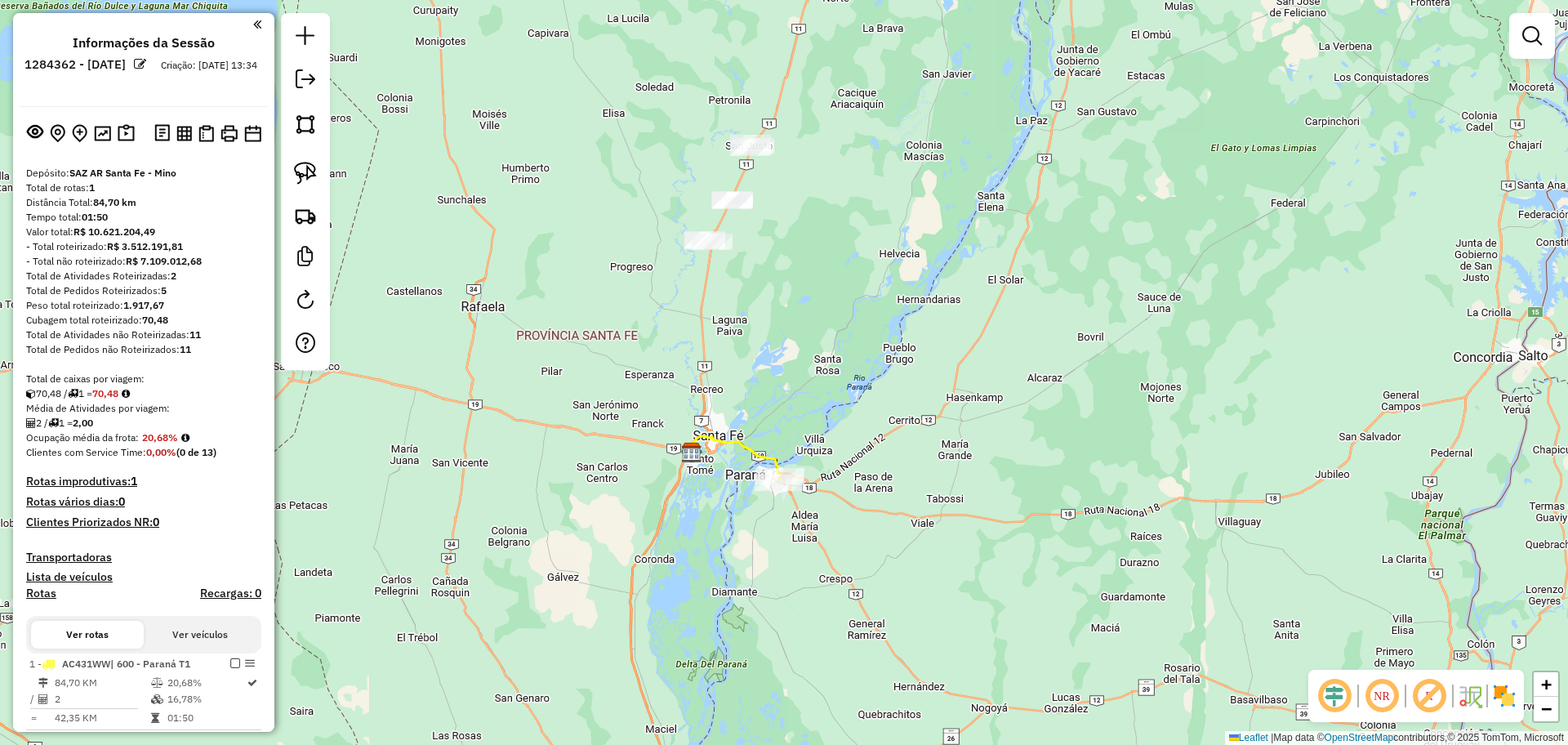
click at [1084, 668] on div "Janela de atendimento Grade de atendimento Capacidade Transportadoras Veículos …" at bounding box center [784, 372] width 1568 height 745
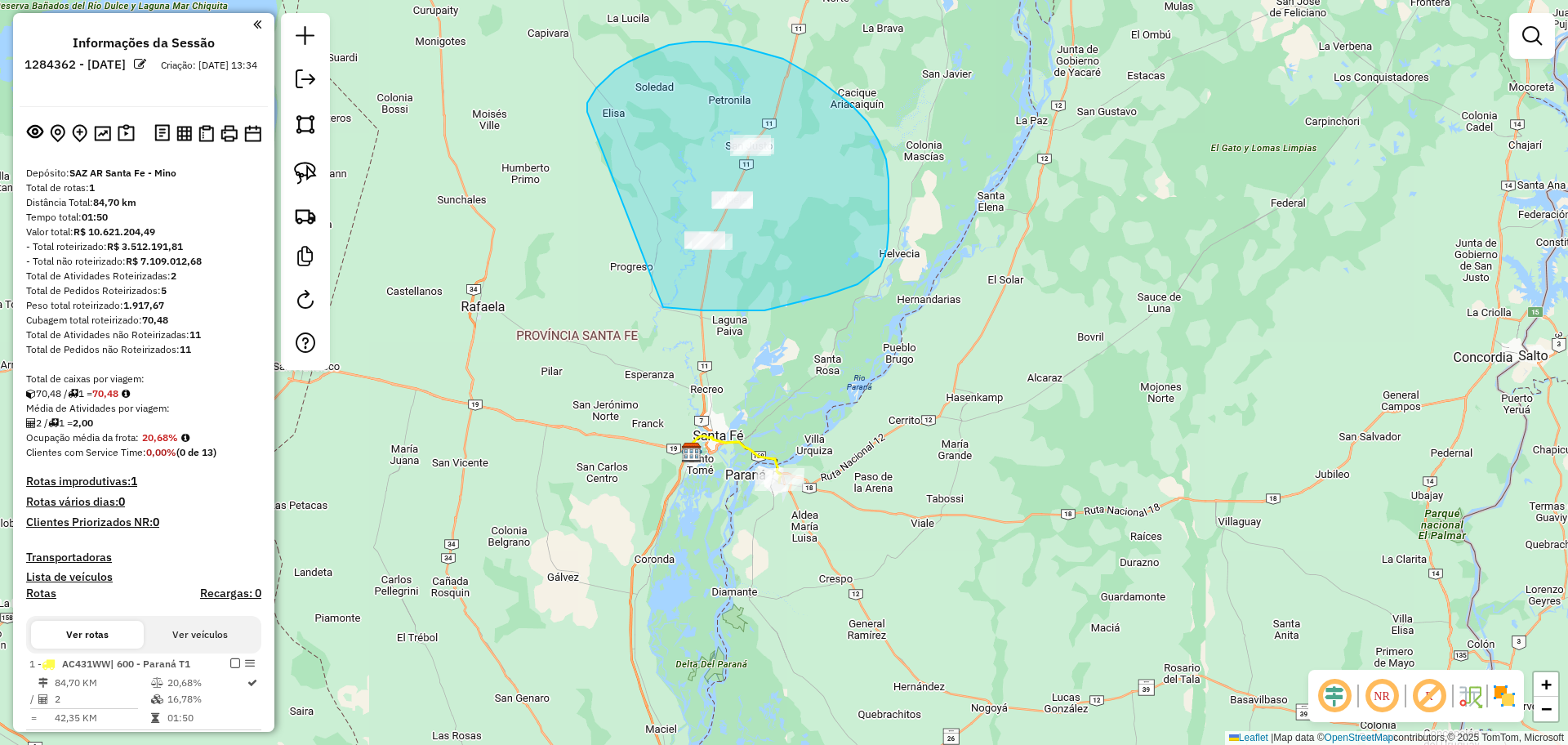
drag, startPoint x: 663, startPoint y: 307, endPoint x: 587, endPoint y: 121, distance: 200.9
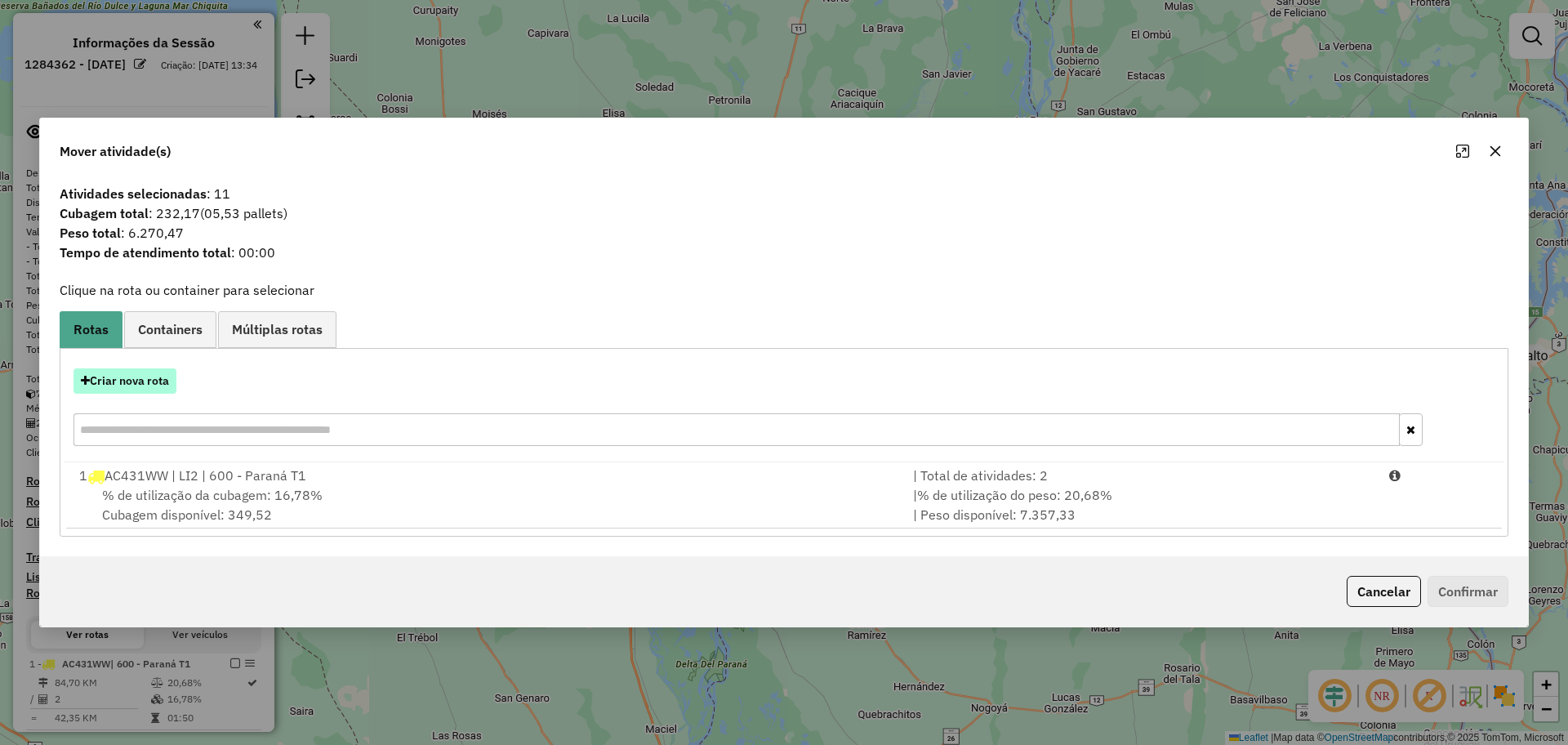
click at [143, 382] on button "Criar nova rota" at bounding box center [125, 380] width 103 height 25
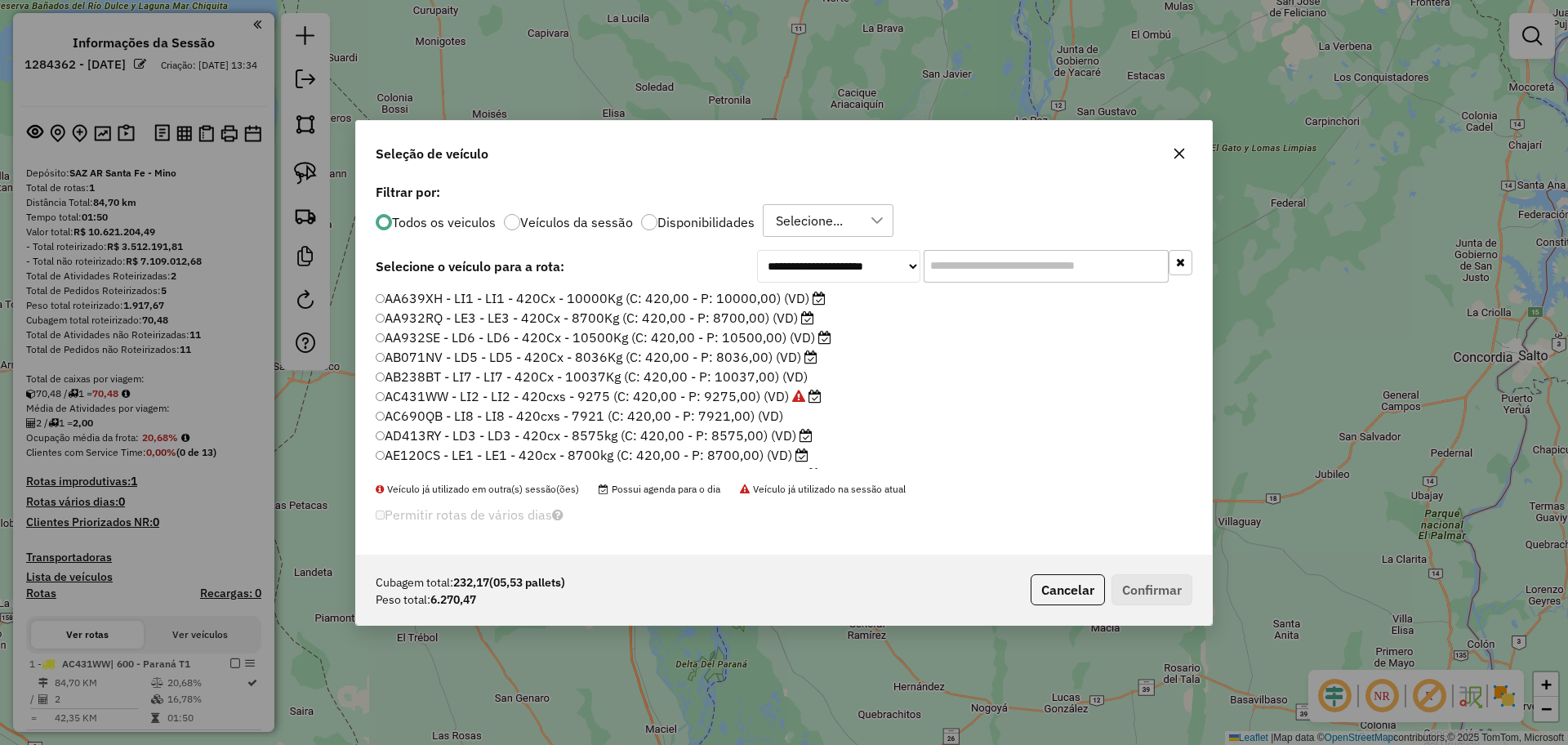
scroll to position [9, 5]
click at [666, 218] on label "Disponibilidades" at bounding box center [705, 221] width 97 height 13
click at [1005, 252] on input "text" at bounding box center [1045, 265] width 245 height 33
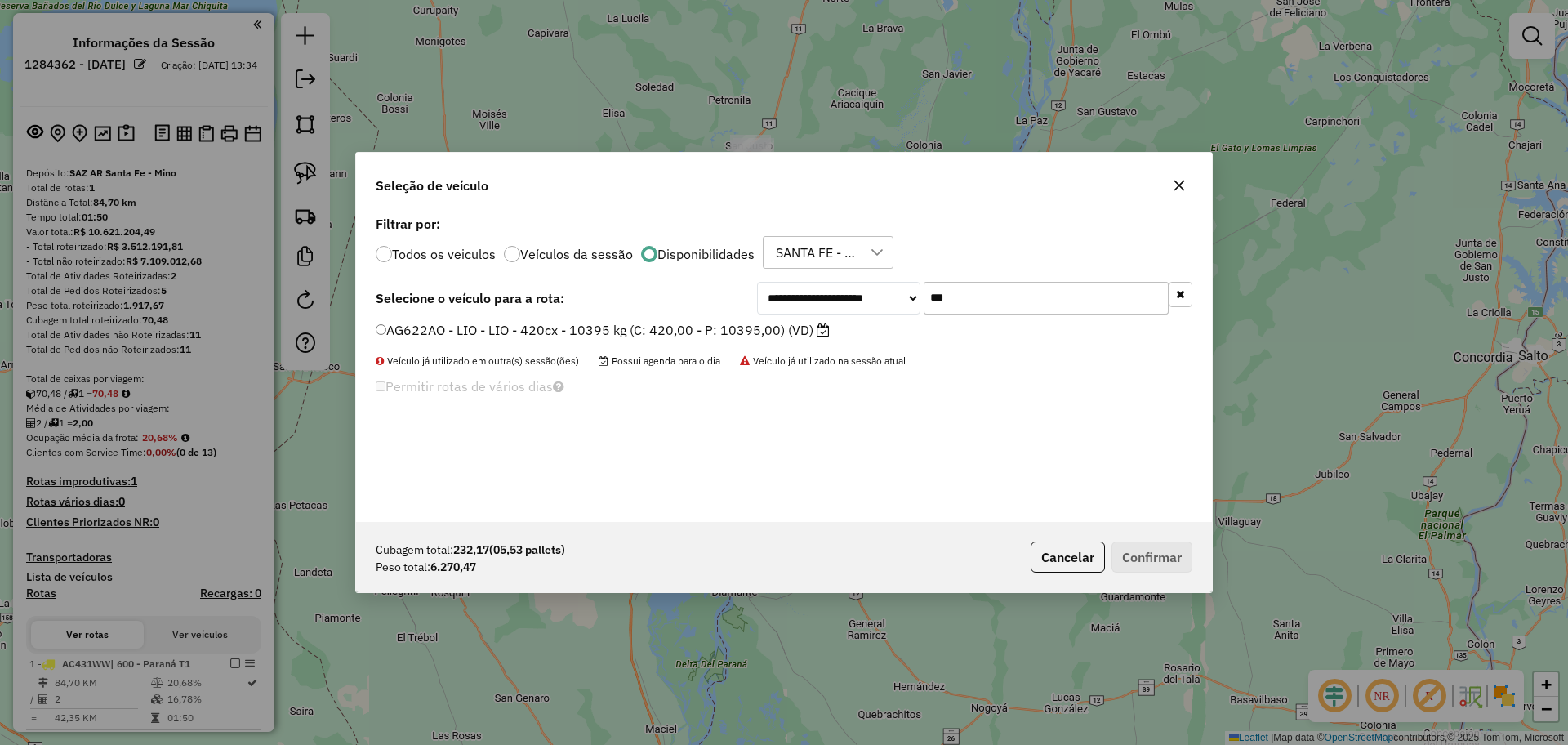
type input "***"
click at [797, 334] on label "AG622AO - LIO - LIO - 420cx - 10395 kg (C: 420,00 - P: 10395,00) (VD)" at bounding box center [602, 329] width 454 height 19
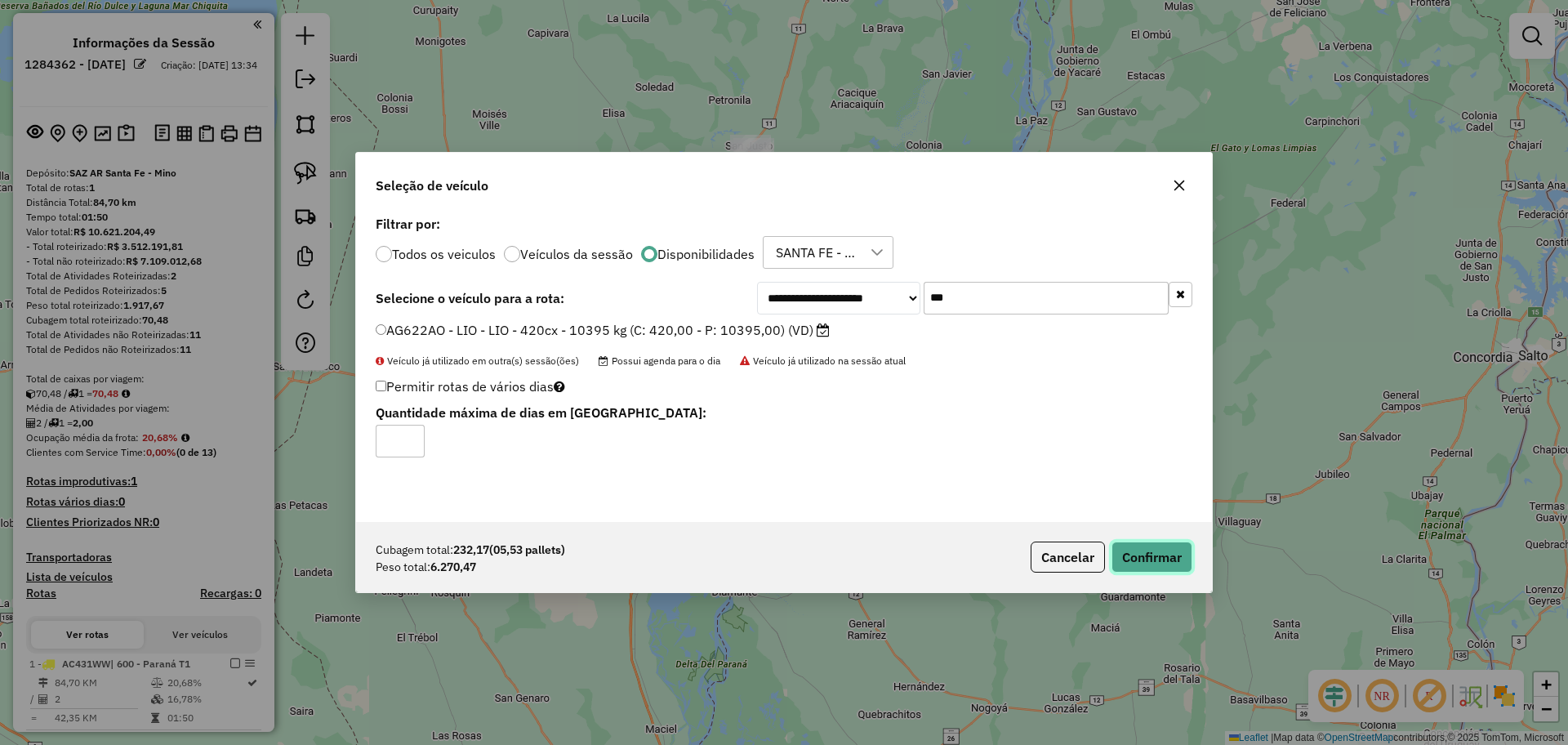
click at [1159, 565] on button "Confirmar" at bounding box center [1151, 556] width 81 height 31
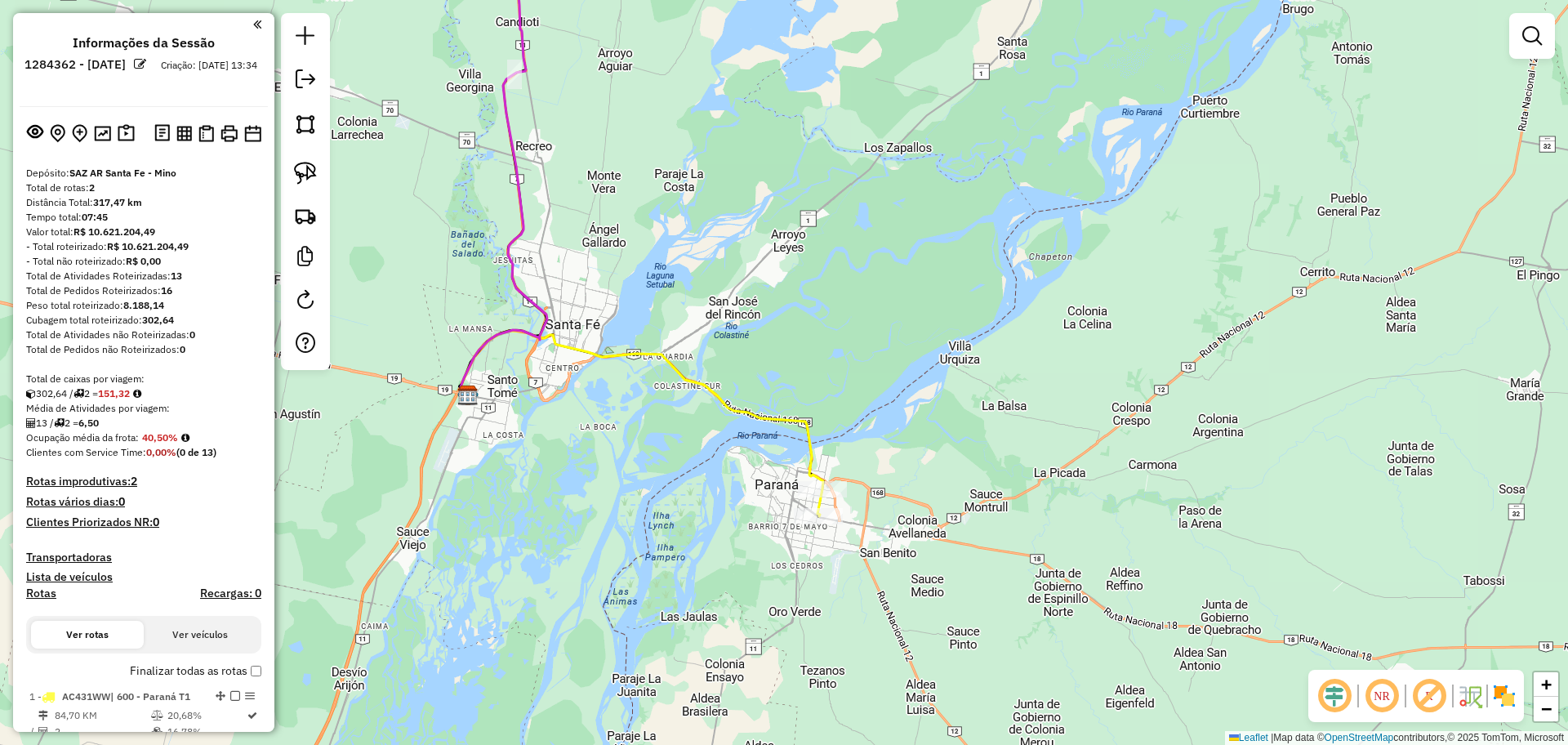
click at [751, 429] on div "Janela de atendimento Grade de atendimento Capacidade Transportadoras Veículos …" at bounding box center [784, 372] width 1568 height 745
click at [750, 418] on icon at bounding box center [641, 410] width 363 height 158
select select "**********"
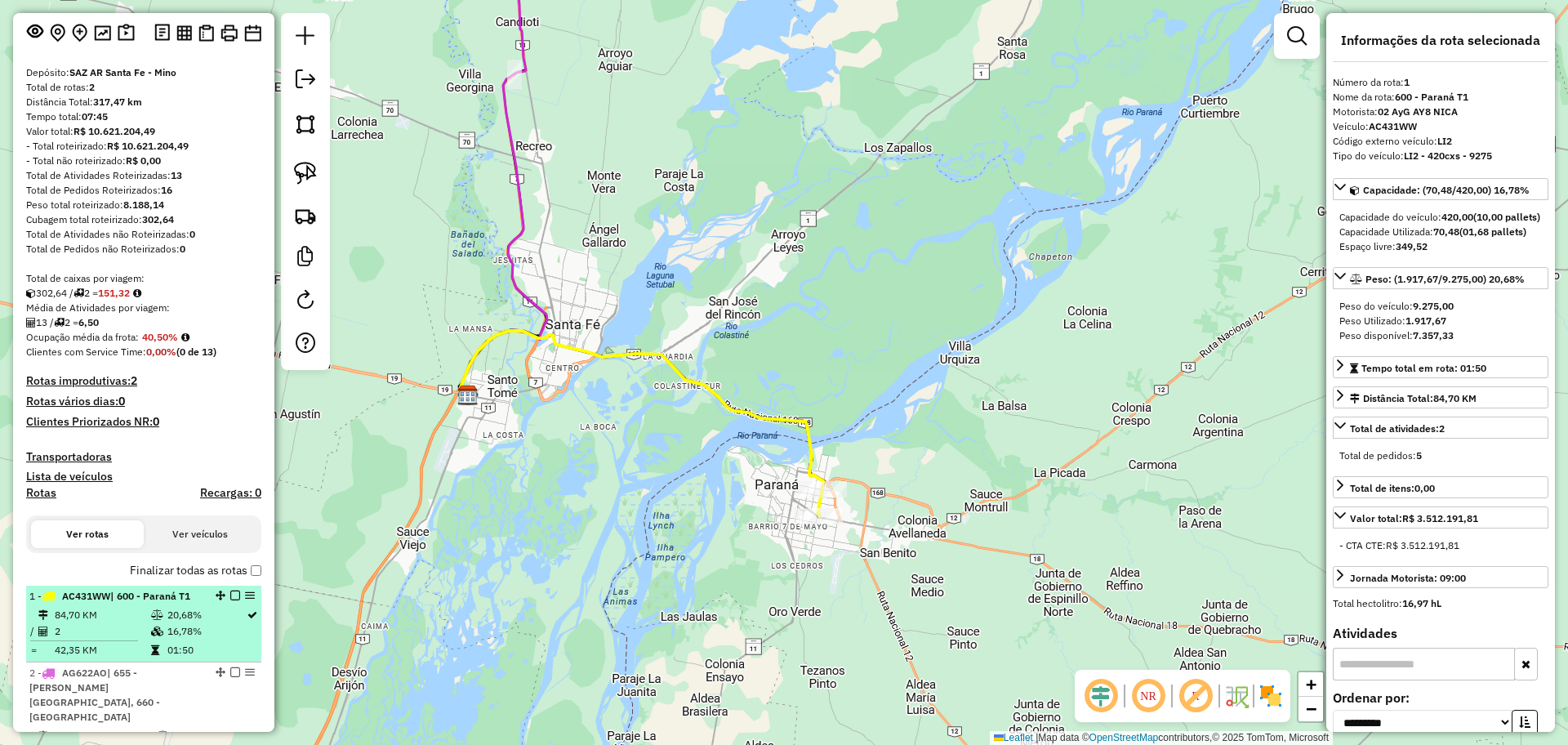
scroll to position [0, 0]
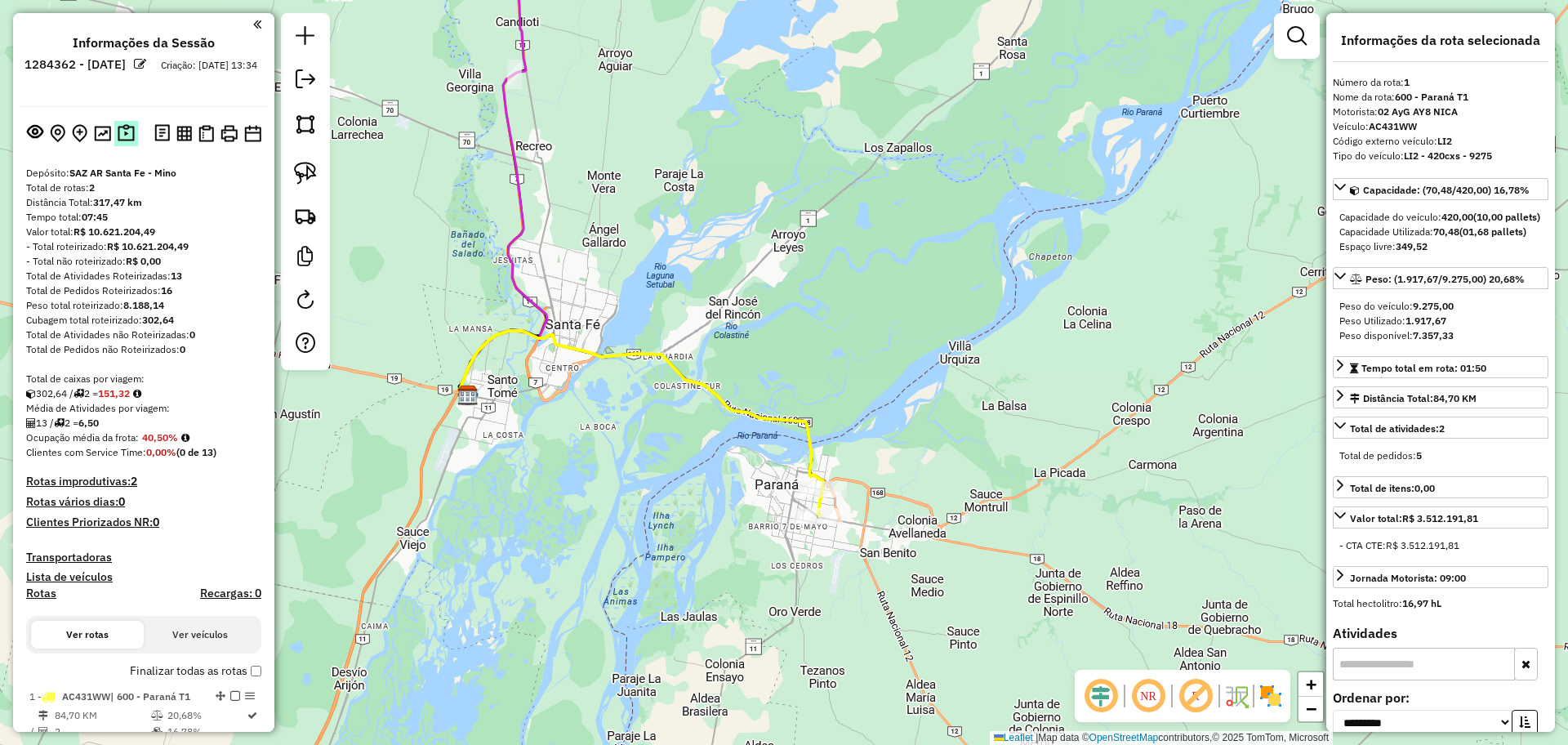
click at [123, 136] on img at bounding box center [126, 133] width 17 height 19
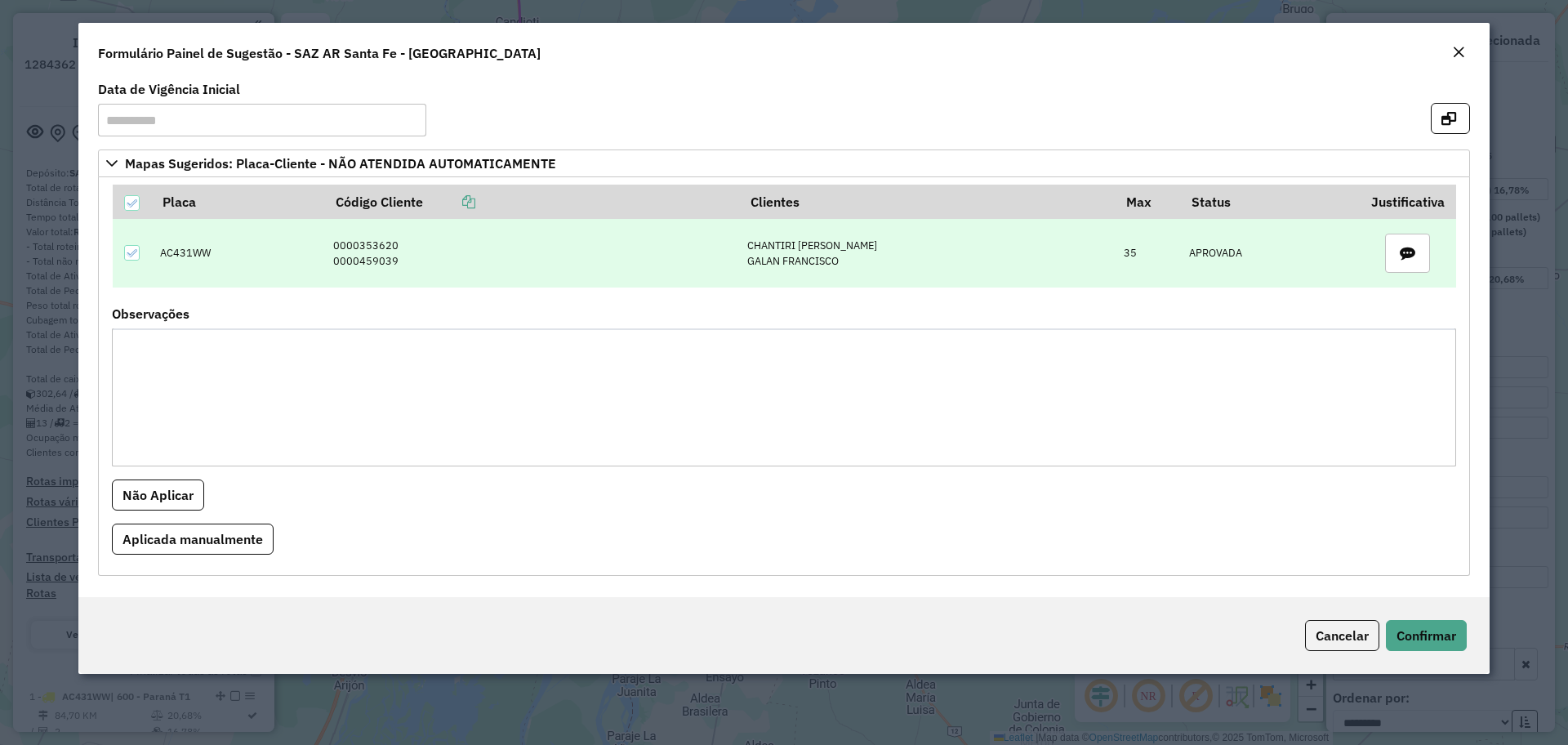
click at [384, 242] on td "0000353620 0000459039" at bounding box center [532, 253] width 414 height 68
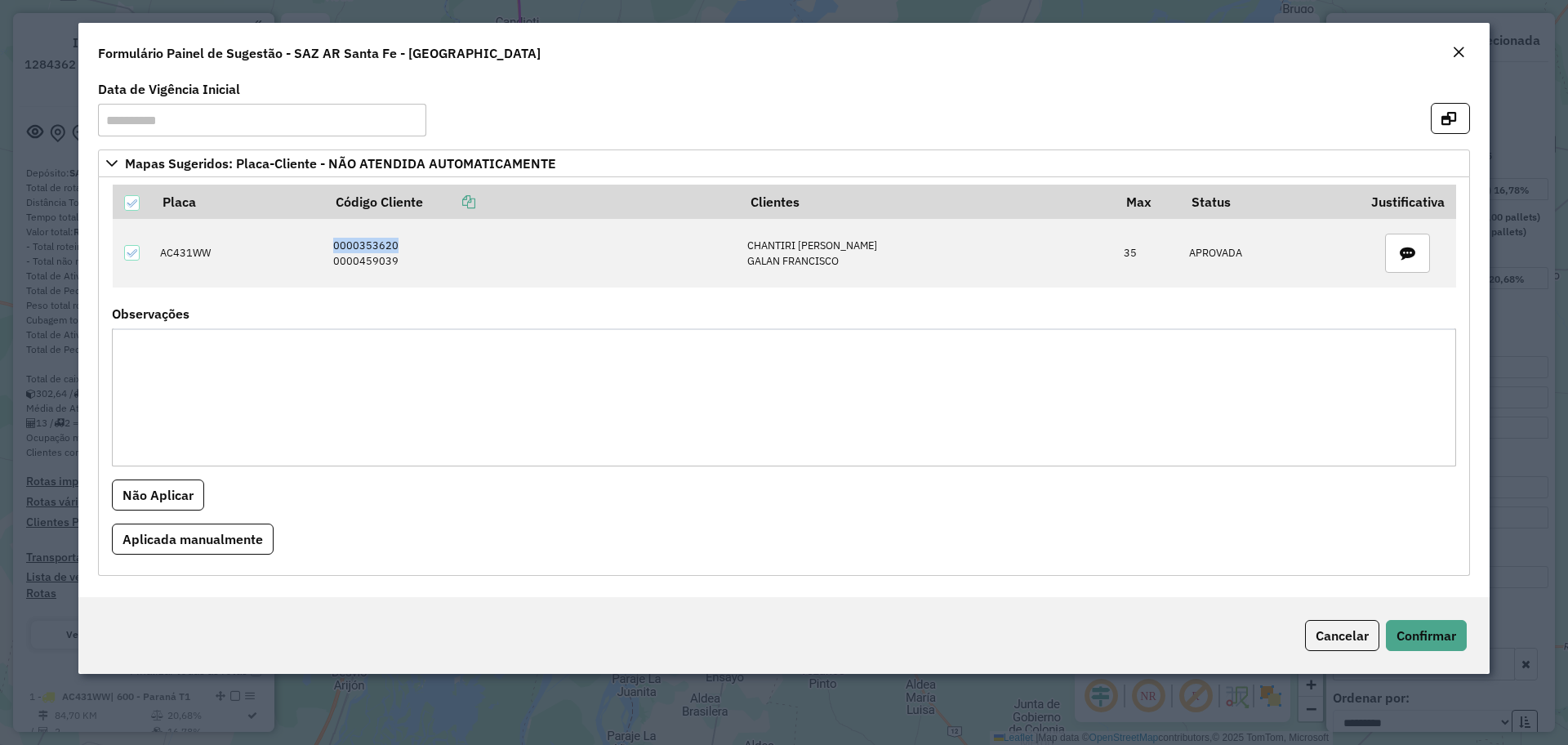
copy td "0000353620"
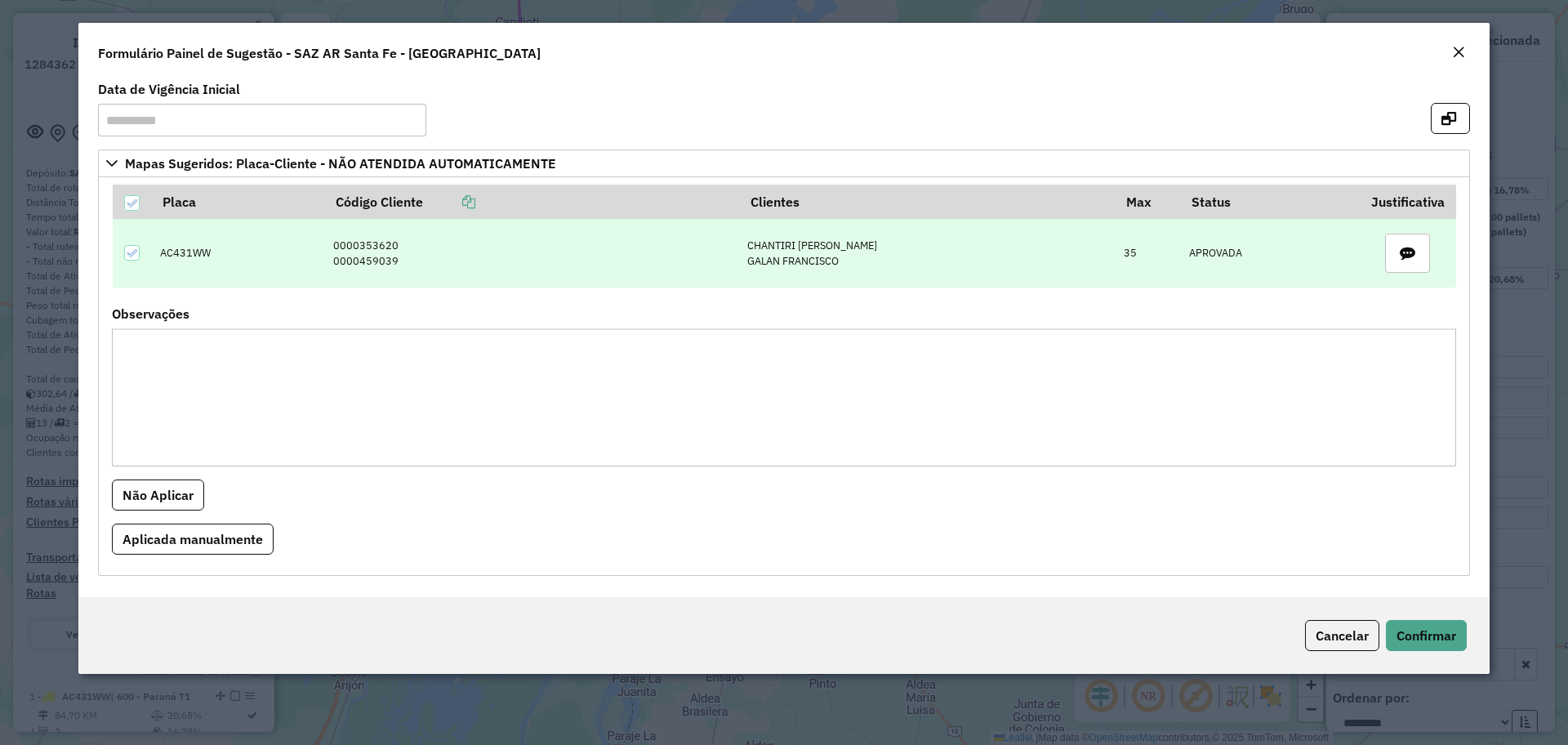
click at [381, 268] on td "0000353620 0000459039" at bounding box center [532, 253] width 414 height 68
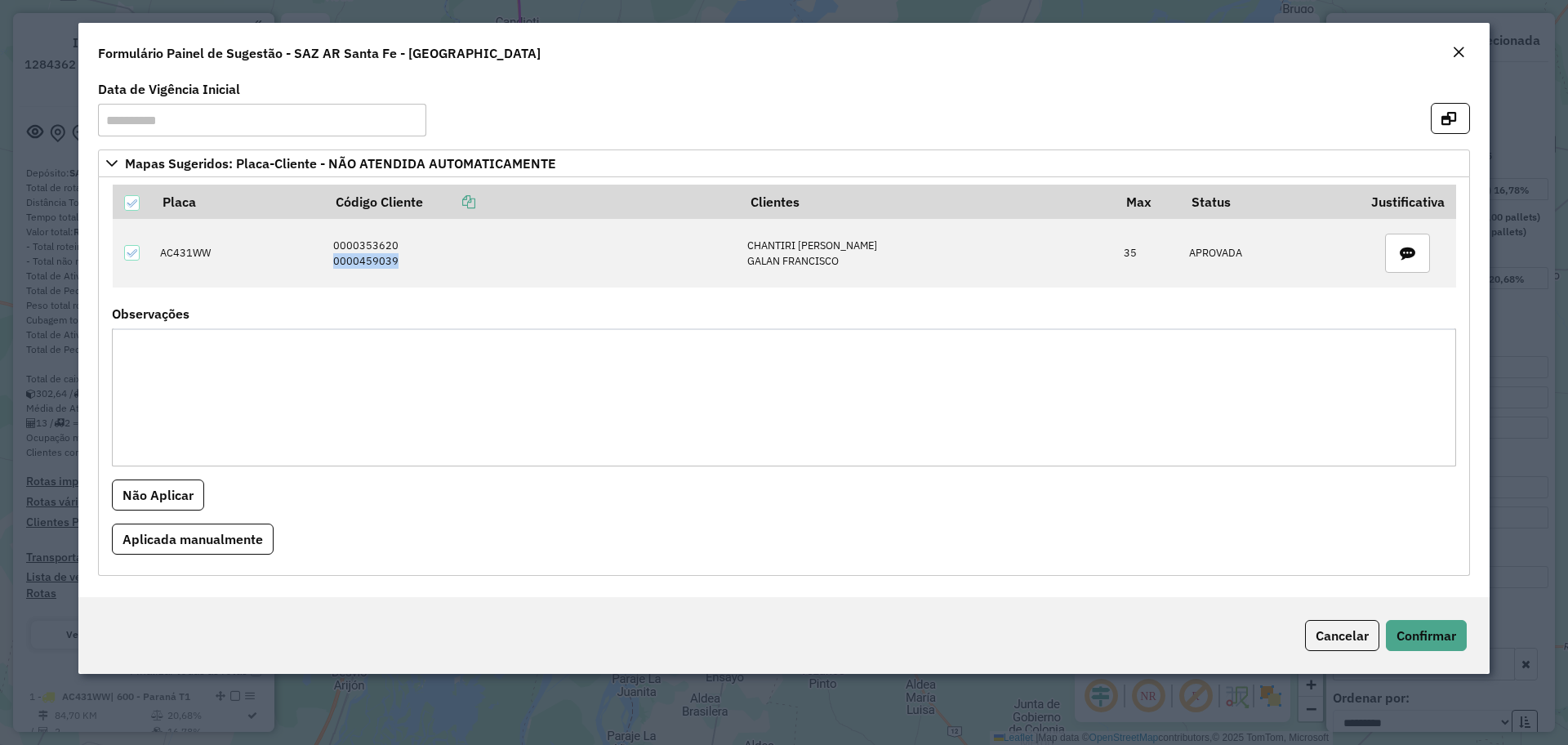
copy td "0000459039"
click at [1461, 47] on em "Close" at bounding box center [1459, 52] width 13 height 13
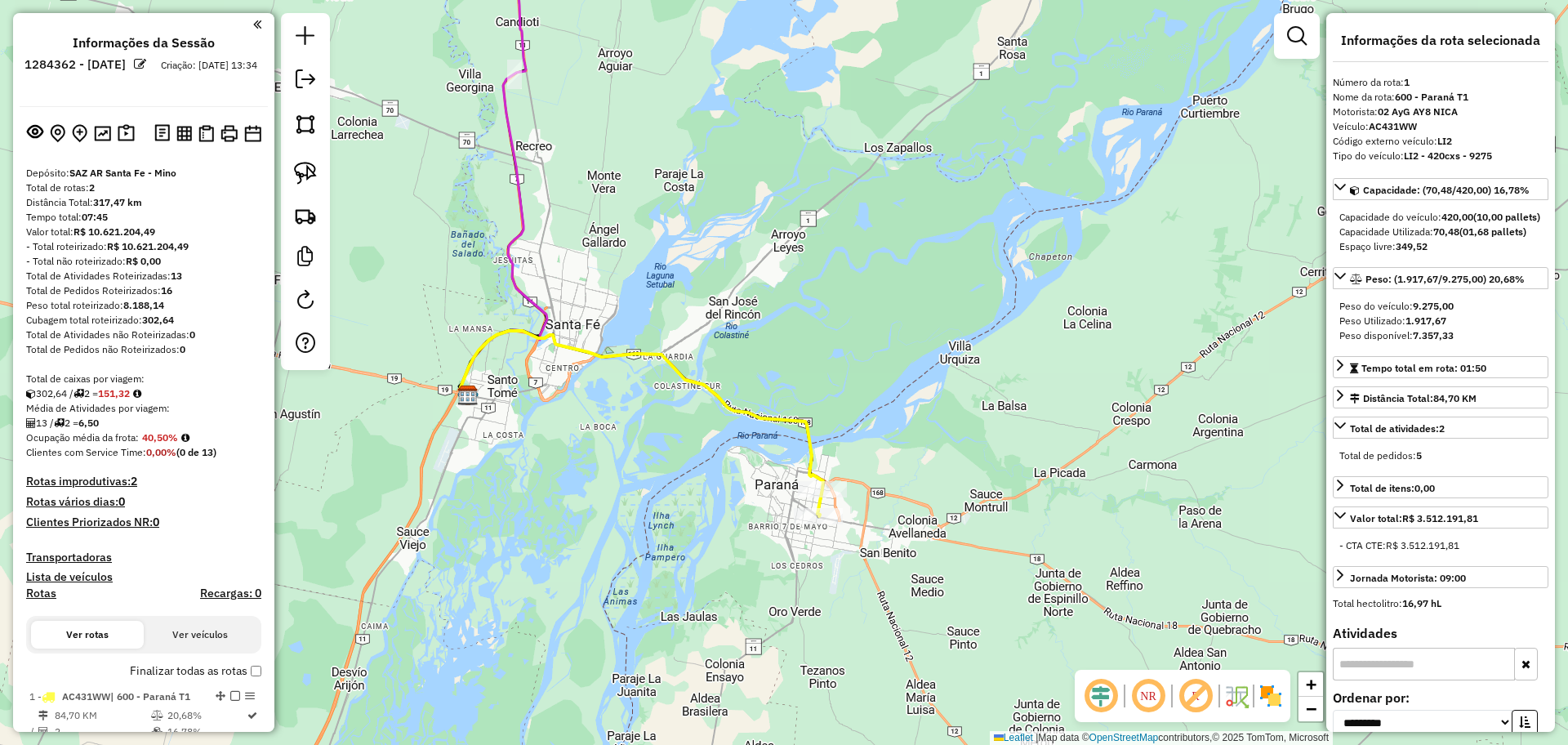
click at [668, 537] on div "Janela de atendimento Grade de atendimento Capacidade Transportadoras Veículos …" at bounding box center [784, 372] width 1568 height 745
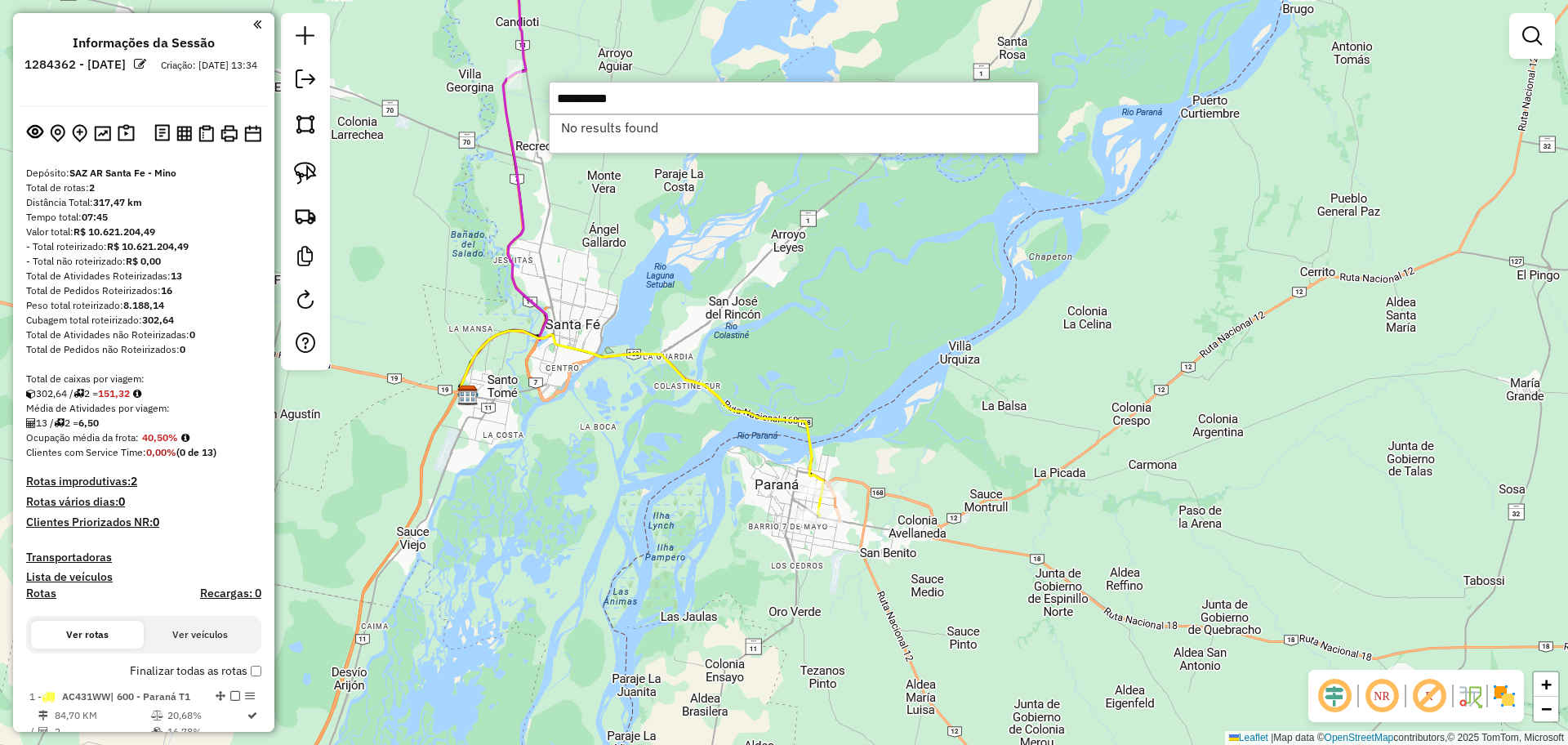
type input "**********"
click at [129, 135] on img at bounding box center [126, 133] width 17 height 19
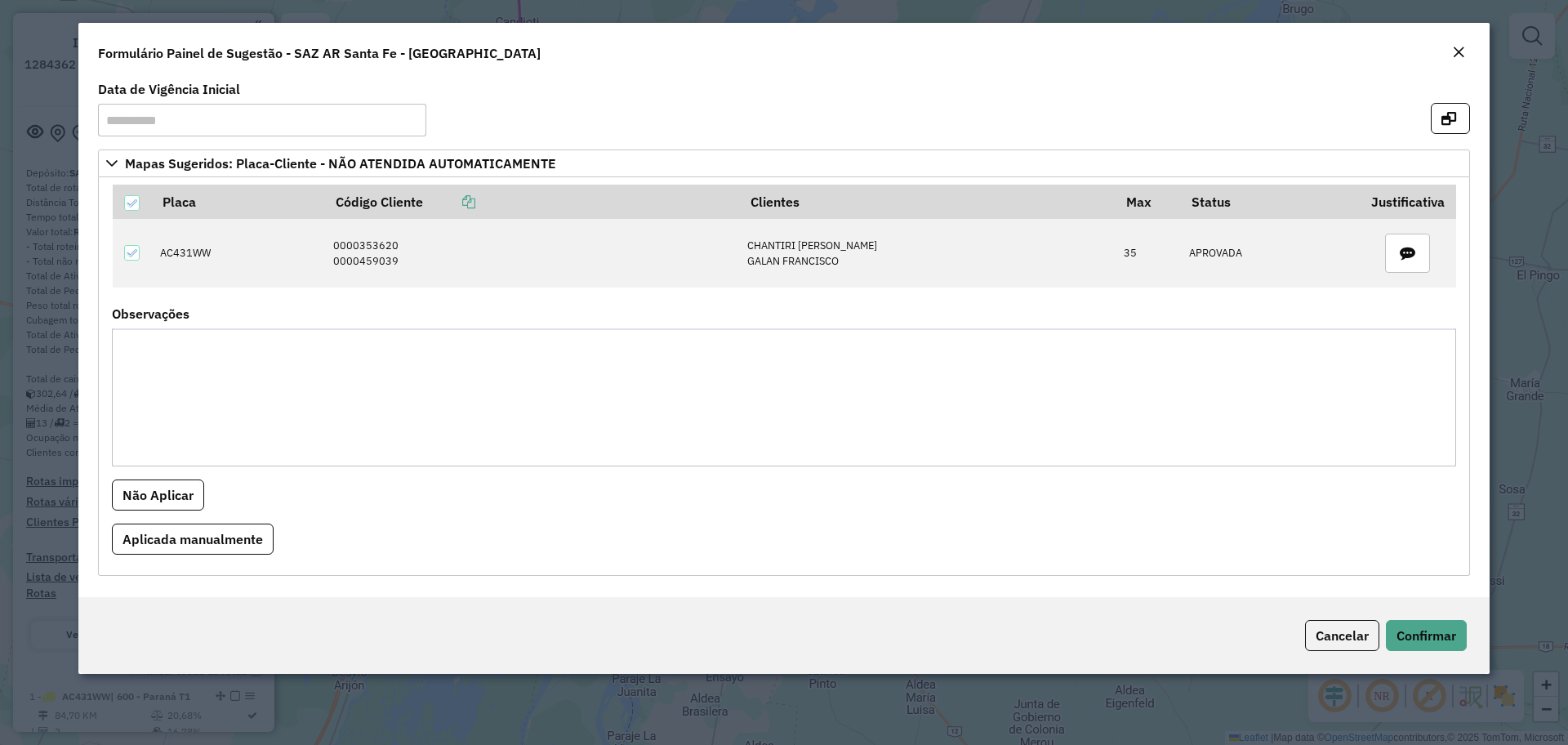
click at [438, 306] on formly-field "Placa Código Cliente Clientes Max Status Justificativa AC431WW 0000353620 00004…" at bounding box center [784, 246] width 1363 height 123
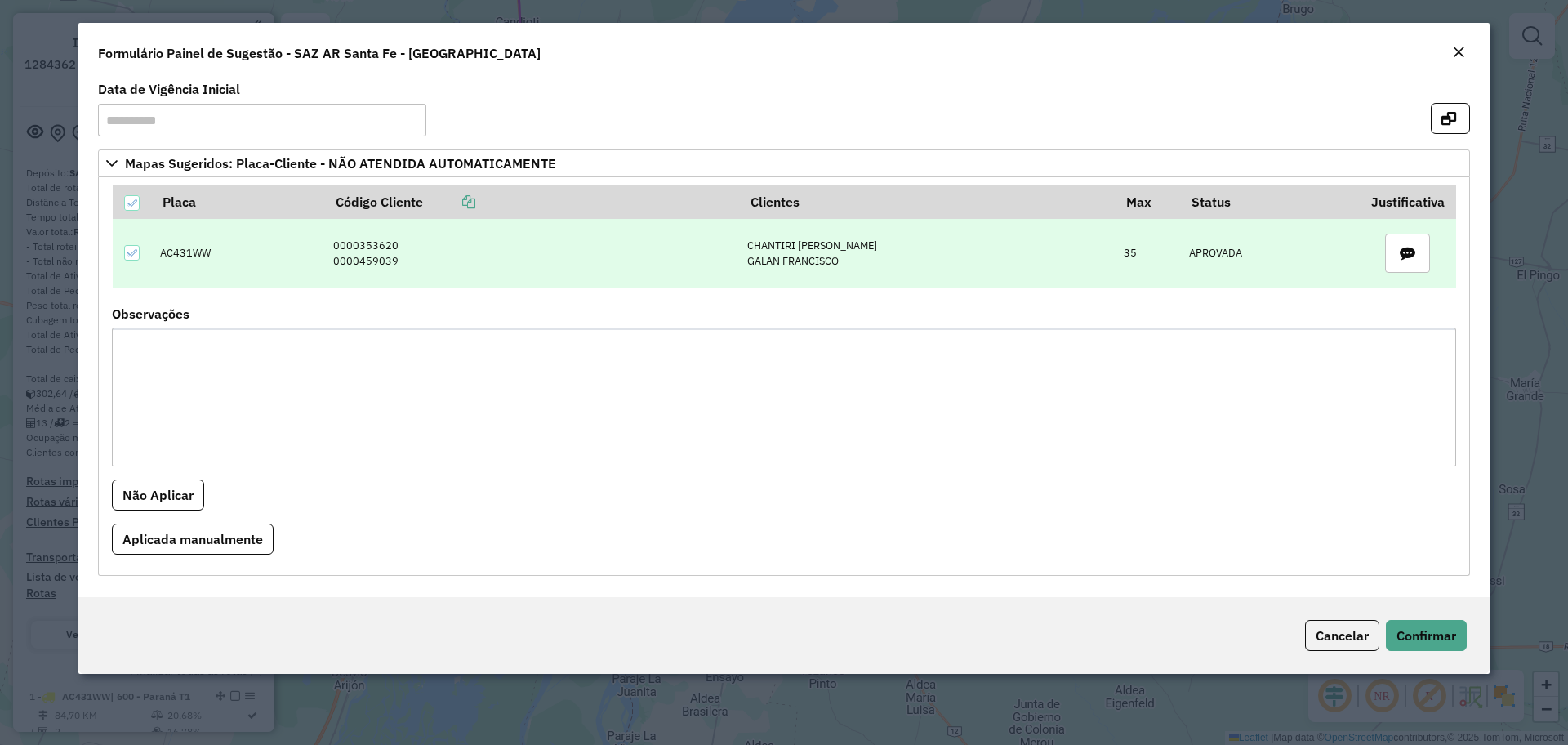
click at [389, 265] on td "0000353620 0000459039" at bounding box center [532, 253] width 414 height 68
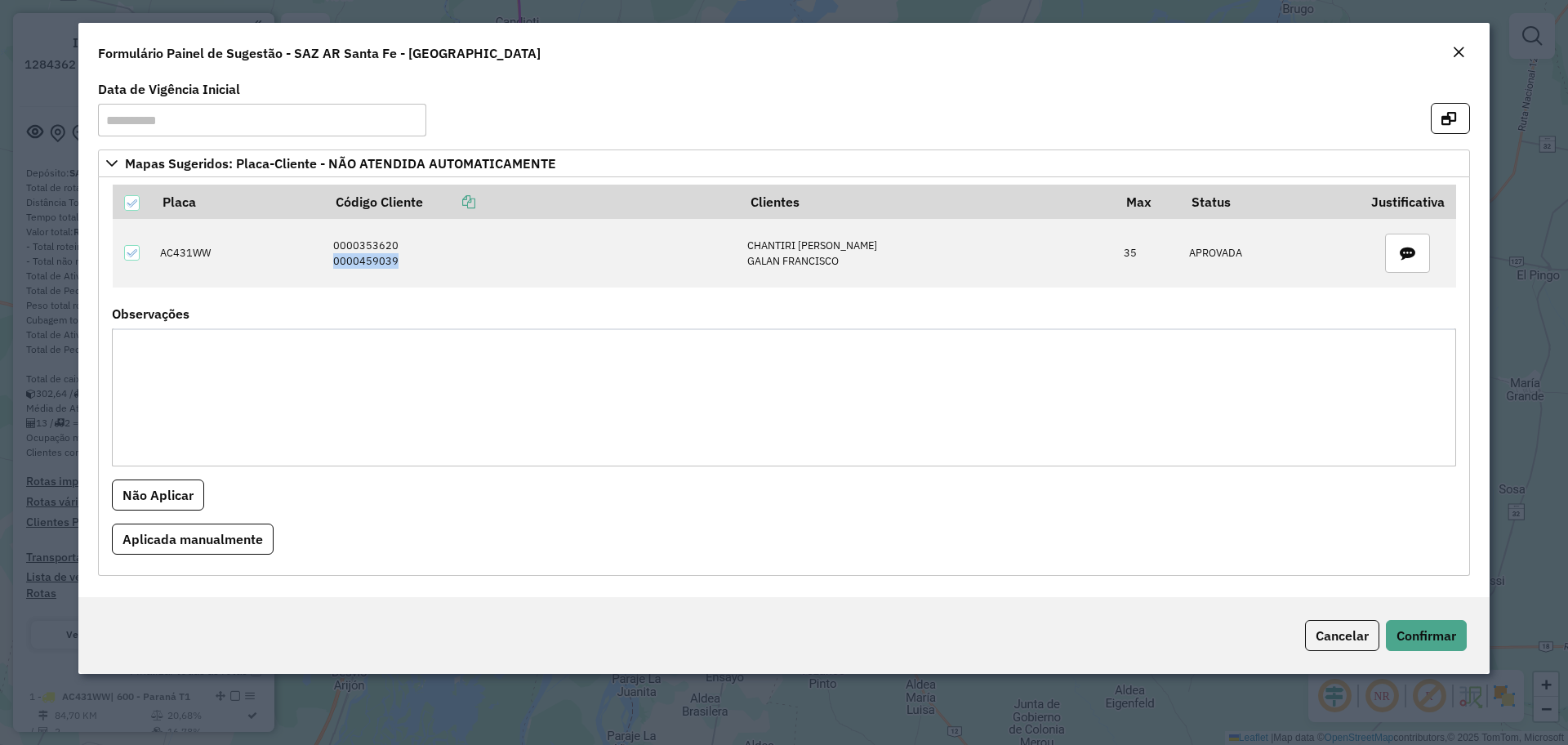
copy td "0000459039"
click at [1473, 51] on div "Formulário Painel de Sugestão - SAZ AR Santa Fe - [GEOGRAPHIC_DATA]" at bounding box center [784, 50] width 1411 height 54
click at [1464, 51] on em "Close" at bounding box center [1459, 52] width 13 height 13
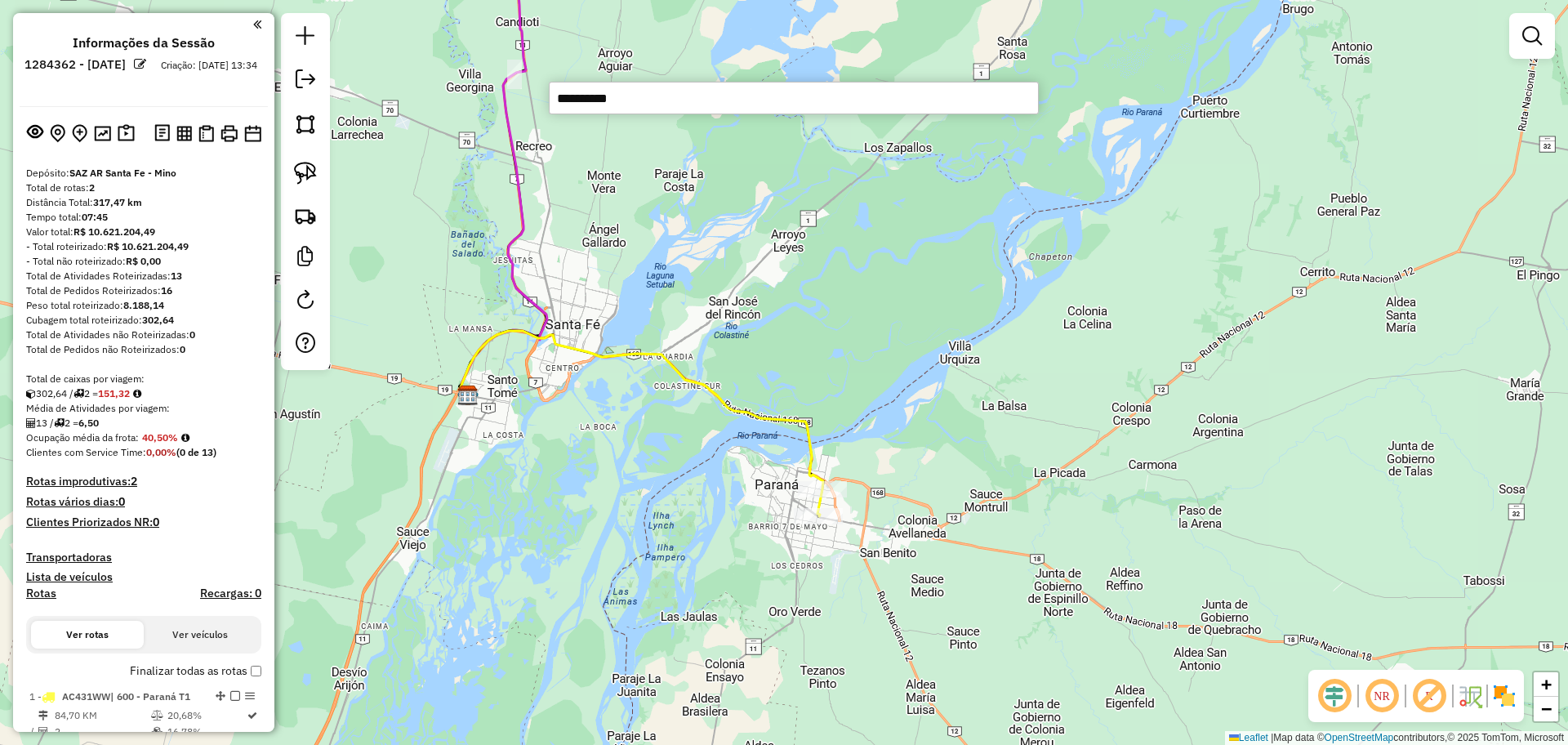
click at [678, 568] on div "Janela de atendimento Grade de atendimento Capacidade Transportadoras Veículos …" at bounding box center [784, 372] width 1568 height 745
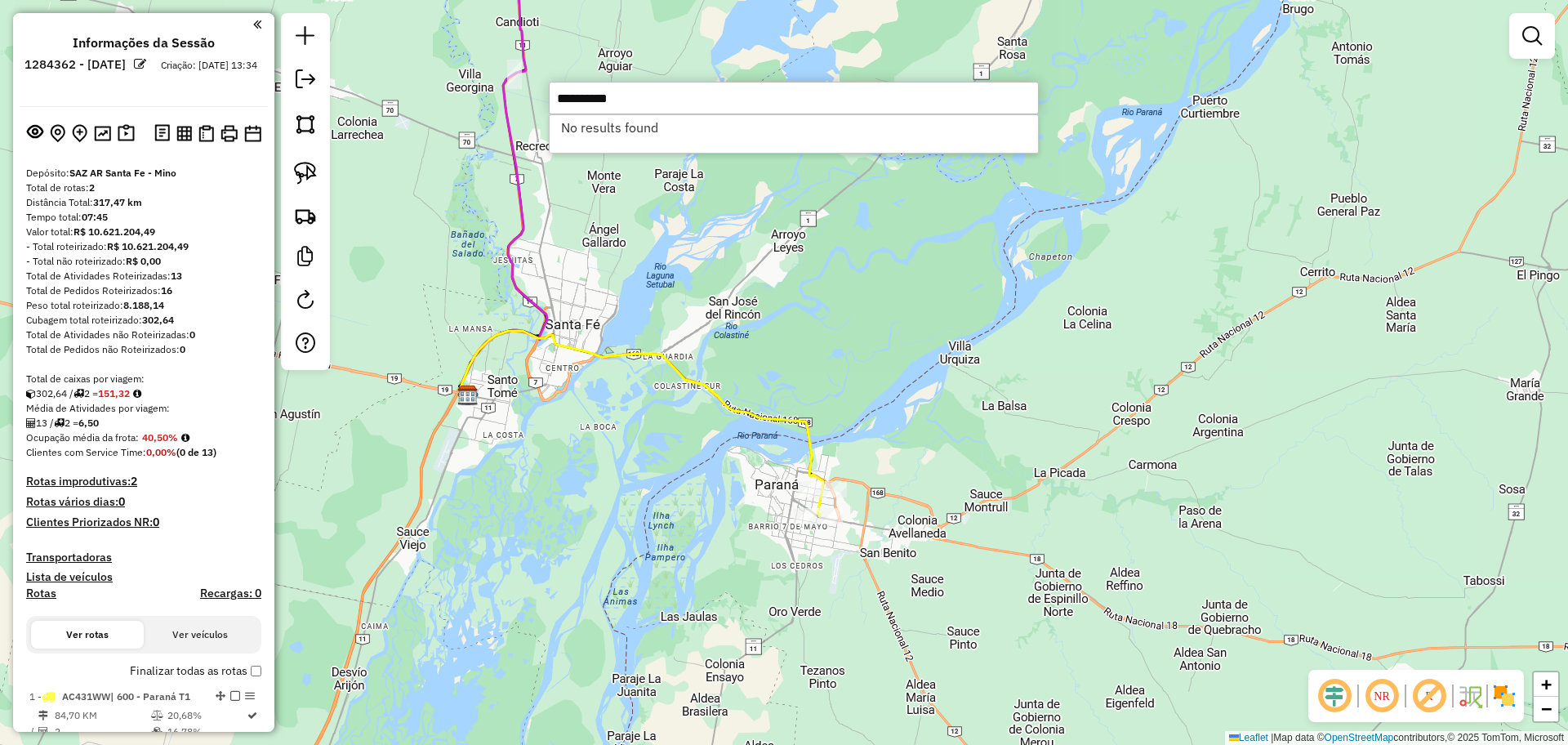
type input "**********"
click at [678, 127] on li "No results found" at bounding box center [794, 127] width 488 height 24
click at [921, 301] on div "Janela de atendimento Grade de atendimento Capacidade Transportadoras Veículos …" at bounding box center [784, 372] width 1568 height 745
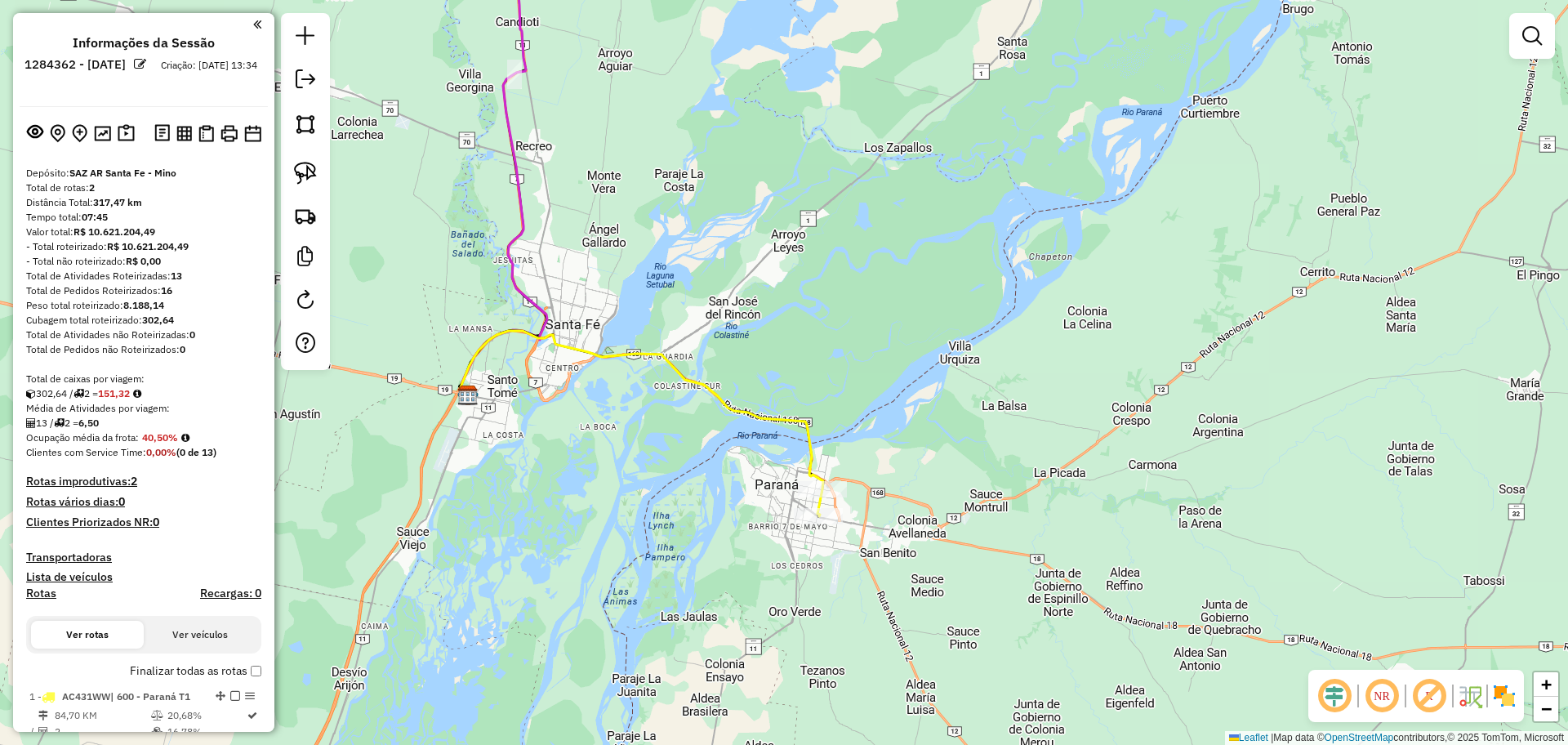
click at [787, 429] on icon at bounding box center [641, 410] width 363 height 158
select select "**********"
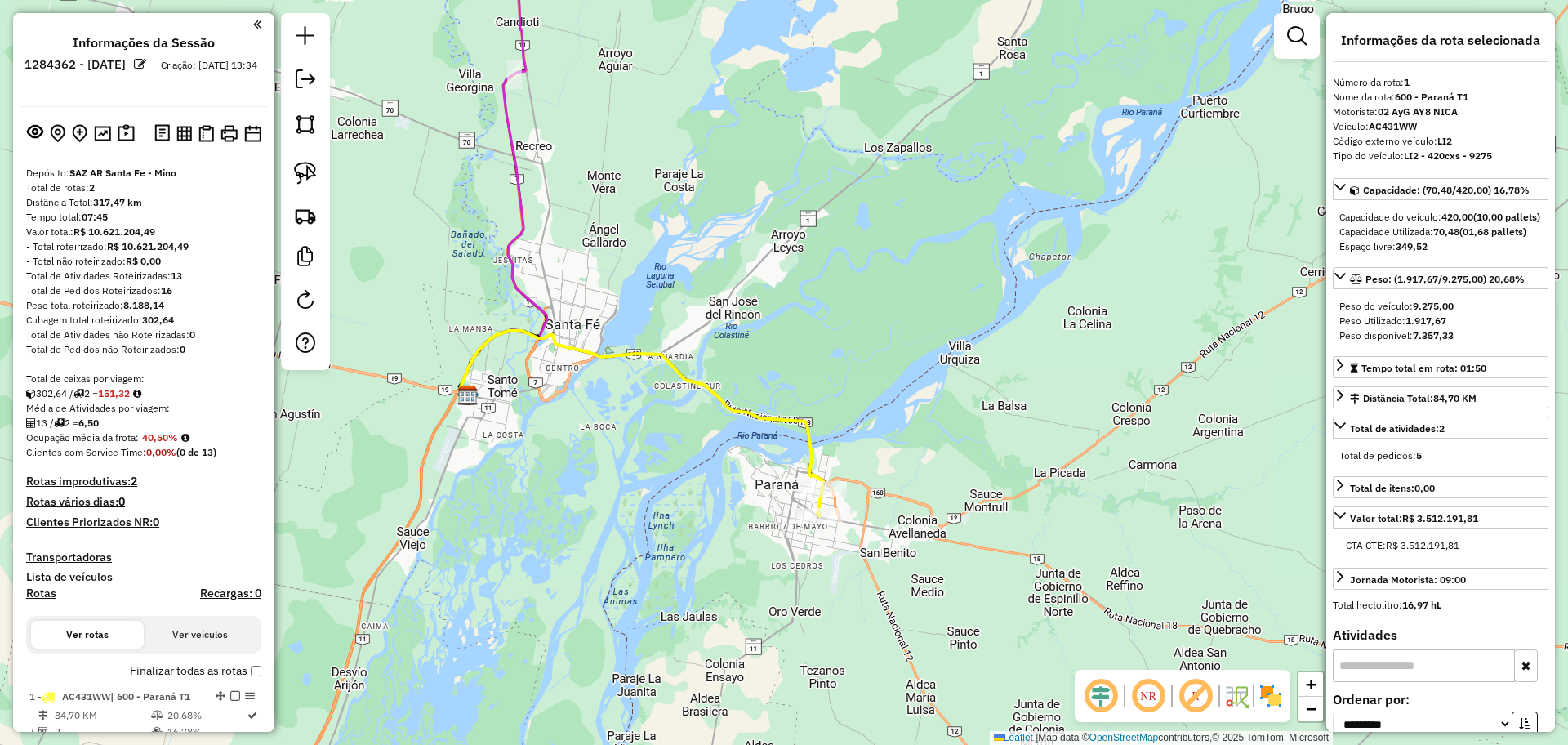
scroll to position [231, 0]
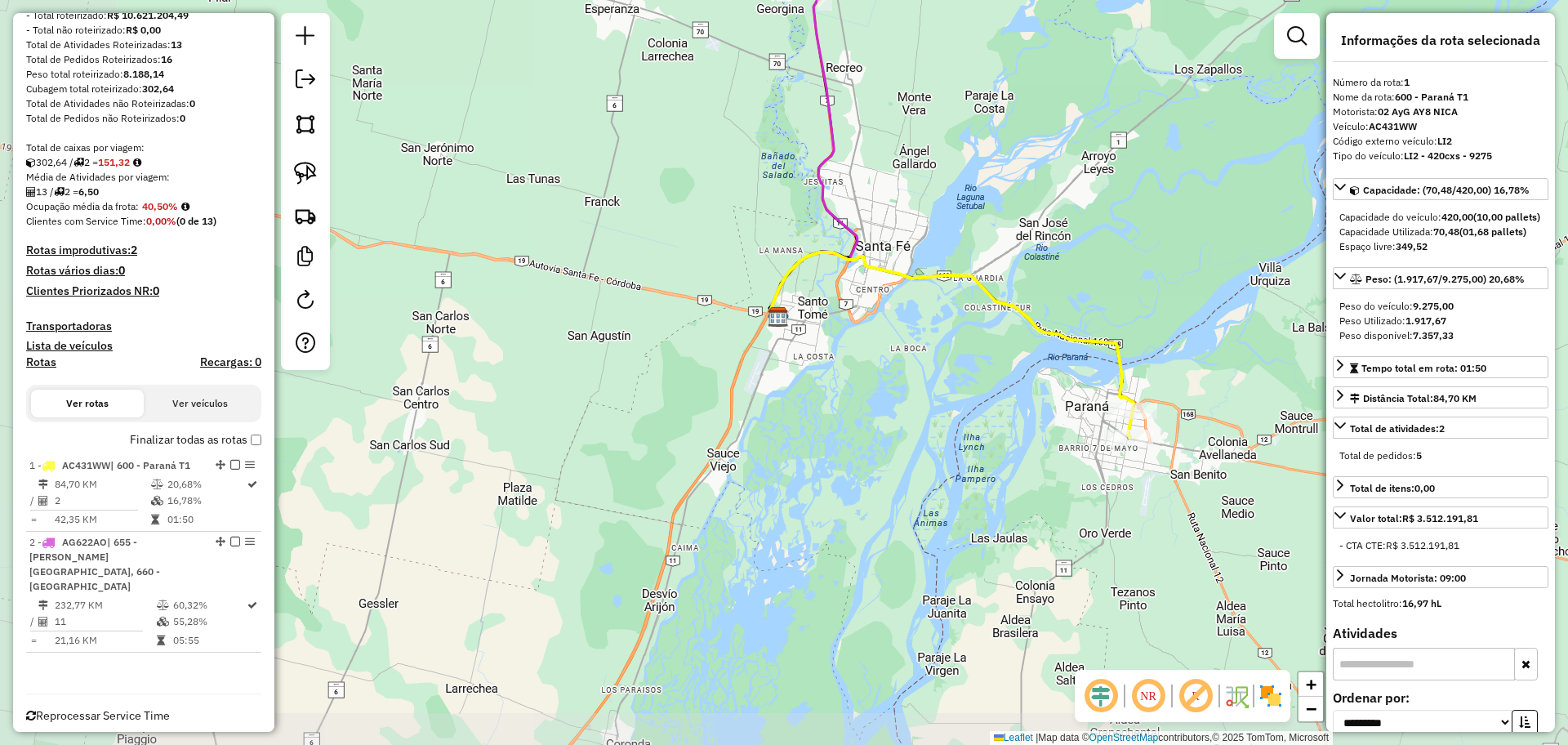
drag, startPoint x: 812, startPoint y: 371, endPoint x: 1123, endPoint y: 293, distance: 320.6
click at [1123, 293] on div "Janela de atendimento Grade de atendimento Capacidade Transportadoras Veículos …" at bounding box center [784, 372] width 1568 height 745
click at [1117, 375] on icon at bounding box center [952, 332] width 363 height 158
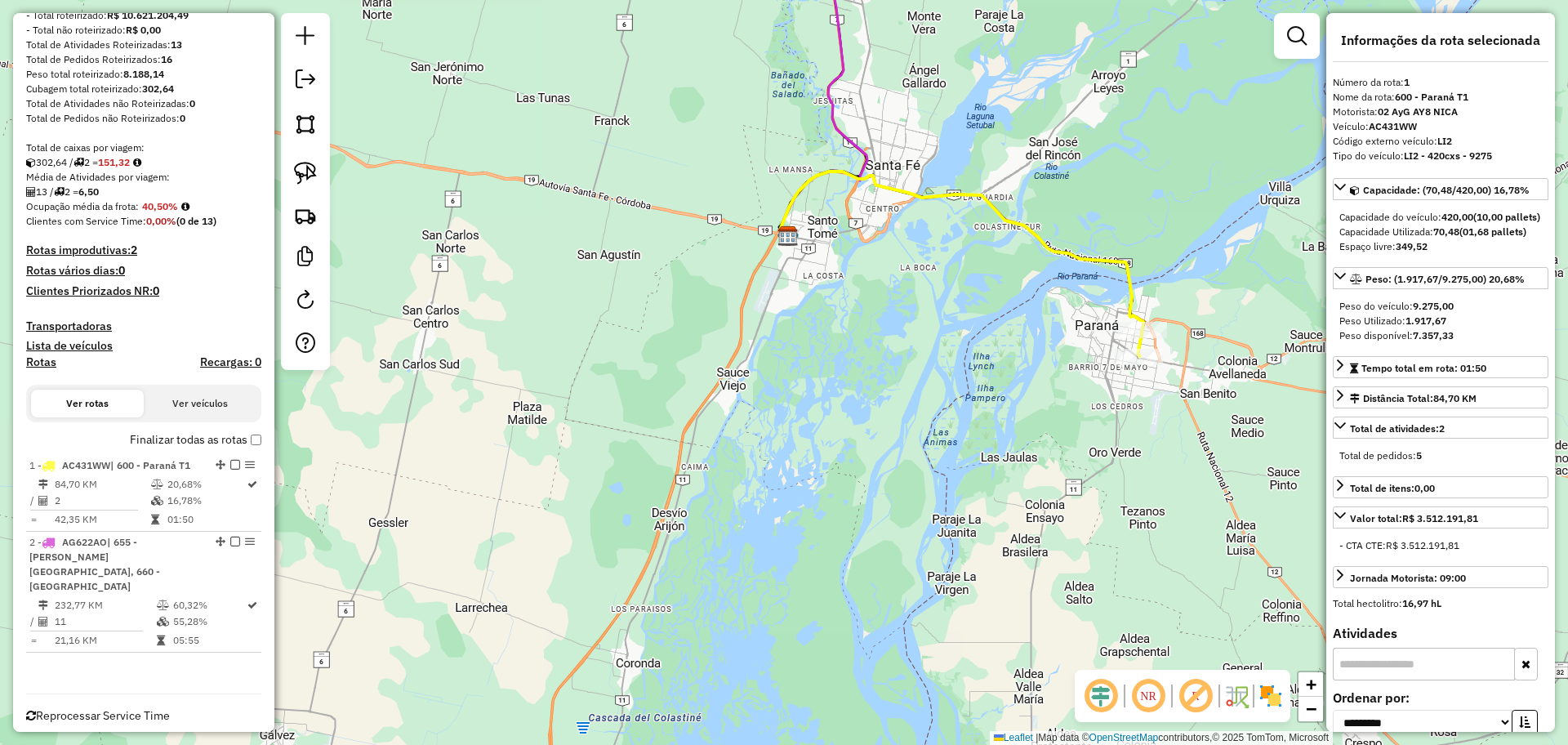
drag, startPoint x: 1172, startPoint y: 460, endPoint x: 1182, endPoint y: 380, distance: 80.6
click at [1182, 380] on div "Janela de atendimento Grade de atendimento Capacidade Transportadoras Veículos …" at bounding box center [784, 372] width 1568 height 745
click at [1135, 286] on icon at bounding box center [961, 251] width 363 height 158
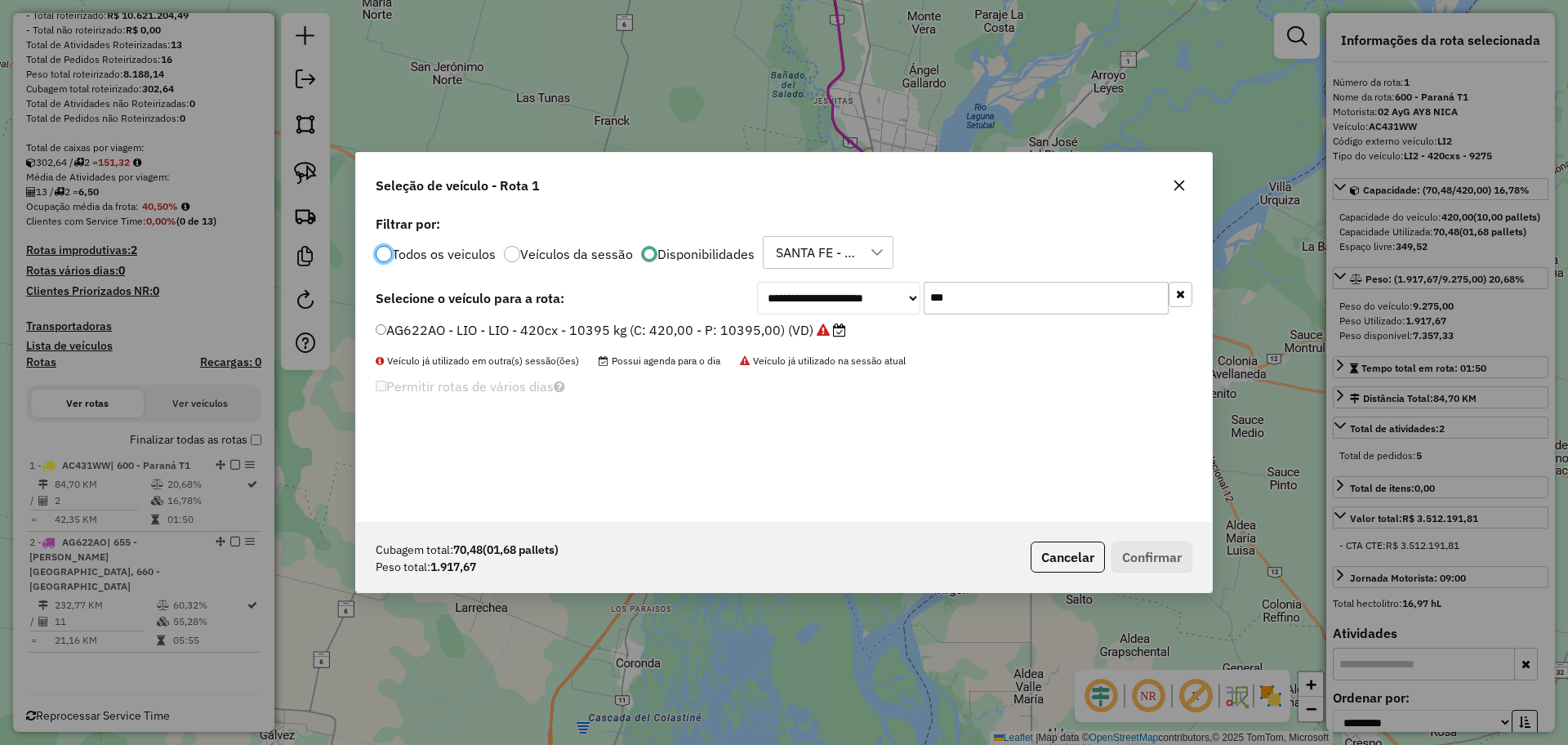
scroll to position [9, 5]
drag, startPoint x: 981, startPoint y: 284, endPoint x: 960, endPoint y: 302, distance: 27.7
click at [960, 302] on input "***" at bounding box center [1045, 298] width 245 height 33
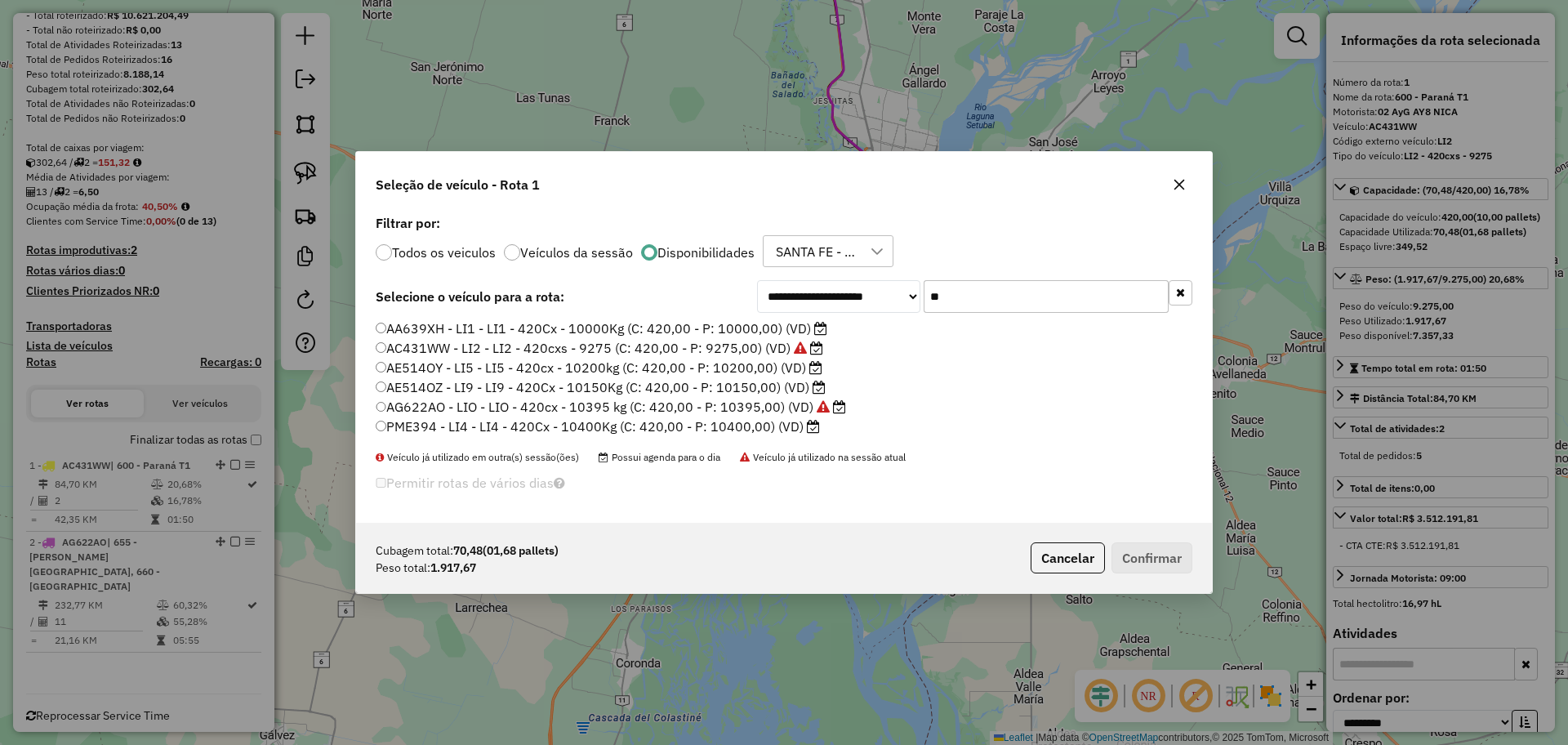
type input "*"
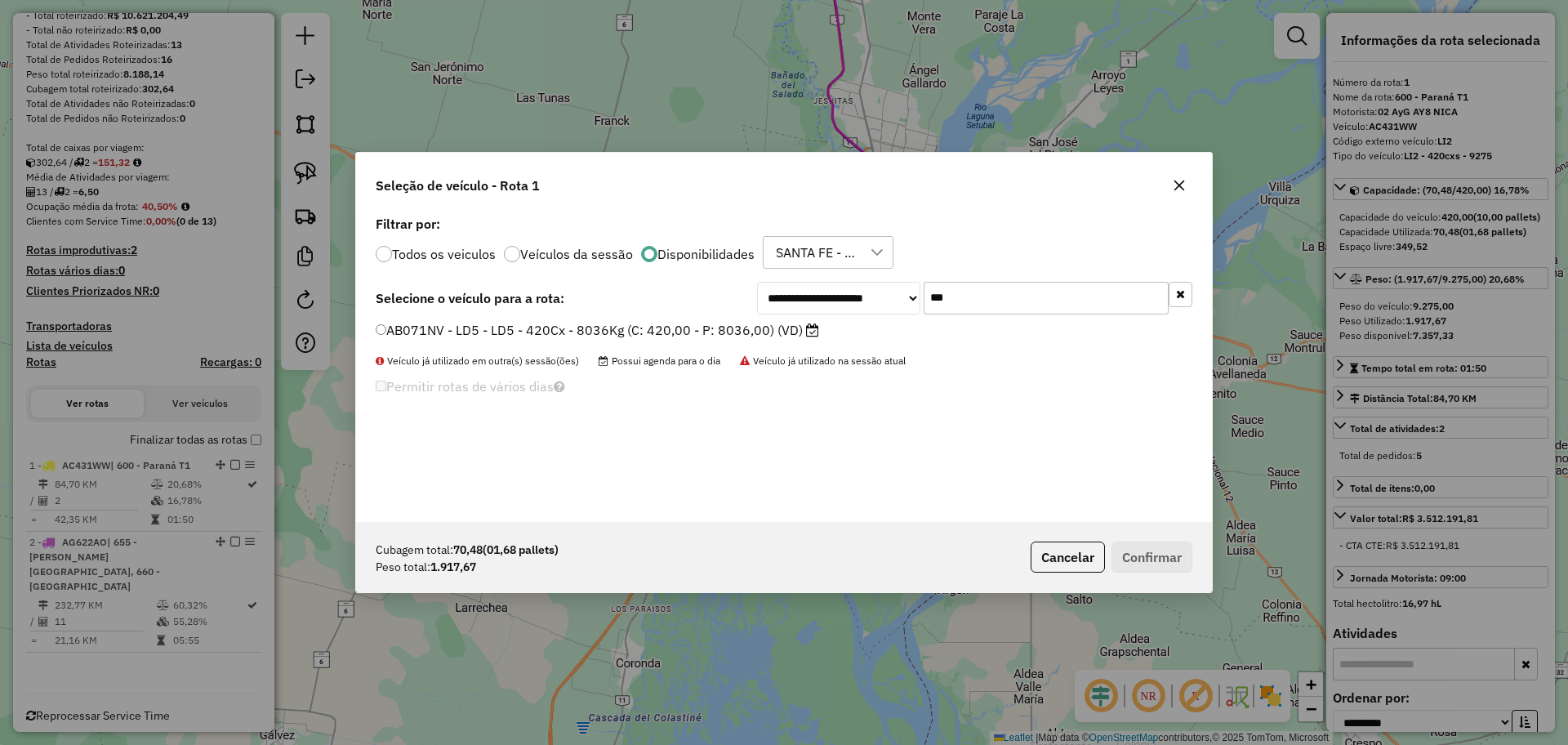
type input "***"
click at [669, 317] on div "**********" at bounding box center [784, 366] width 856 height 311
click at [720, 333] on label "AB071NV - LD5 - LD5 - 420Cx - 8036Kg (C: 420,00 - P: 8036,00) (VD)" at bounding box center [597, 329] width 444 height 19
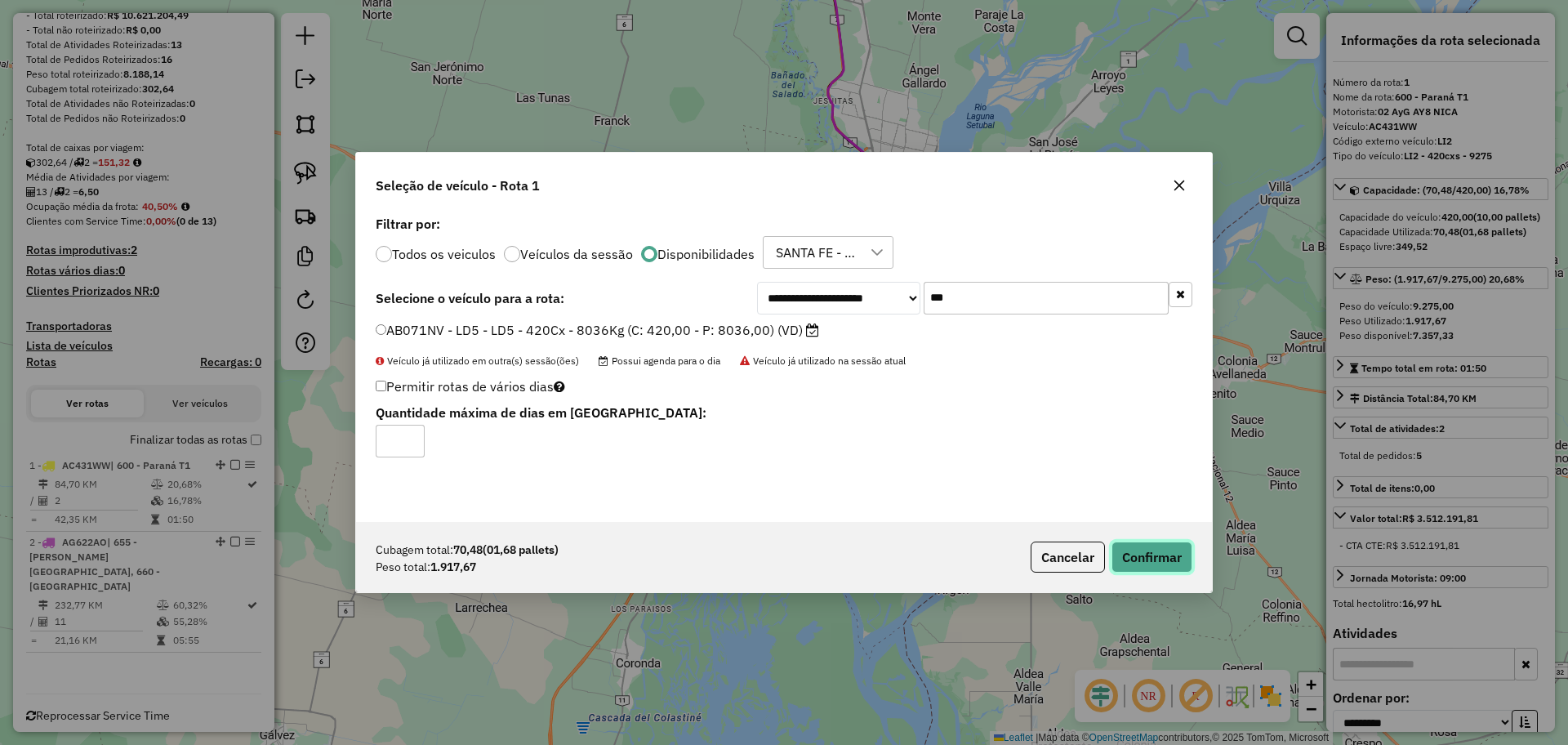
click at [1149, 555] on button "Confirmar" at bounding box center [1151, 556] width 81 height 31
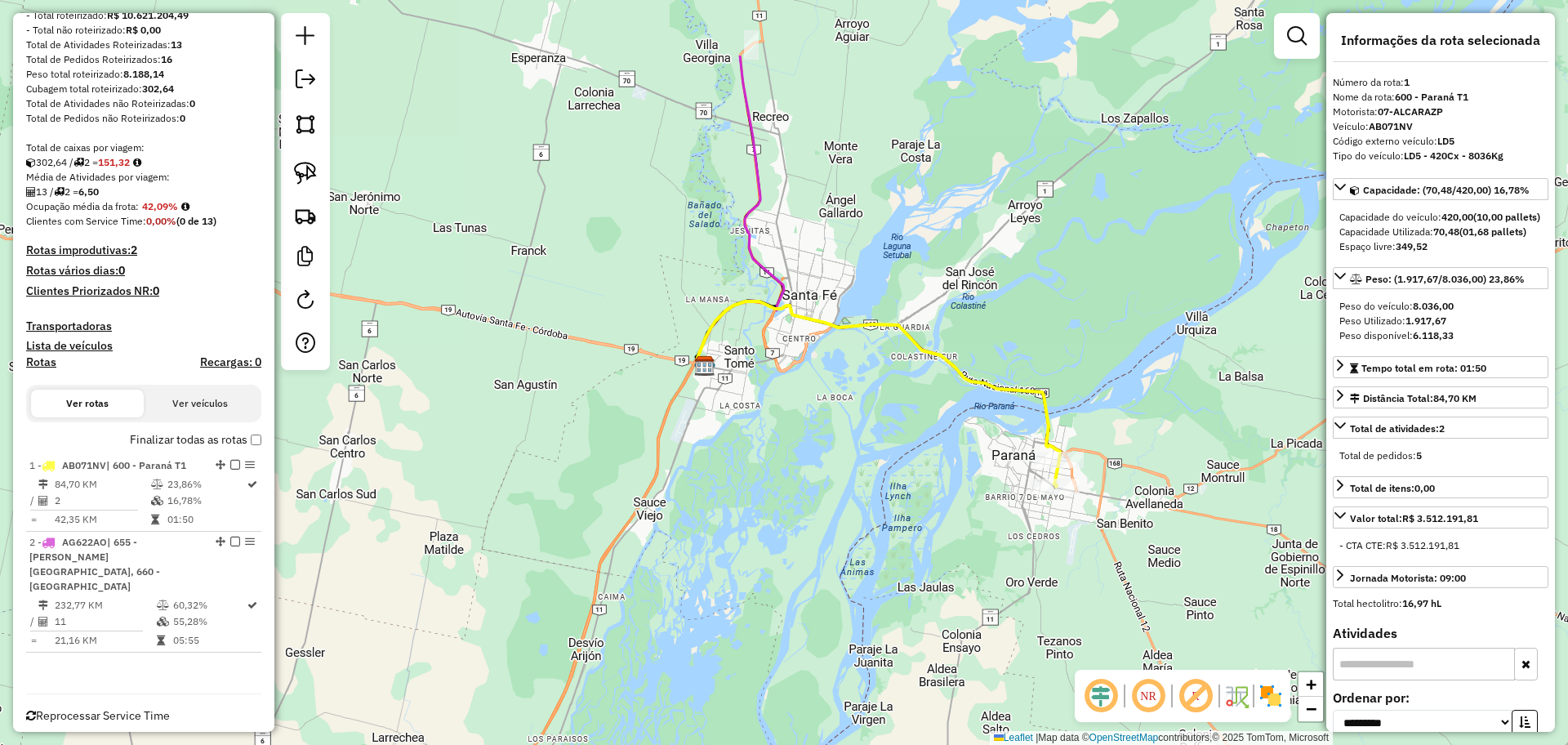
drag, startPoint x: 1086, startPoint y: 494, endPoint x: 1002, endPoint y: 624, distance: 154.8
click at [1002, 624] on div "Janela de atendimento Grade de atendimento Capacidade Transportadoras Veículos …" at bounding box center [784, 372] width 1568 height 745
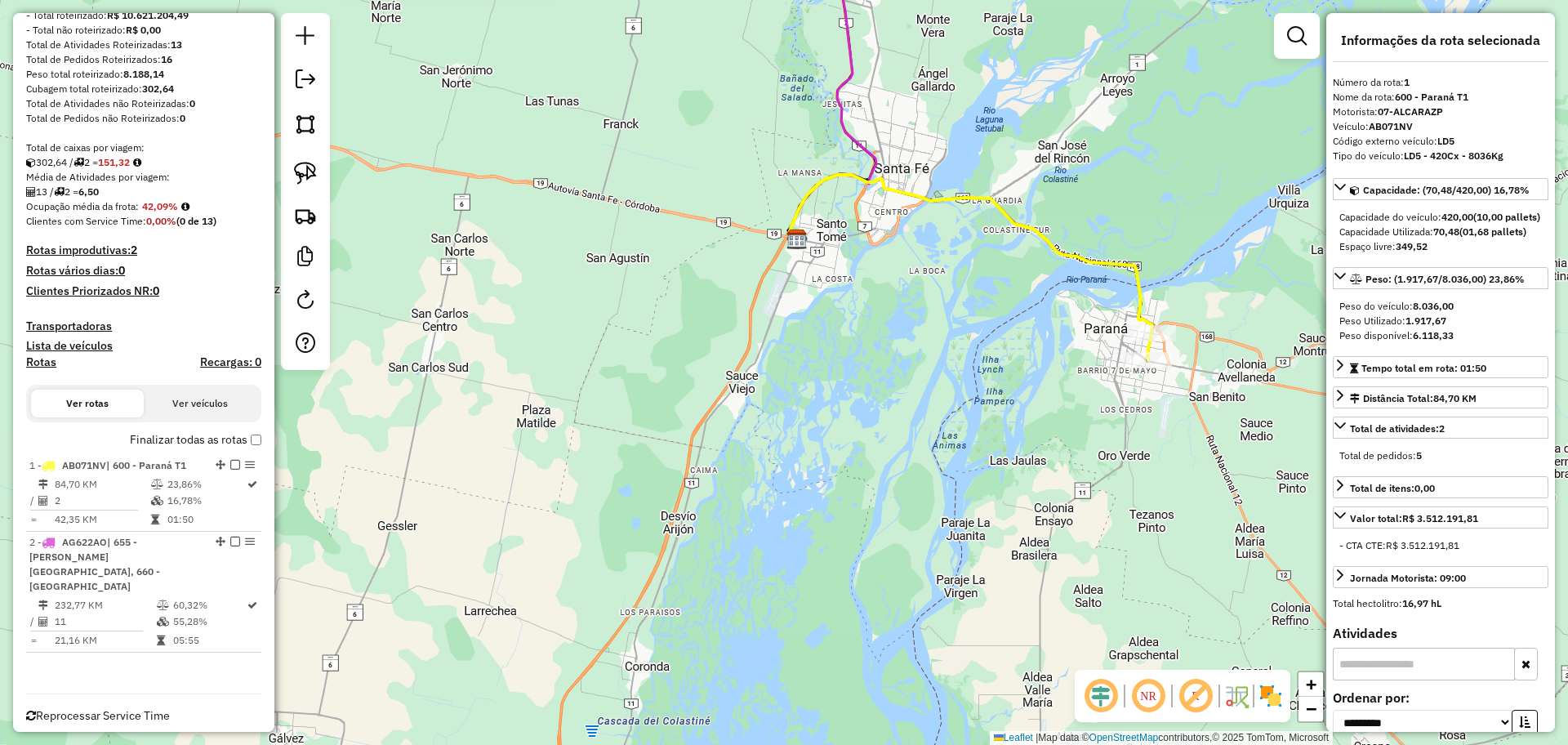
drag, startPoint x: 1219, startPoint y: 458, endPoint x: 1314, endPoint y: 326, distance: 162.6
click at [1314, 326] on div "Janela de atendimento Grade de atendimento Capacidade Transportadoras Veículos …" at bounding box center [784, 372] width 1568 height 745
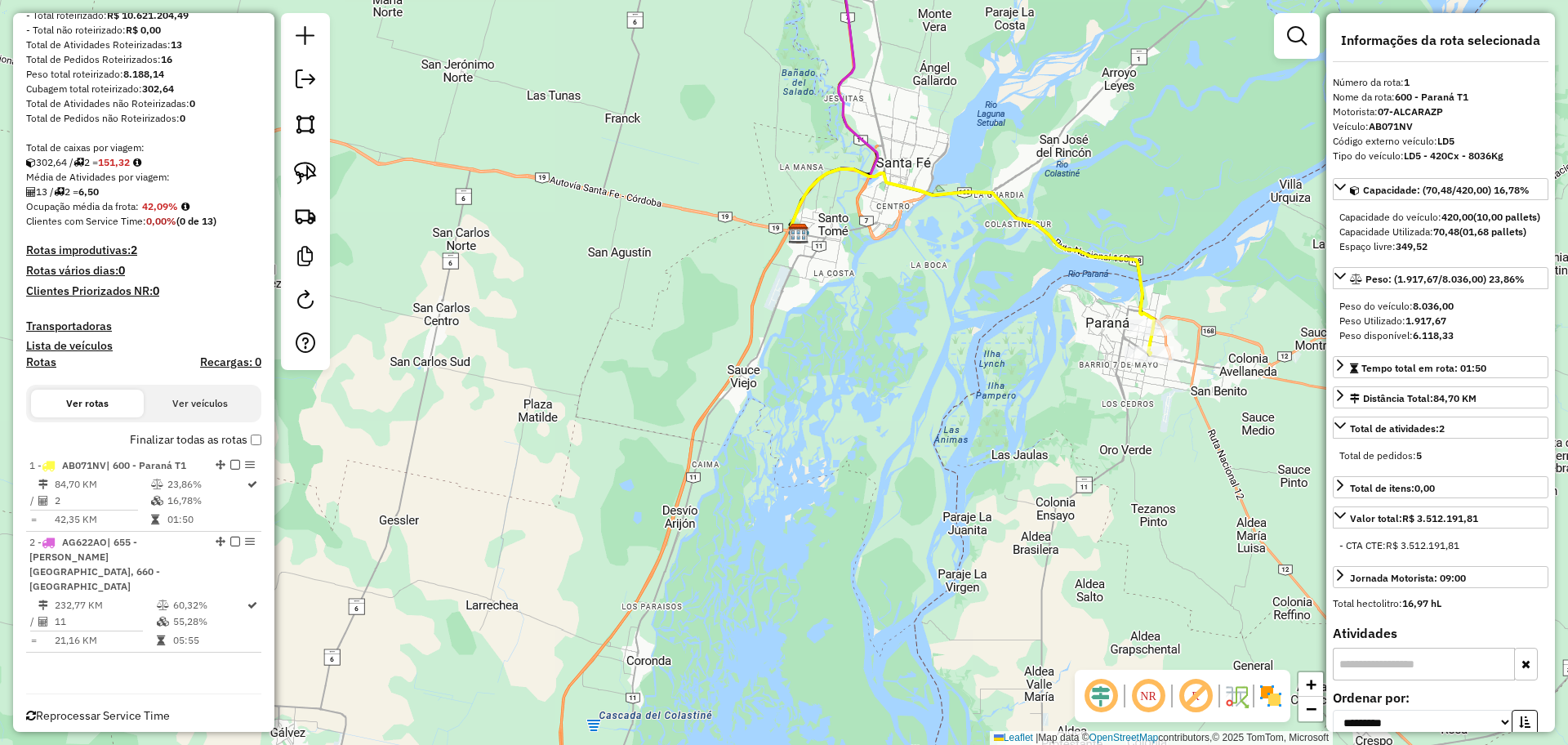
click at [940, 194] on icon at bounding box center [972, 248] width 363 height 158
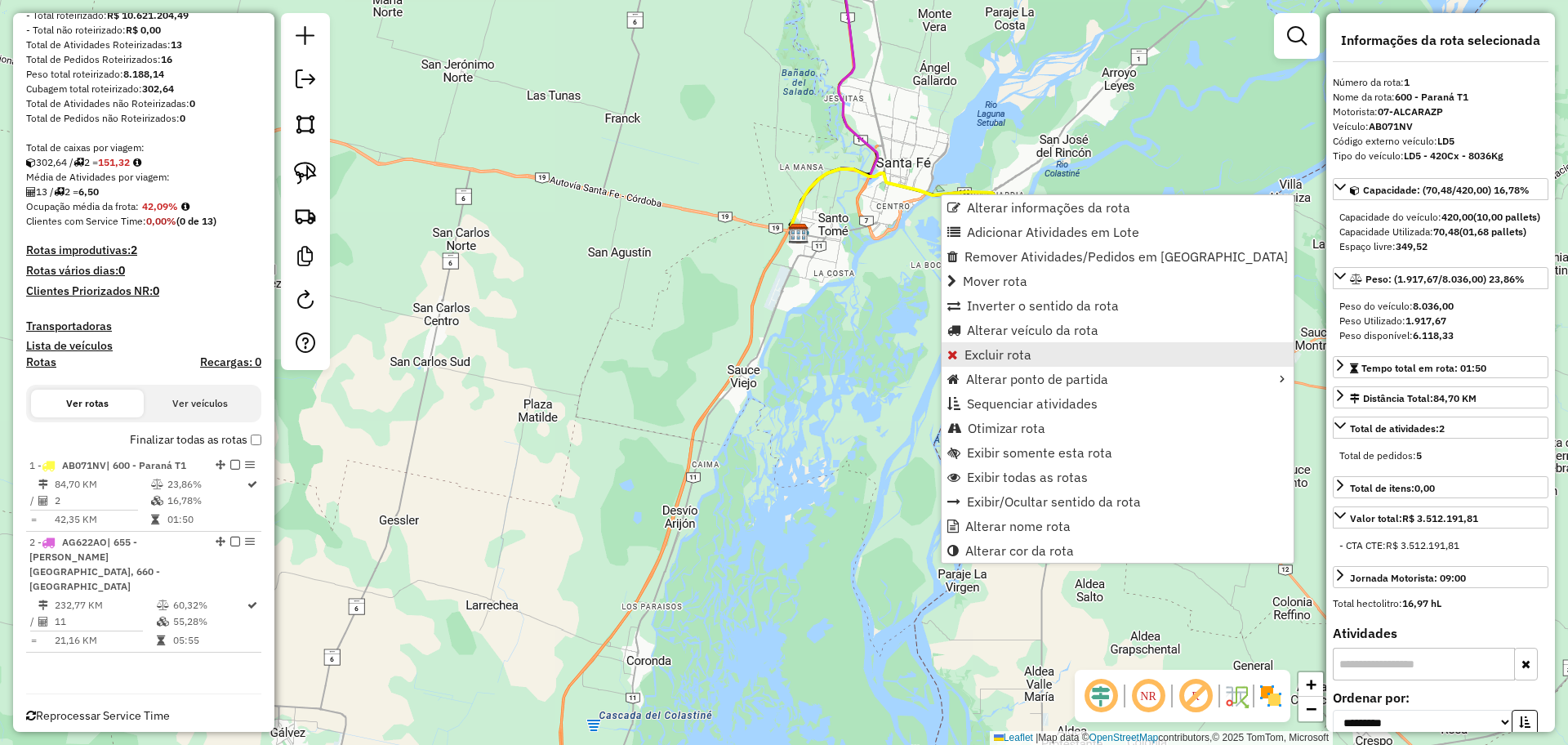
click at [995, 359] on span "Excluir rota" at bounding box center [998, 354] width 67 height 13
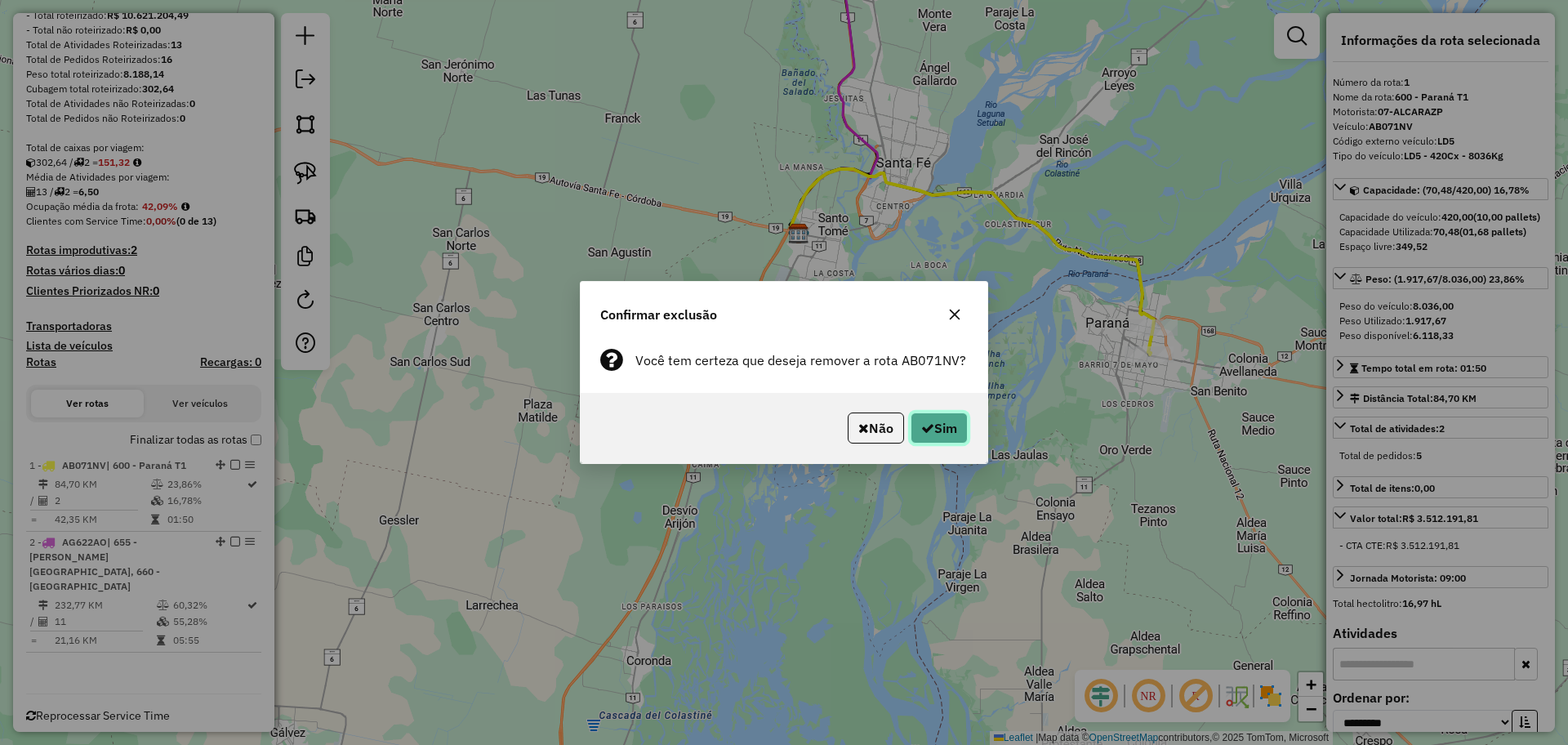
click at [930, 426] on icon "button" at bounding box center [928, 428] width 13 height 13
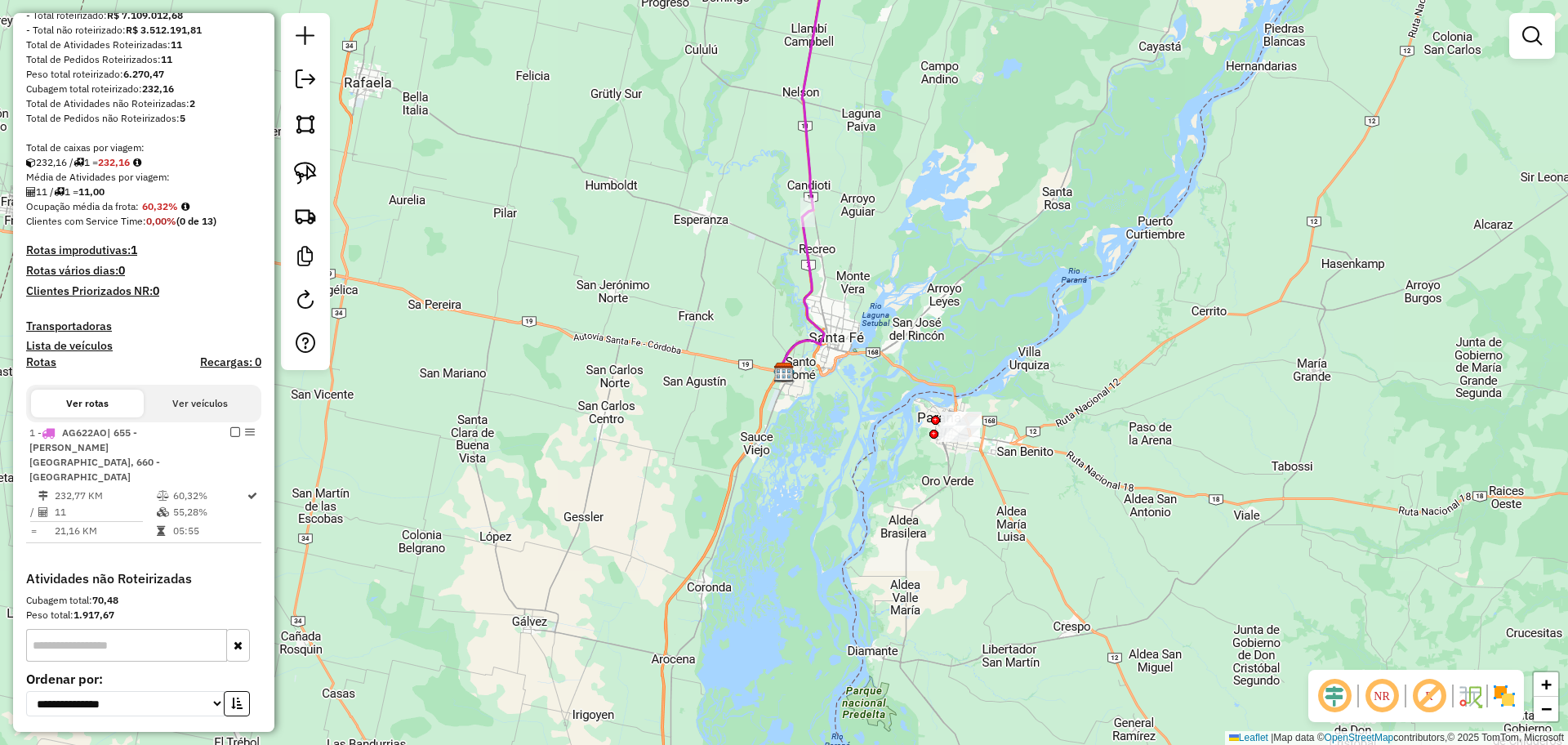
click at [816, 135] on icon at bounding box center [802, 161] width 44 height 423
select select "**********"
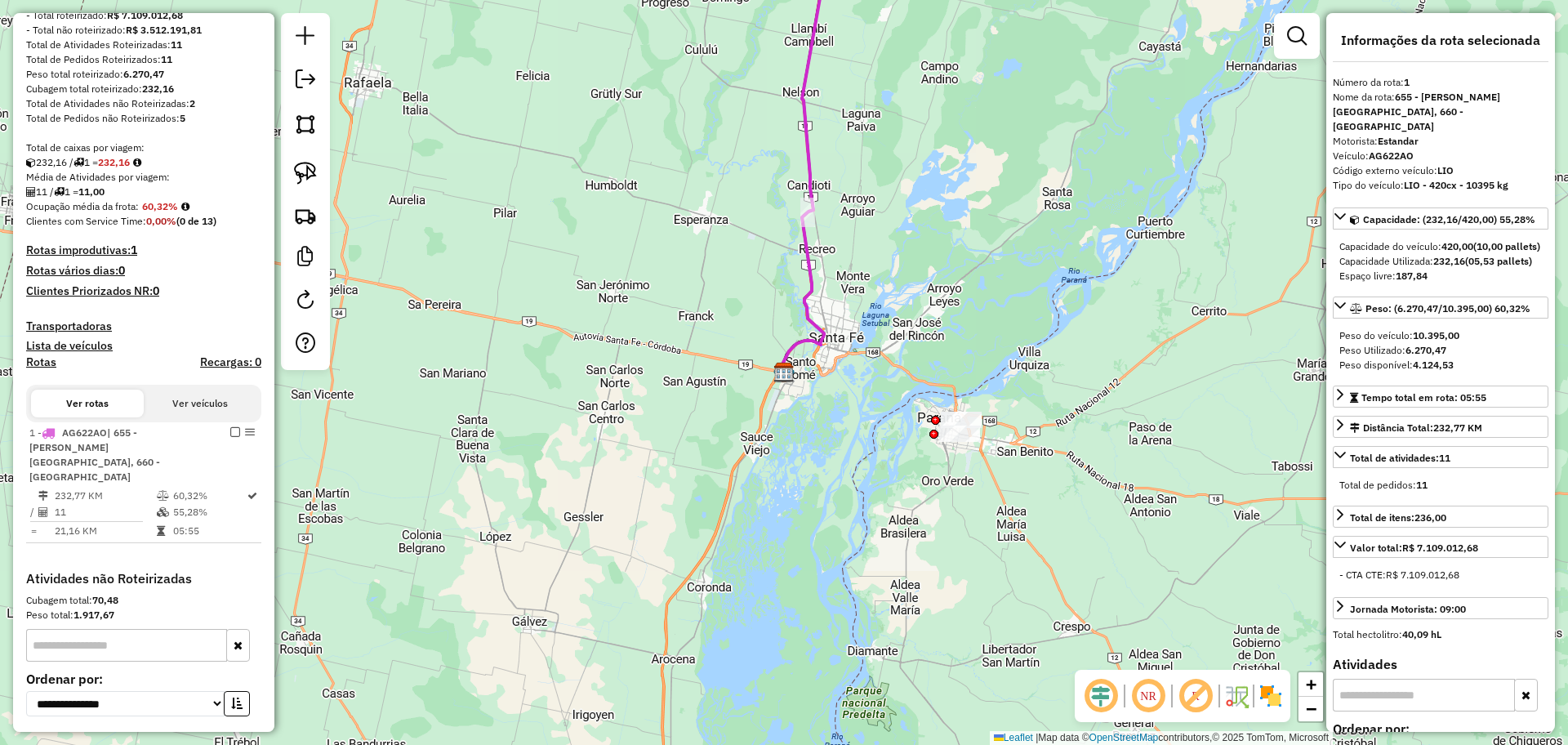
scroll to position [379, 0]
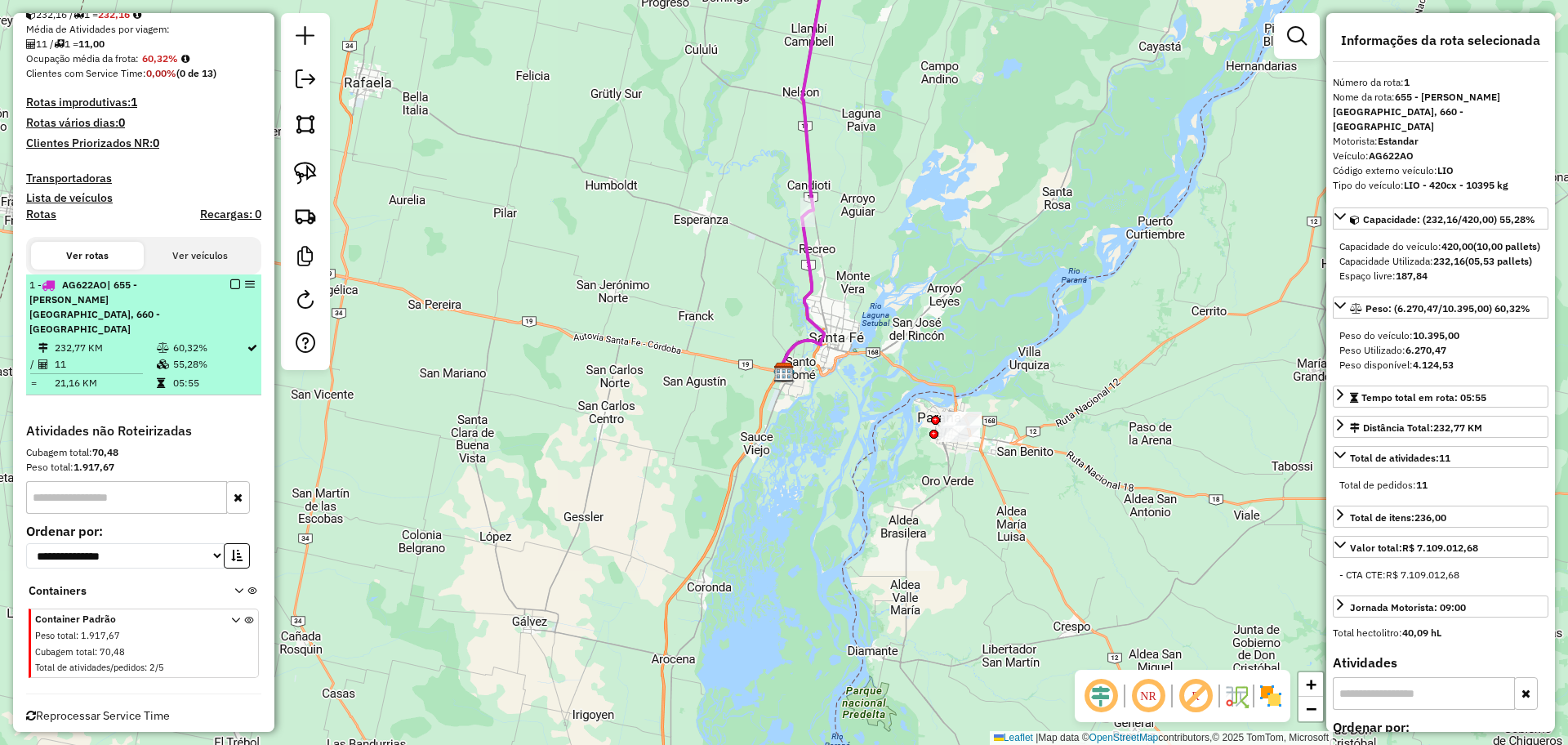
click at [233, 289] on div "1 - AG622AO | 655 - Emilia - Videla, 660 - San Justo" at bounding box center [144, 307] width 229 height 59
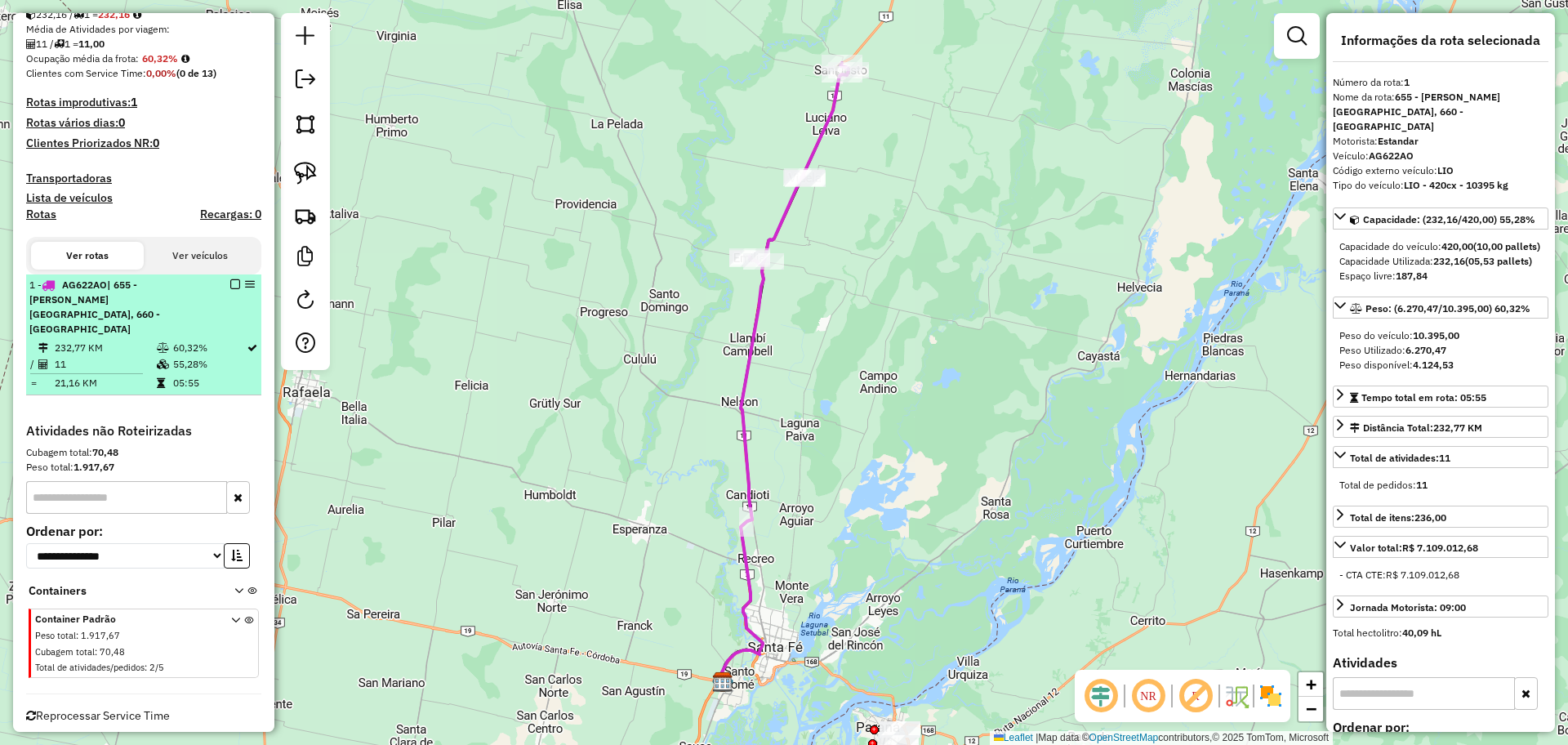
click at [231, 284] on em at bounding box center [236, 285] width 10 height 10
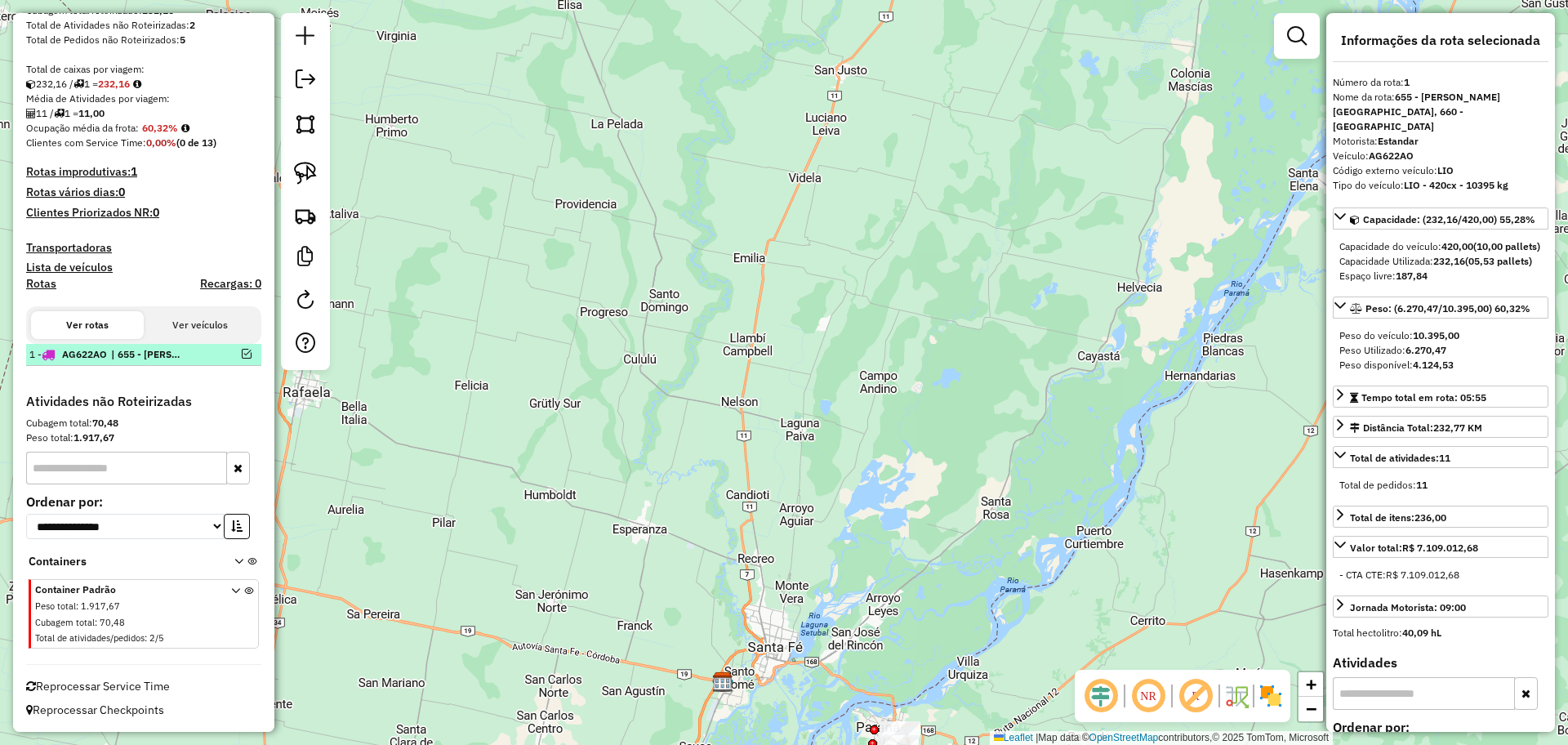
scroll to position [310, 0]
click at [314, 84] on em at bounding box center [305, 78] width 19 height 19
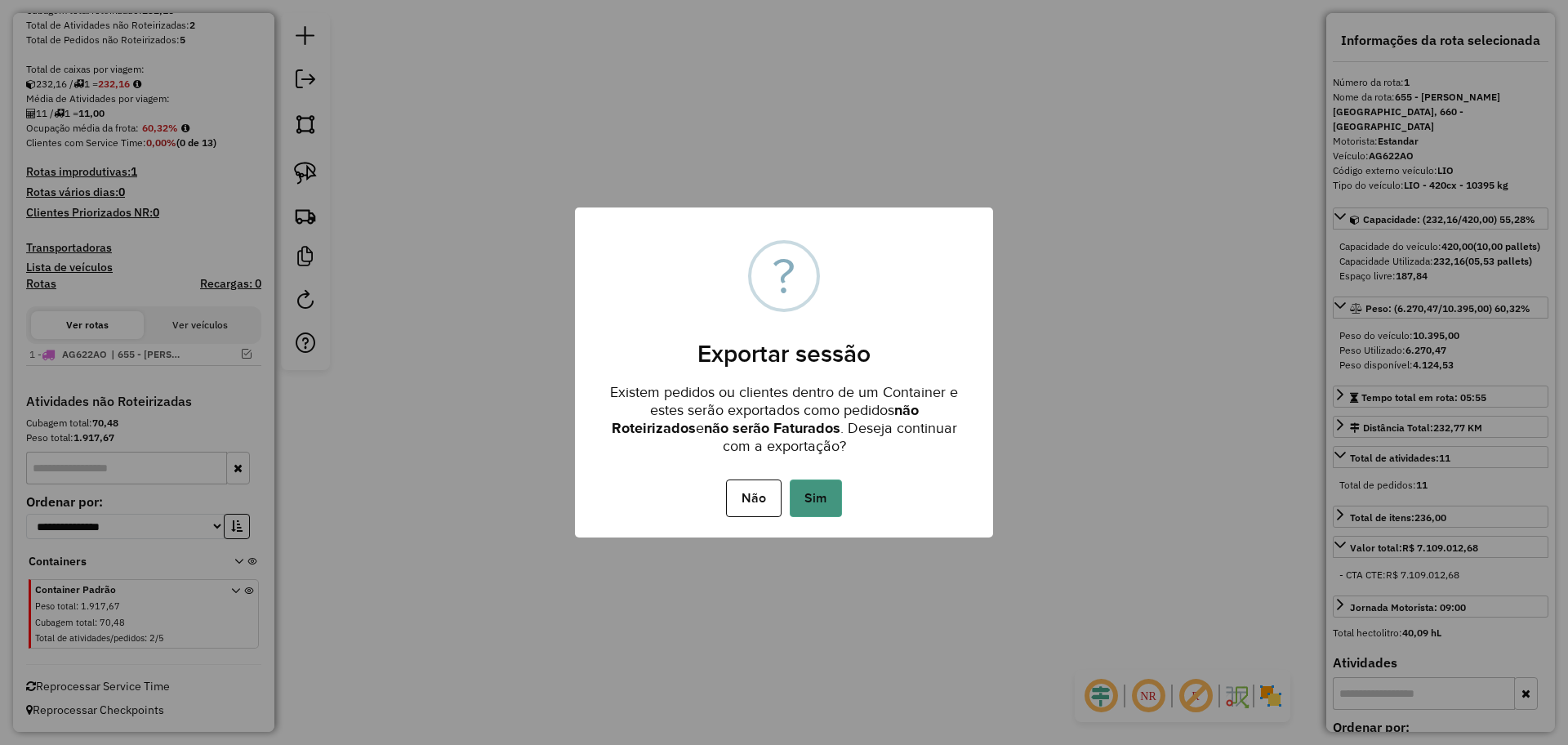
click at [815, 498] on button "Sim" at bounding box center [816, 498] width 52 height 38
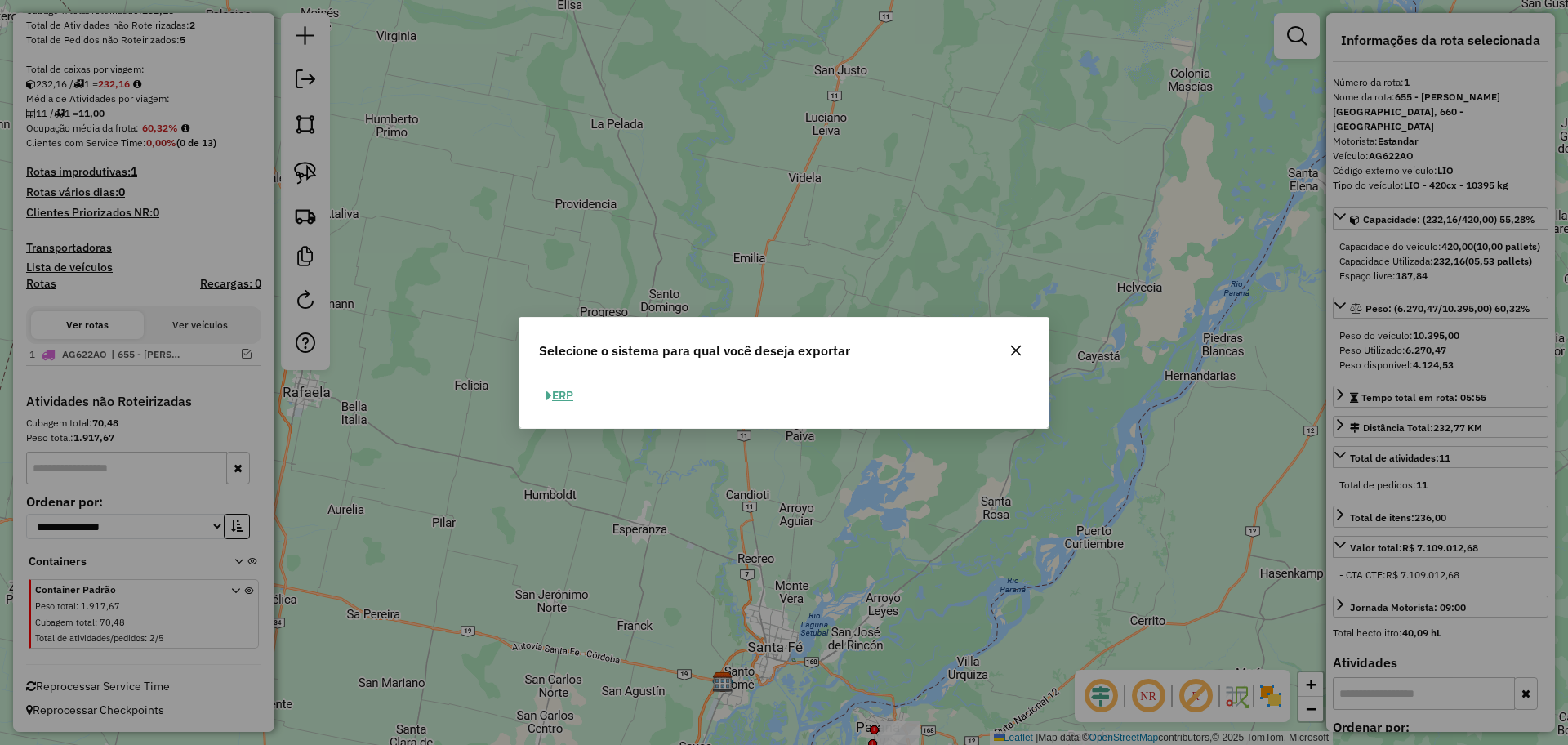
click at [567, 396] on button "ERP" at bounding box center [559, 396] width 41 height 25
select select "*********"
select select "**"
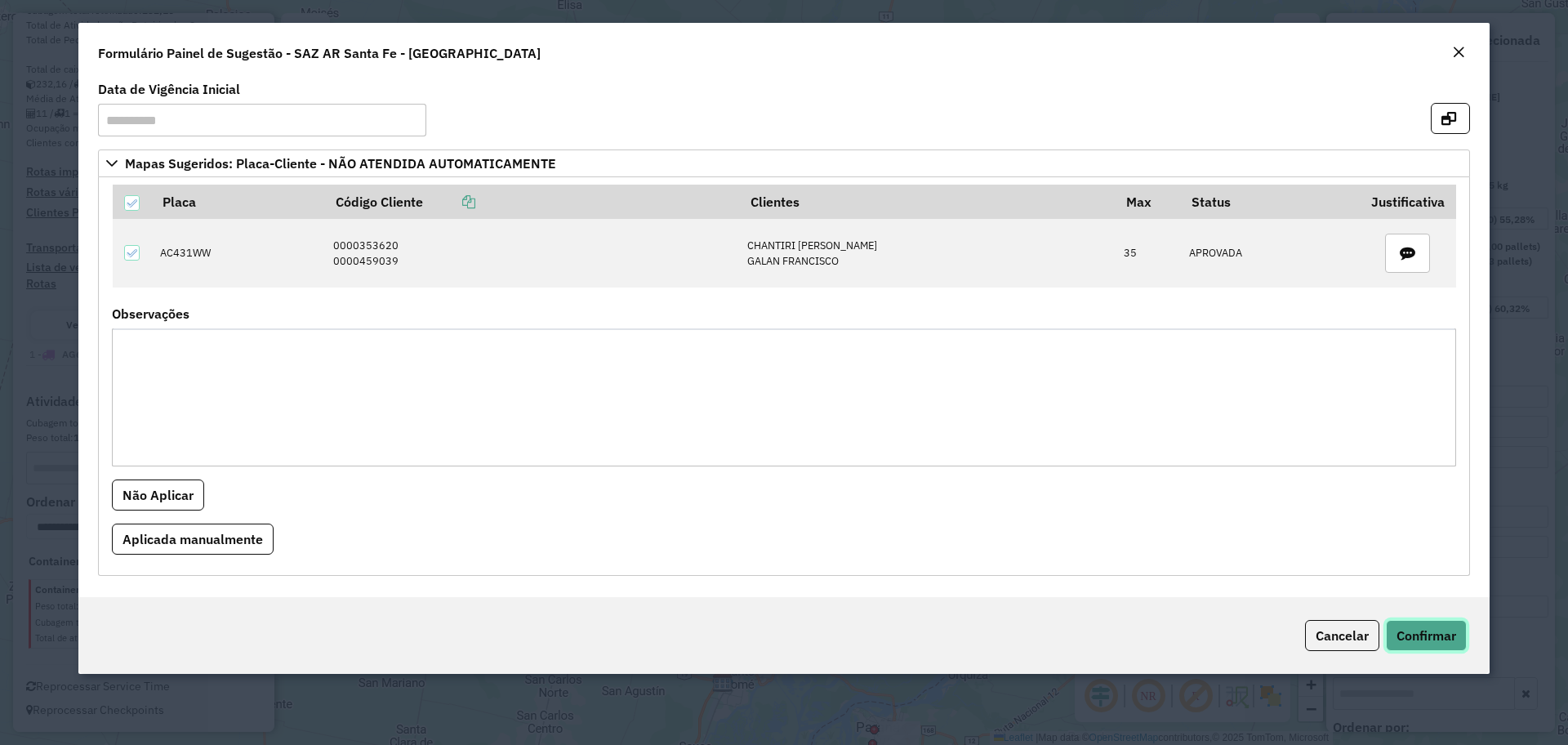
click at [1461, 639] on button "Confirmar" at bounding box center [1426, 635] width 81 height 31
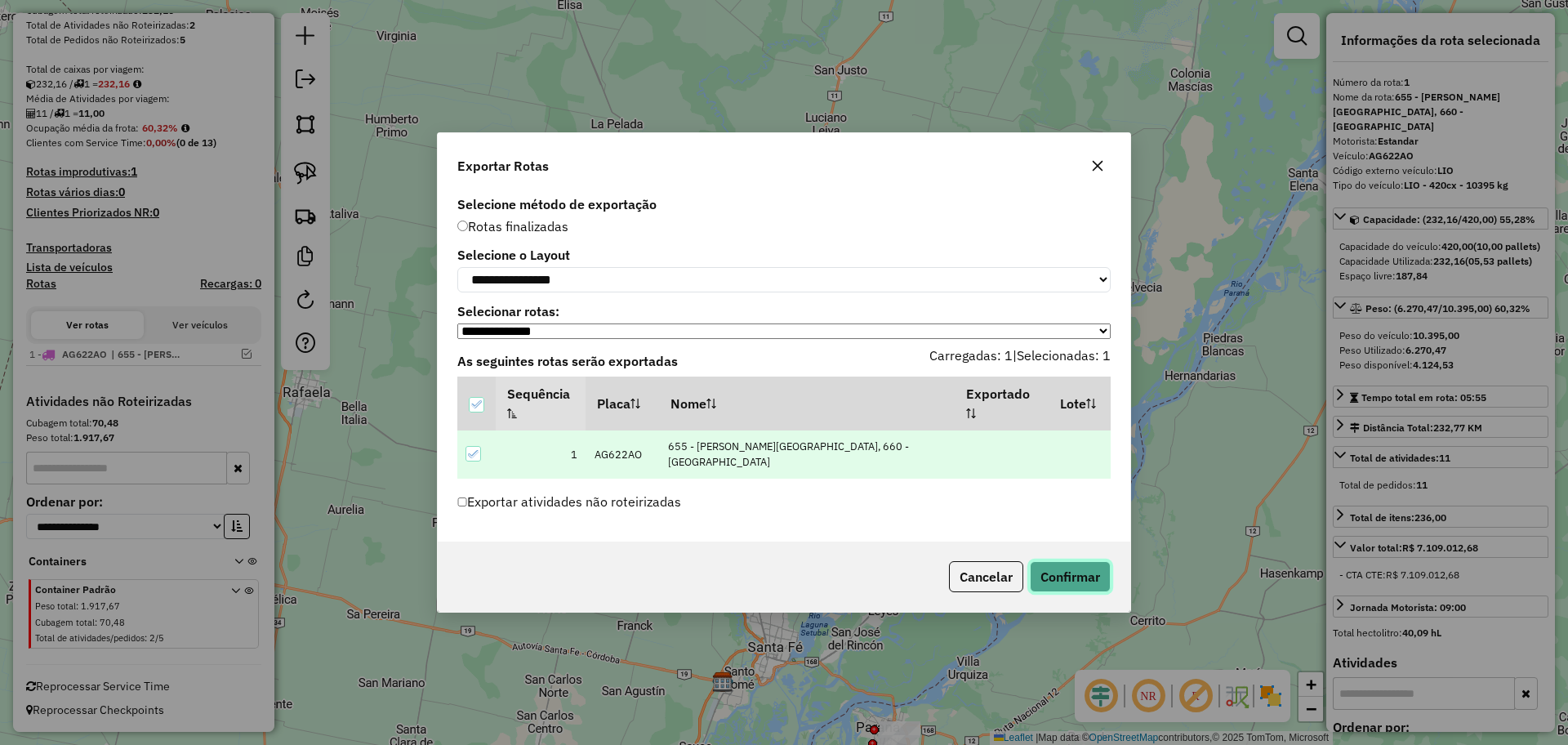
click at [1089, 561] on button "Confirmar" at bounding box center [1070, 576] width 81 height 31
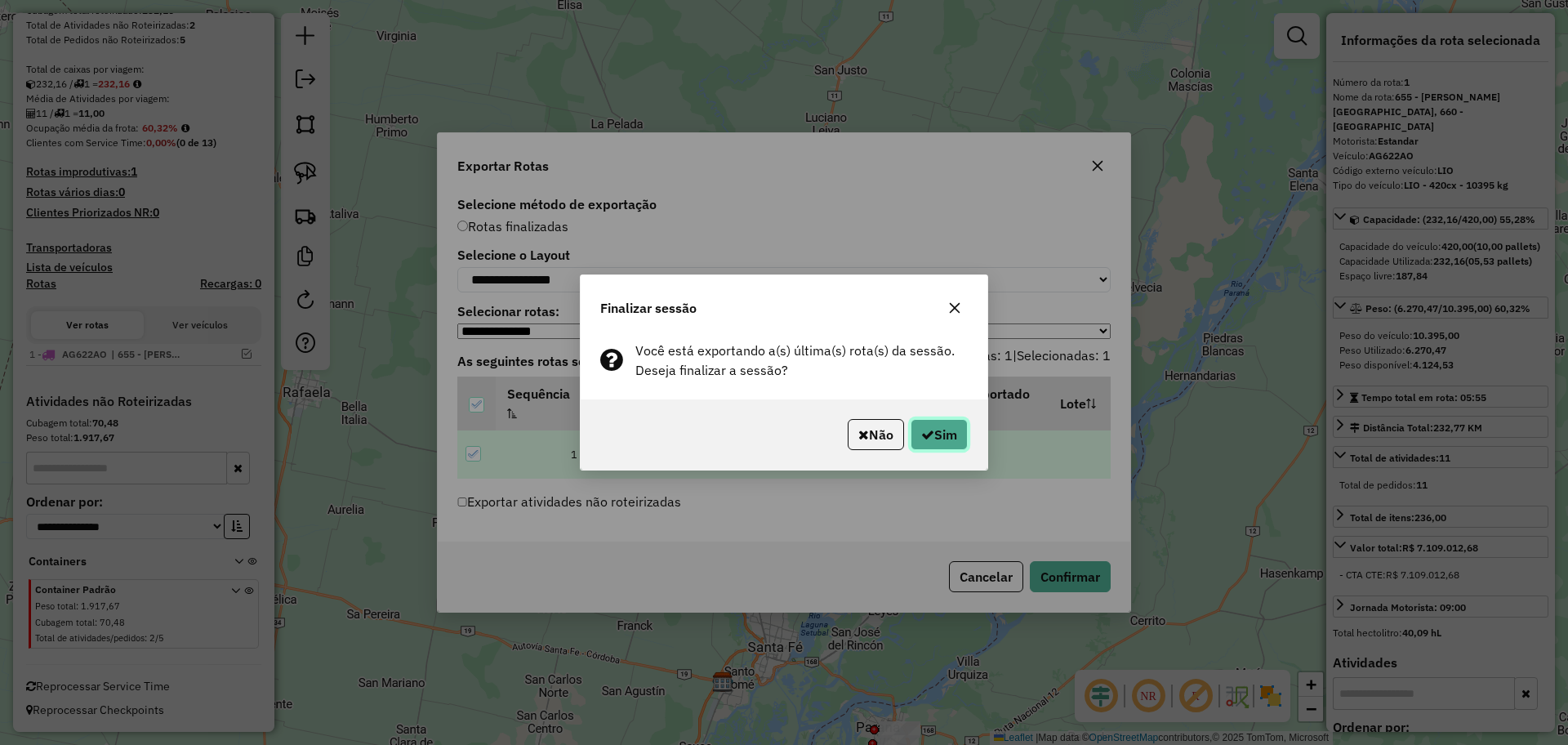
click at [936, 427] on button "Sim" at bounding box center [939, 434] width 57 height 31
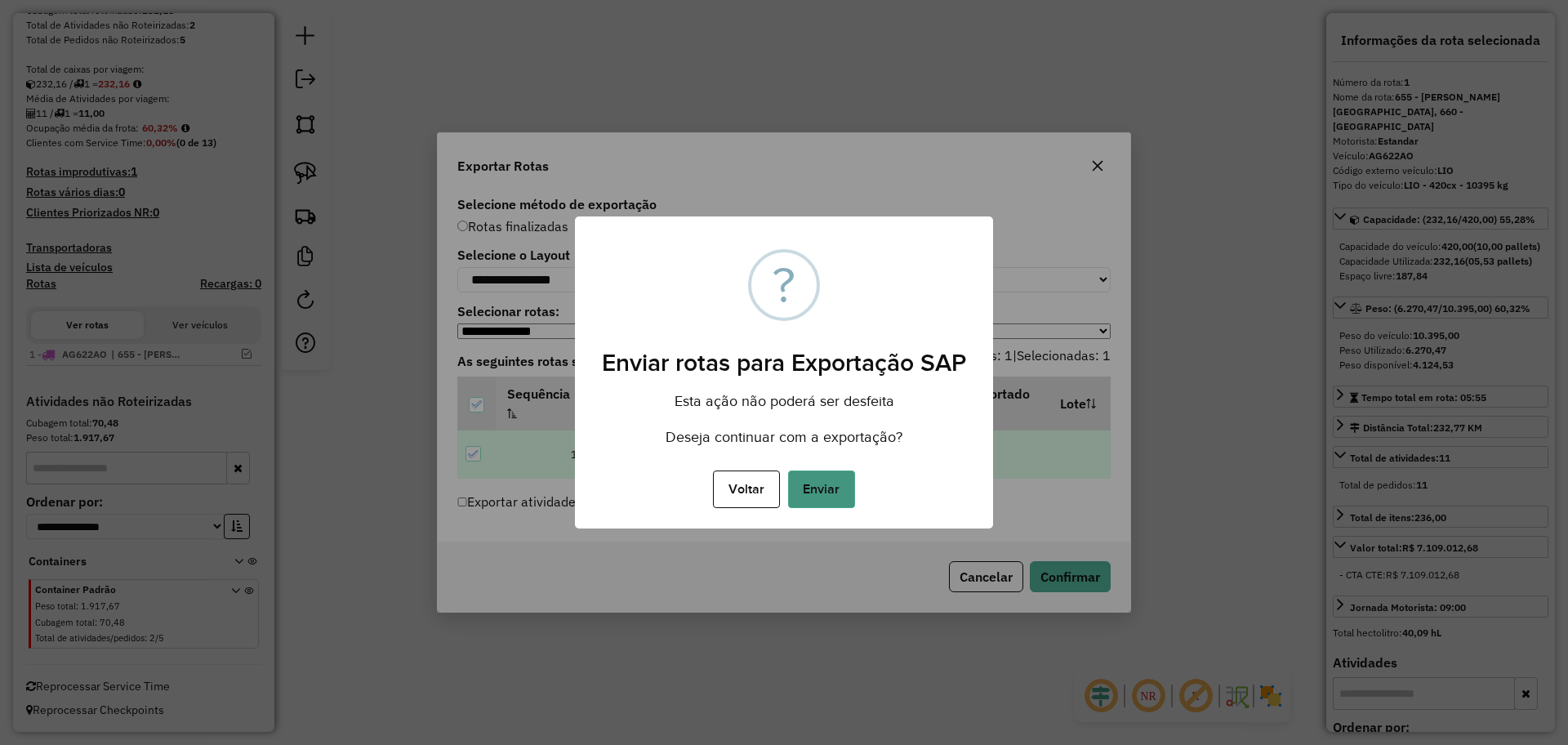
click at [838, 477] on button "Enviar" at bounding box center [821, 489] width 67 height 38
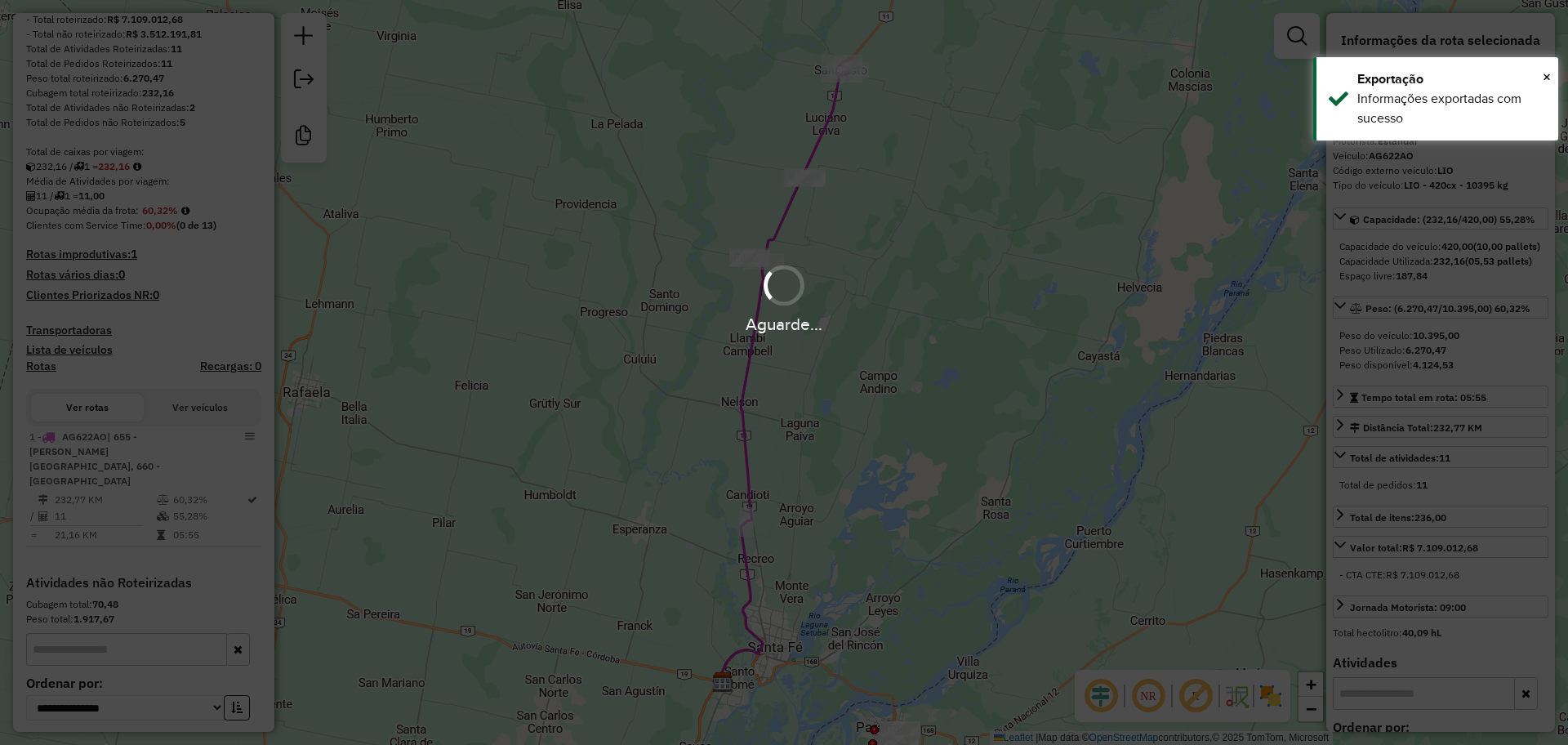
scroll to position [342, 0]
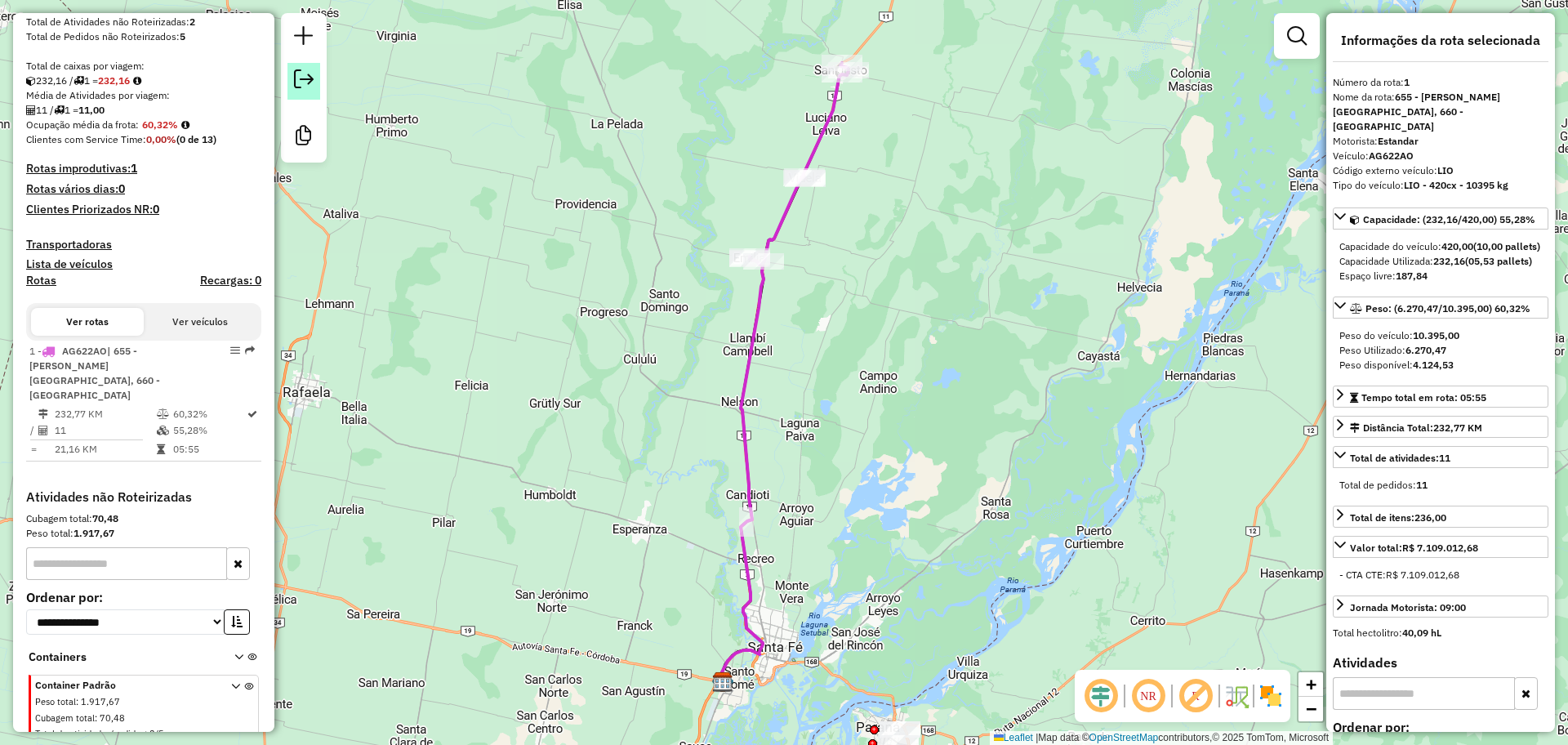
click at [308, 73] on em at bounding box center [303, 78] width 19 height 19
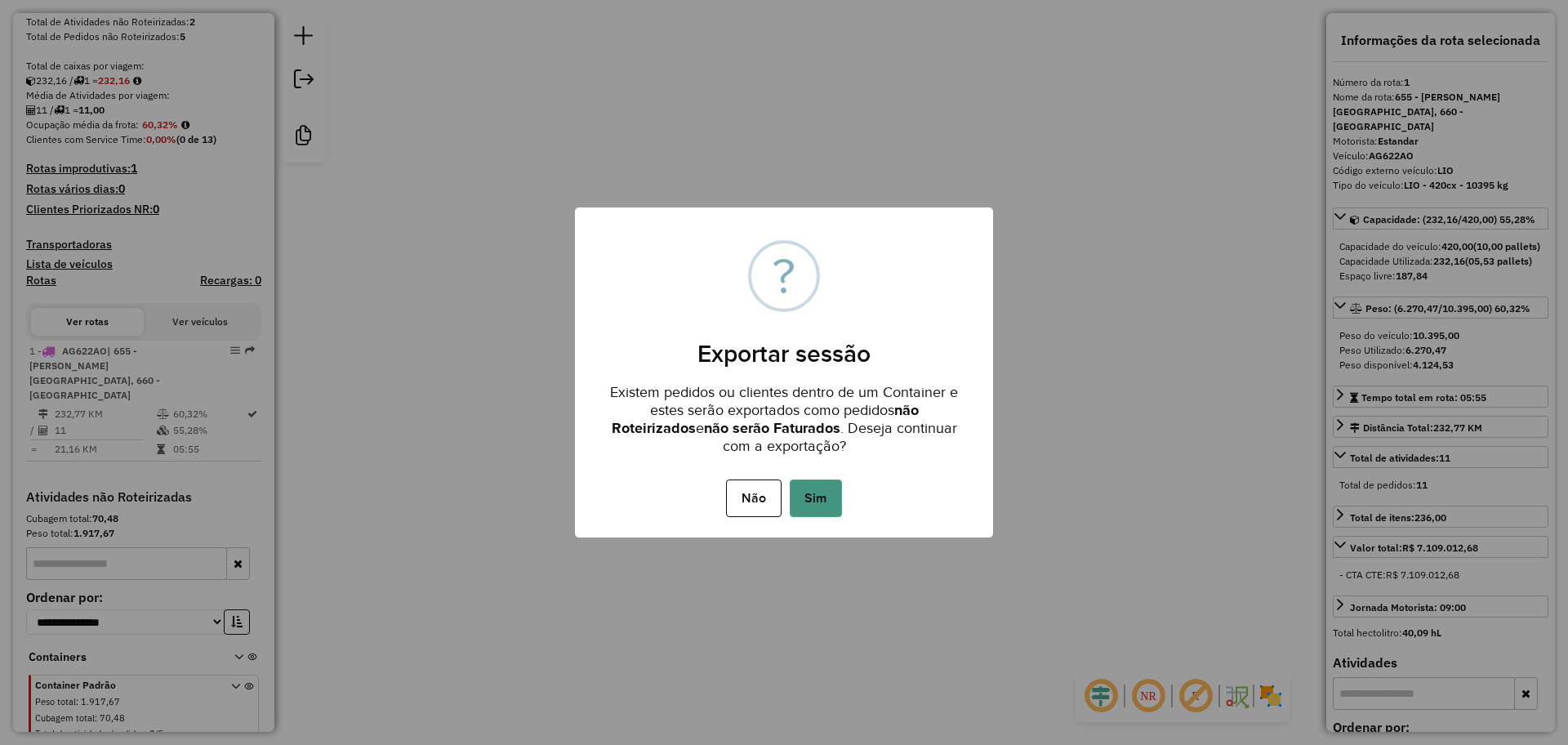
click at [798, 509] on button "Sim" at bounding box center [816, 498] width 52 height 38
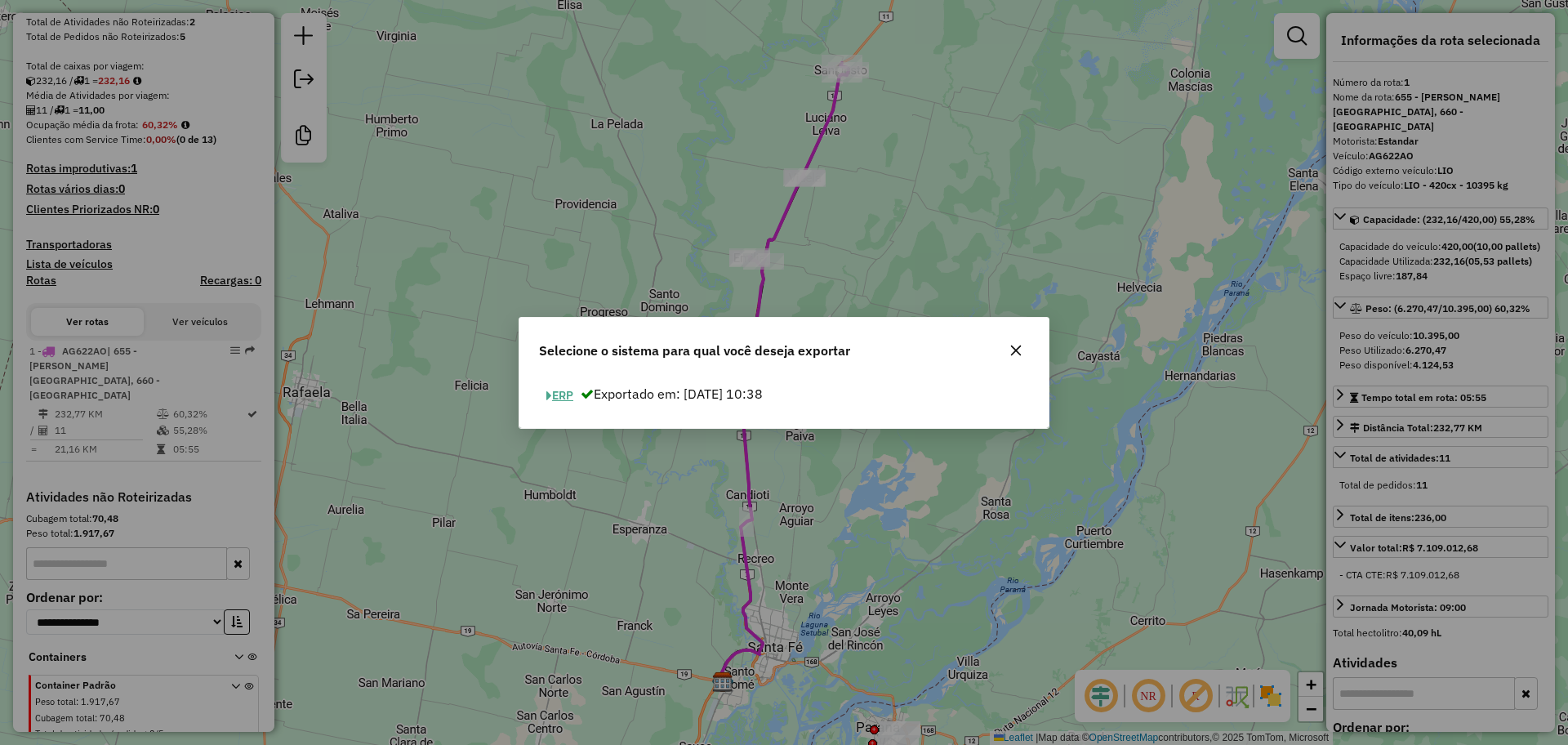
click at [555, 394] on button "ERP" at bounding box center [559, 396] width 41 height 25
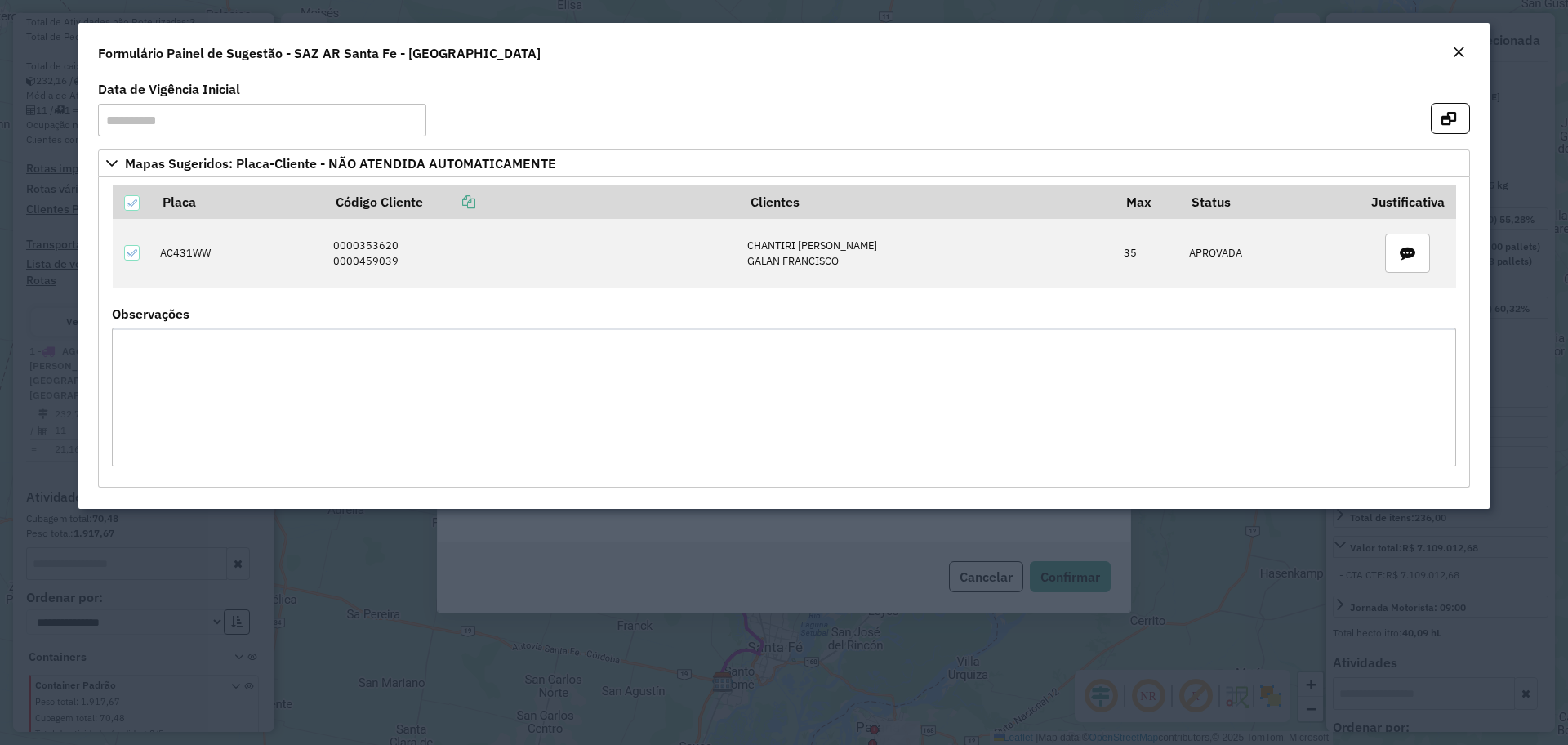
click at [1460, 44] on div "Close" at bounding box center [1459, 52] width 13 height 19
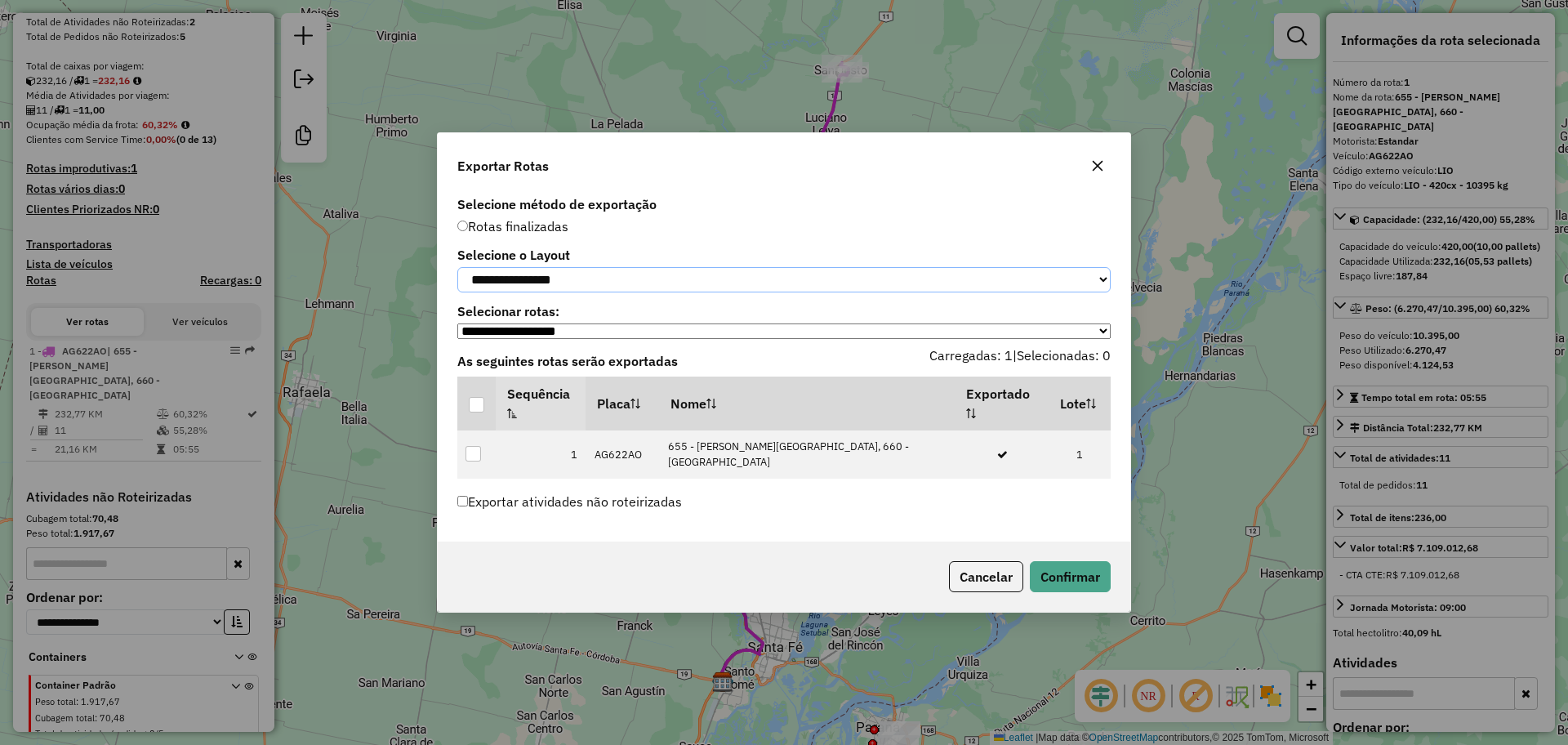
click at [643, 287] on select "**********" at bounding box center [784, 279] width 653 height 25
select select "*********"
click at [457, 269] on select "**********" at bounding box center [784, 279] width 653 height 25
click at [466, 423] on th at bounding box center [476, 403] width 39 height 54
click at [476, 412] on div at bounding box center [476, 404] width 15 height 15
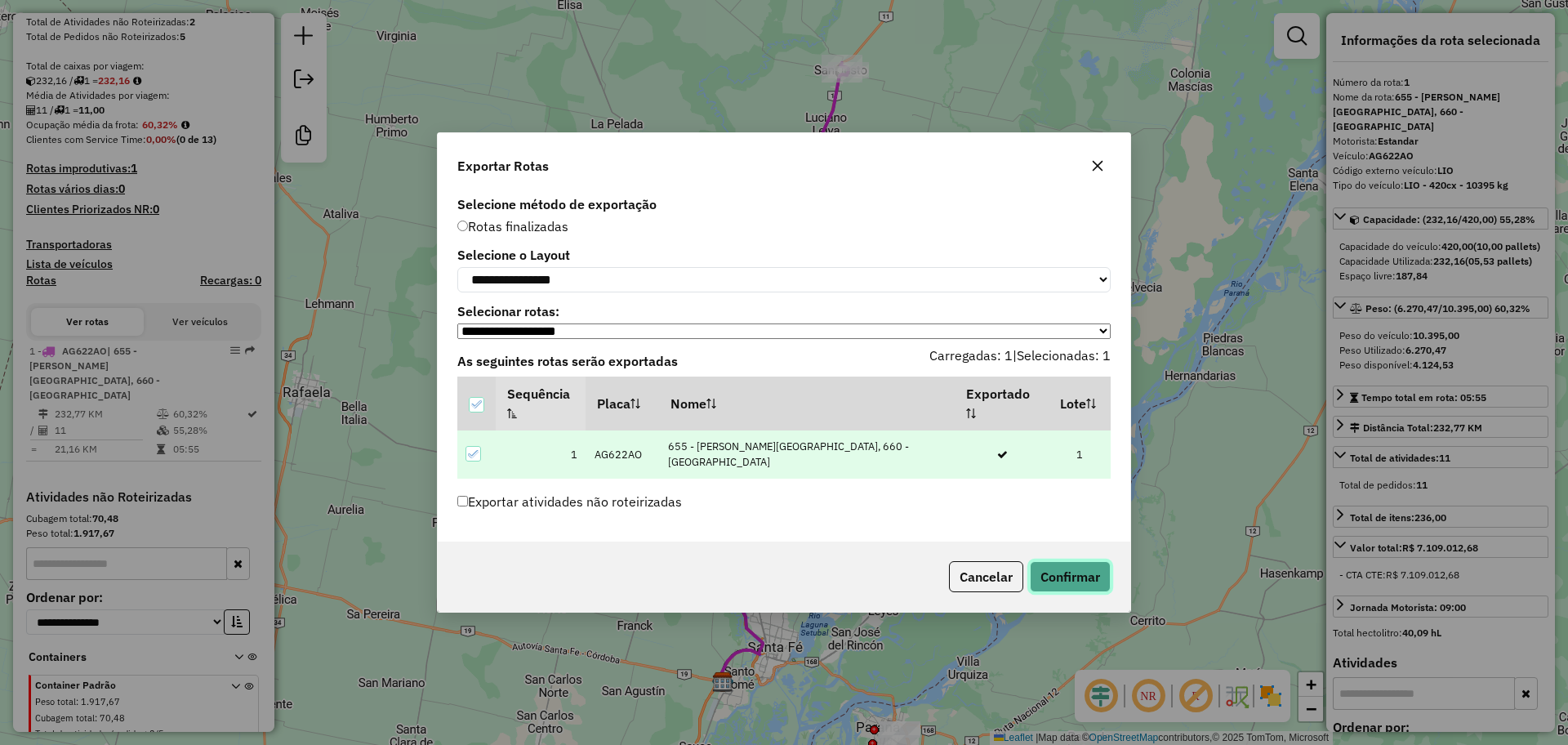
click at [1091, 565] on button "Confirmar" at bounding box center [1070, 576] width 81 height 31
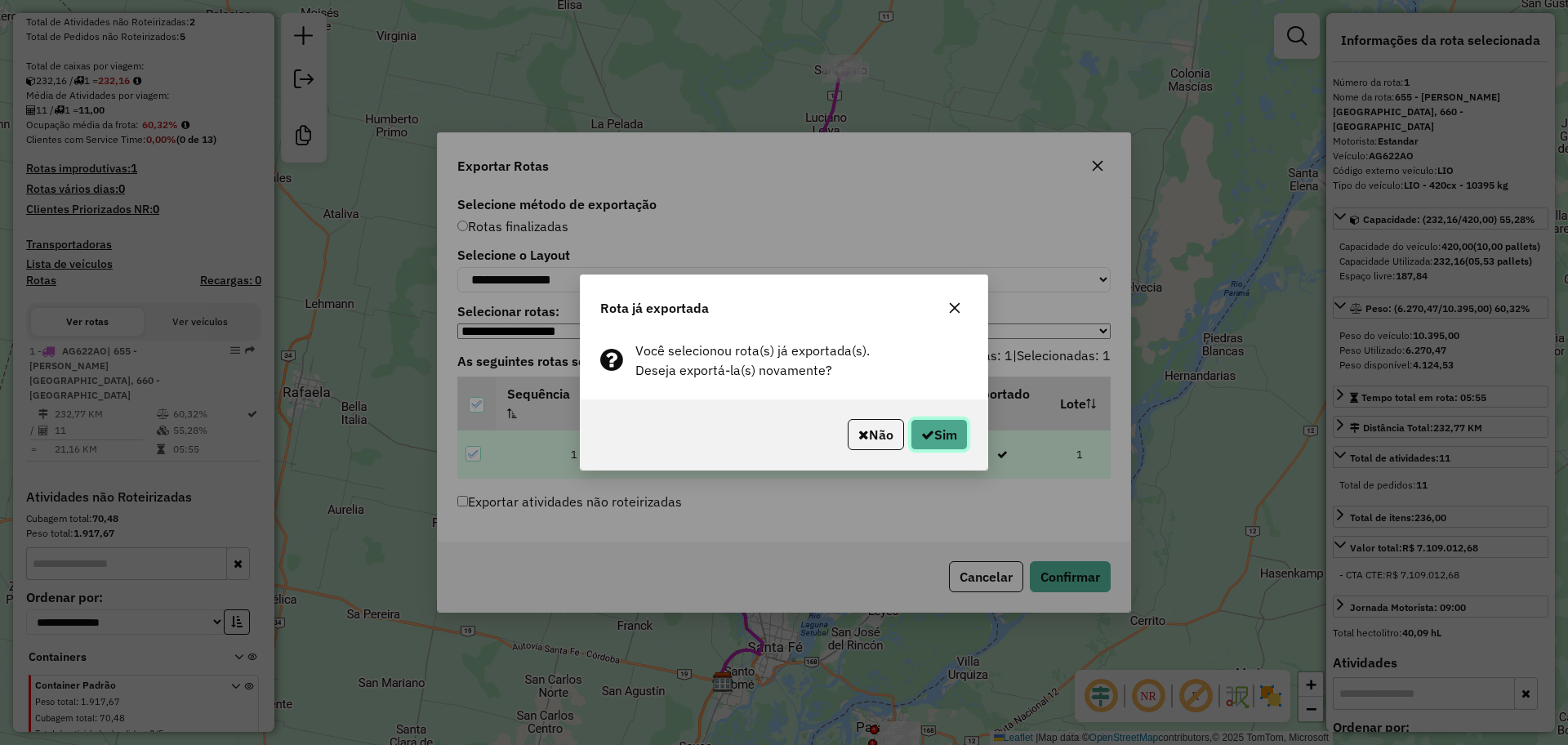
click at [964, 434] on button "Sim" at bounding box center [939, 434] width 57 height 31
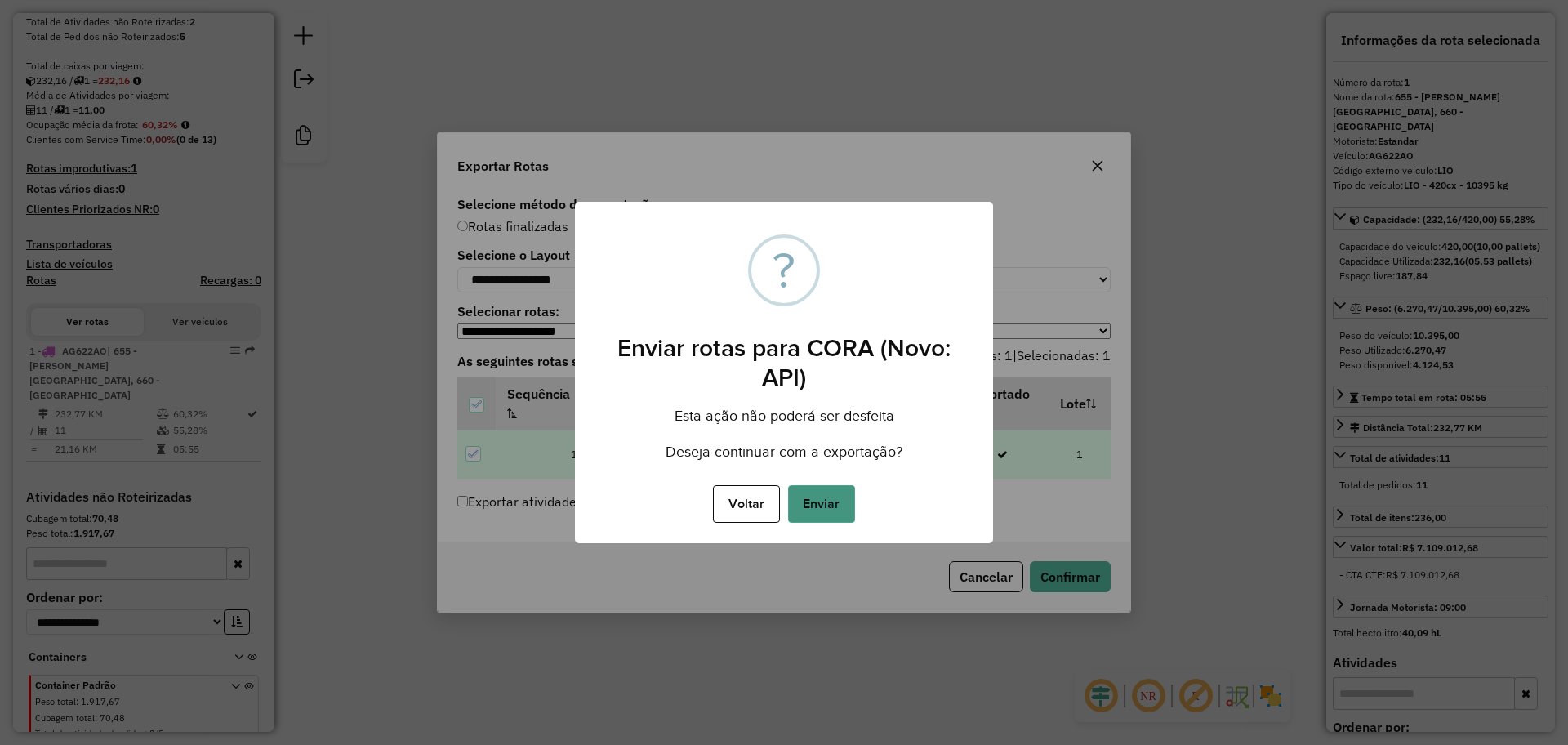
click at [826, 509] on button "Enviar" at bounding box center [821, 503] width 67 height 38
